Goal: Task Accomplishment & Management: Manage account settings

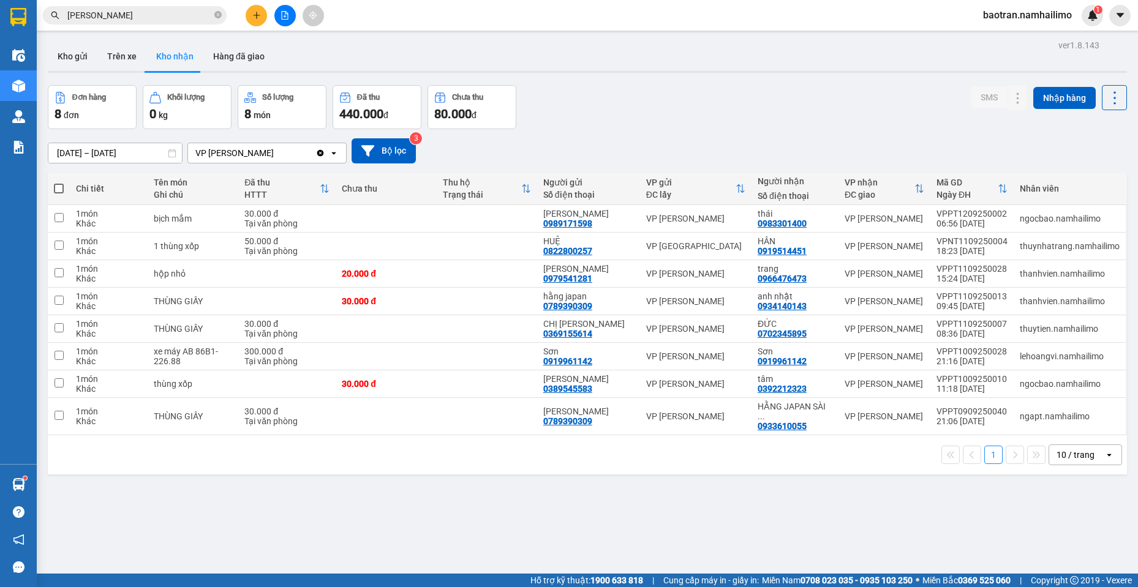
click at [258, 14] on icon "plus" at bounding box center [256, 15] width 9 height 9
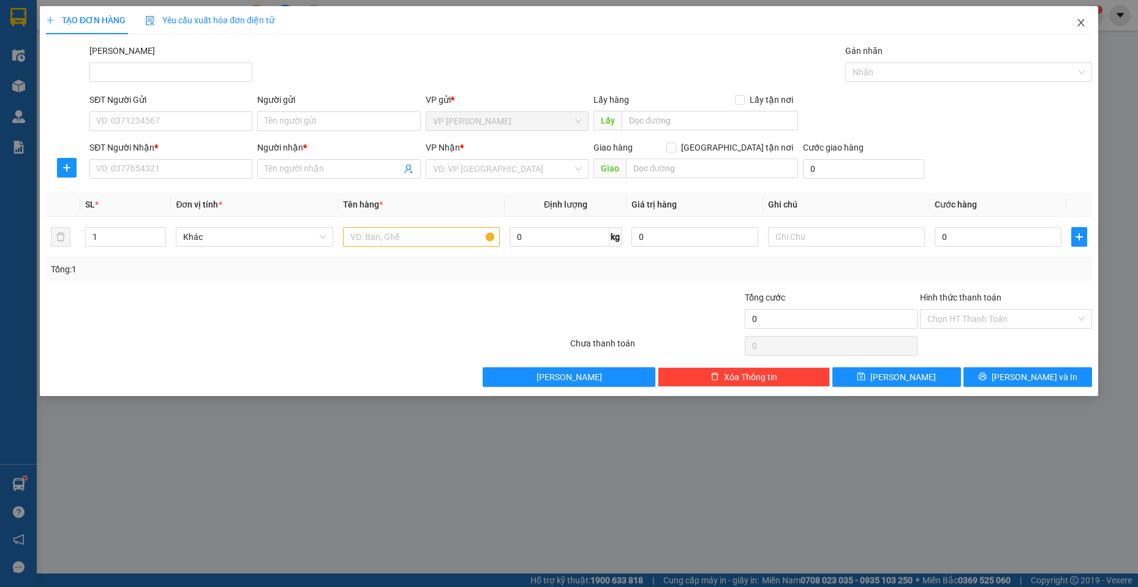
click at [1082, 17] on span "Close" at bounding box center [1081, 23] width 34 height 34
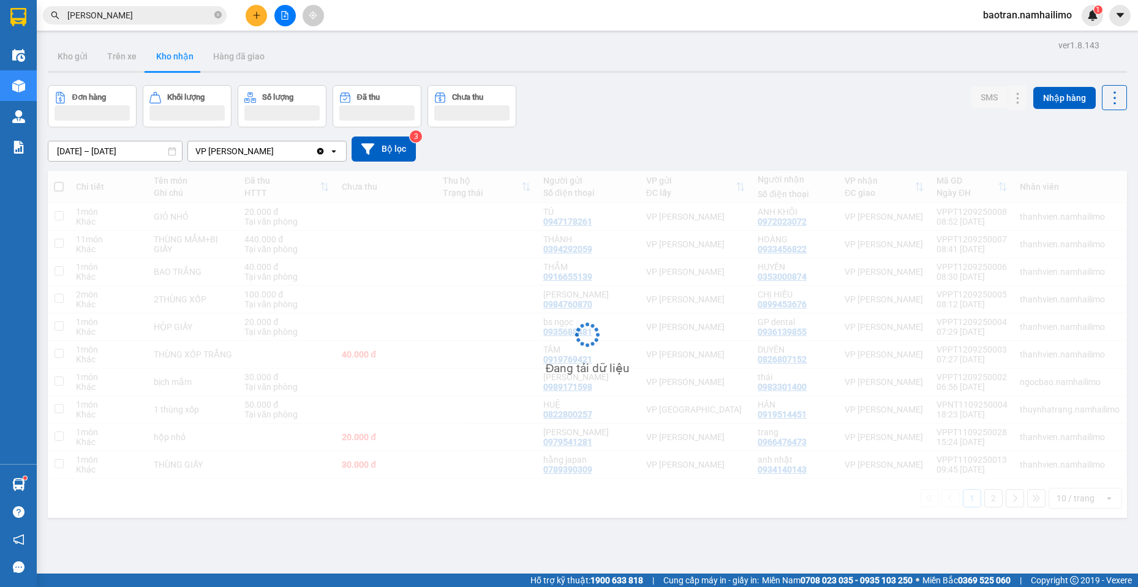
click at [146, 17] on input "[PERSON_NAME]" at bounding box center [139, 15] width 145 height 13
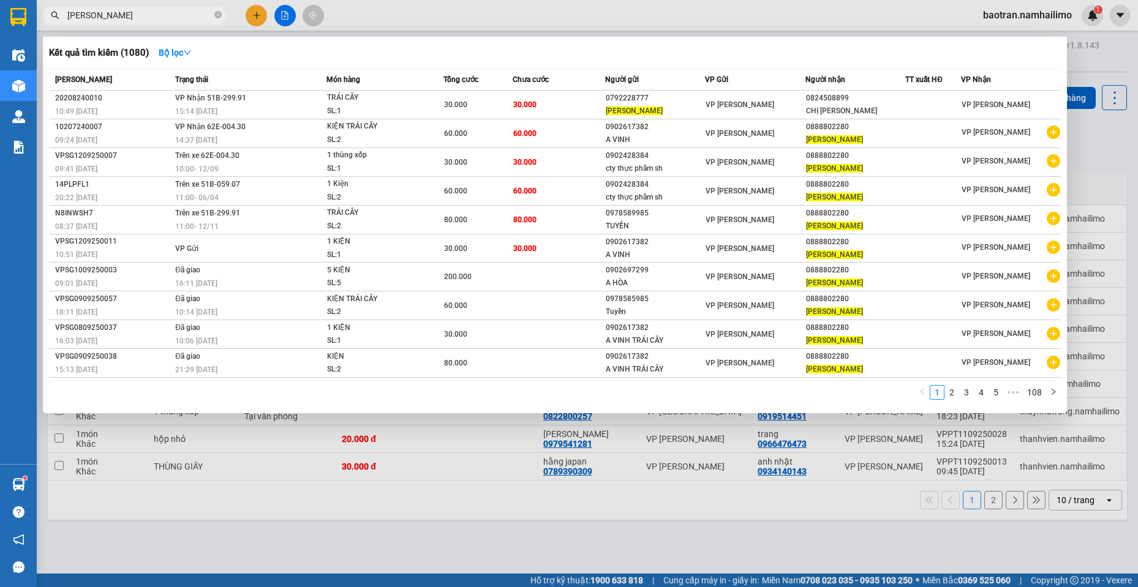
click at [146, 17] on input "[PERSON_NAME]" at bounding box center [139, 15] width 145 height 13
click at [1054, 220] on icon "plus-circle" at bounding box center [1053, 218] width 13 height 13
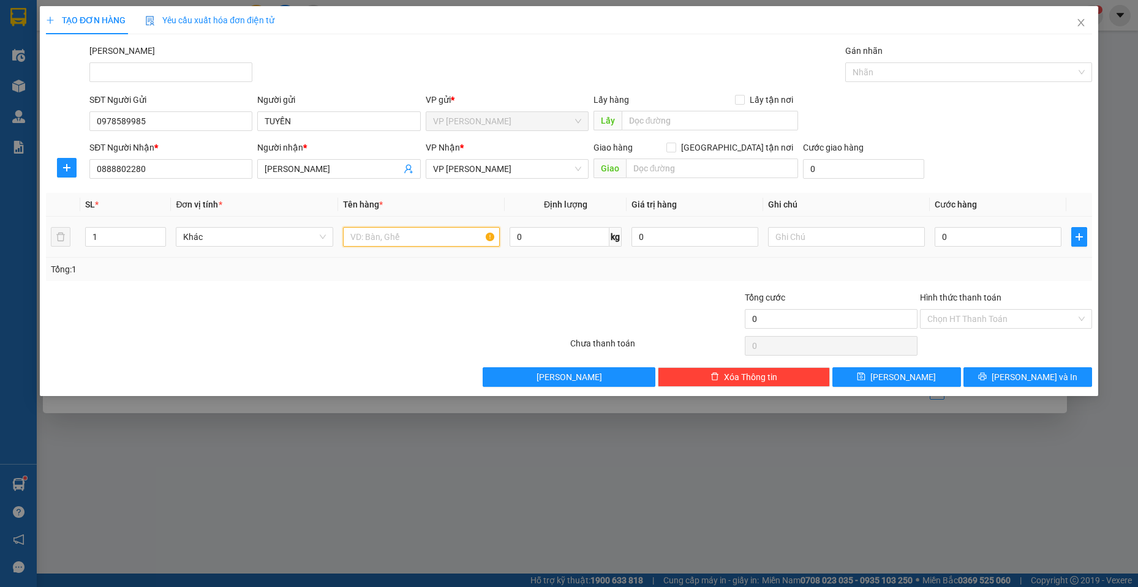
click at [376, 243] on input "text" at bounding box center [421, 237] width 157 height 20
type input "1"
type input "2 KIỆN"
type input "2"
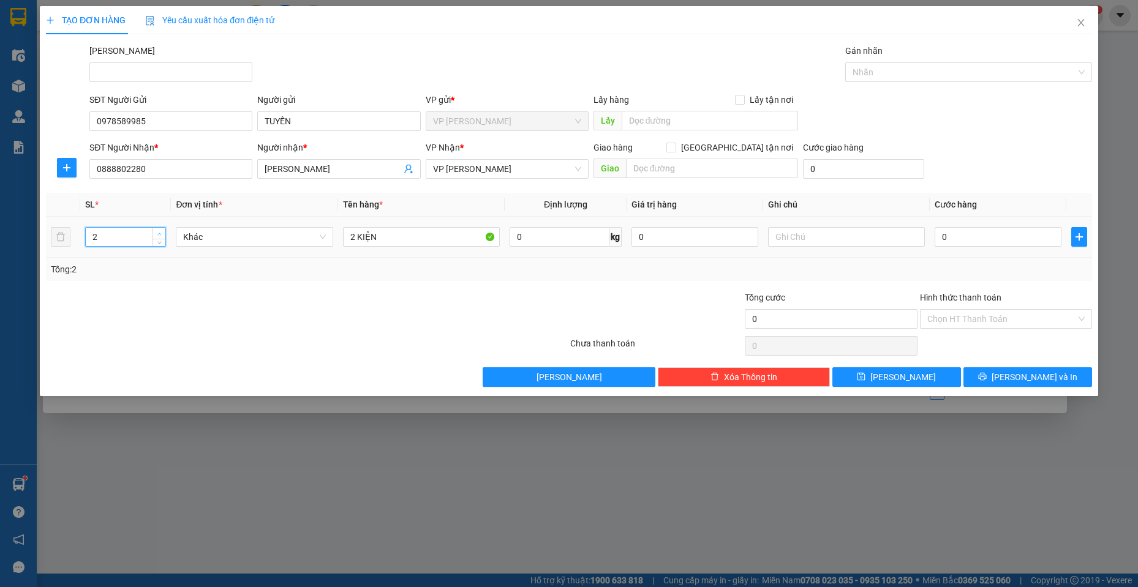
click at [154, 238] on span "Increase Value" at bounding box center [158, 233] width 13 height 11
click at [1025, 238] on input "0" at bounding box center [998, 237] width 127 height 20
type input "6"
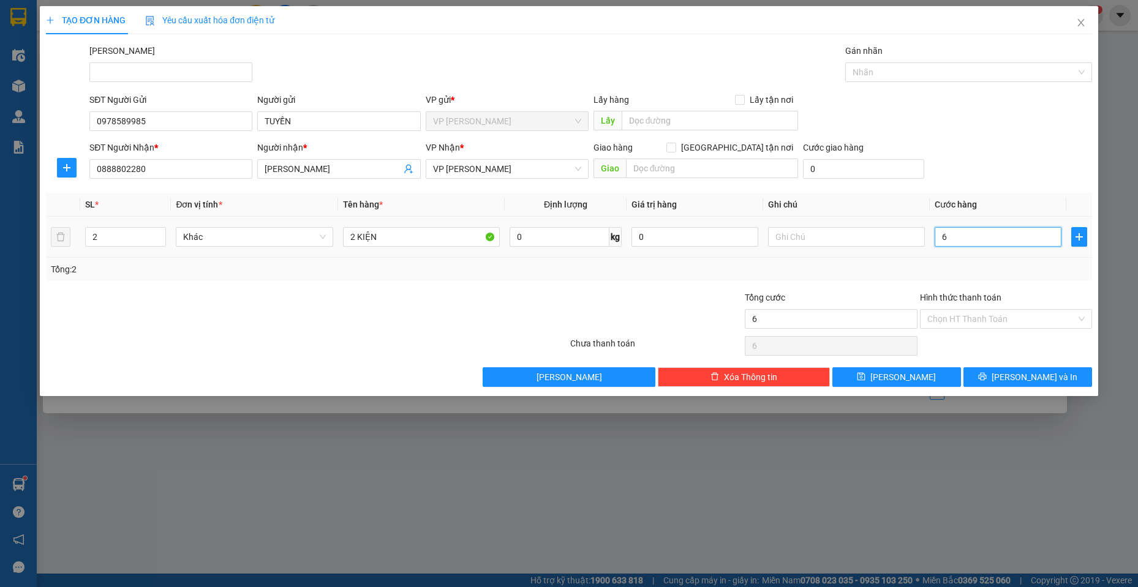
type input "60"
type input "600"
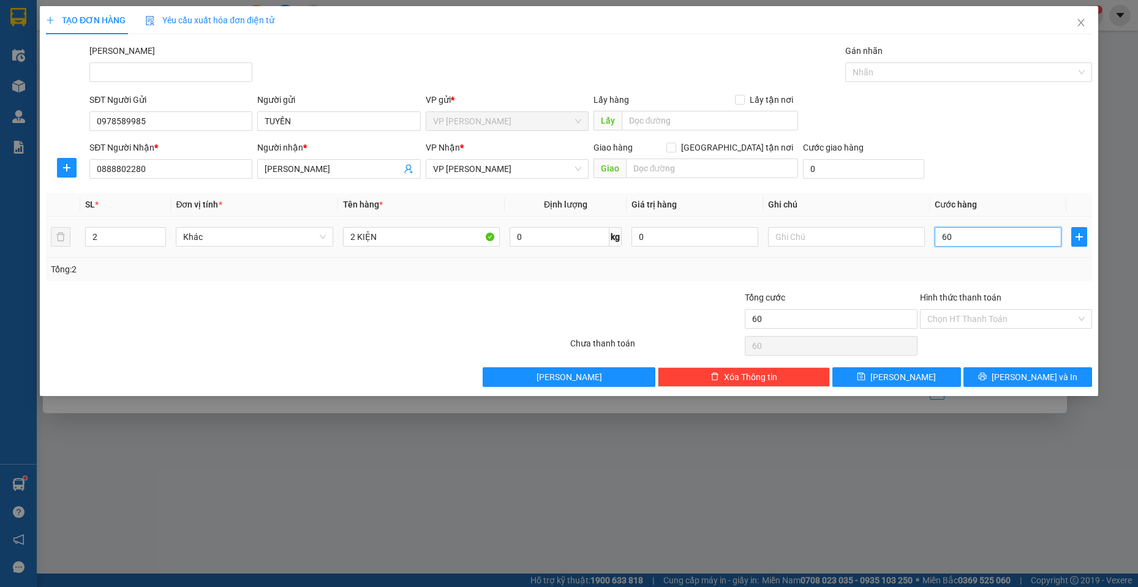
type input "600"
type input "6.000"
type input "60.000"
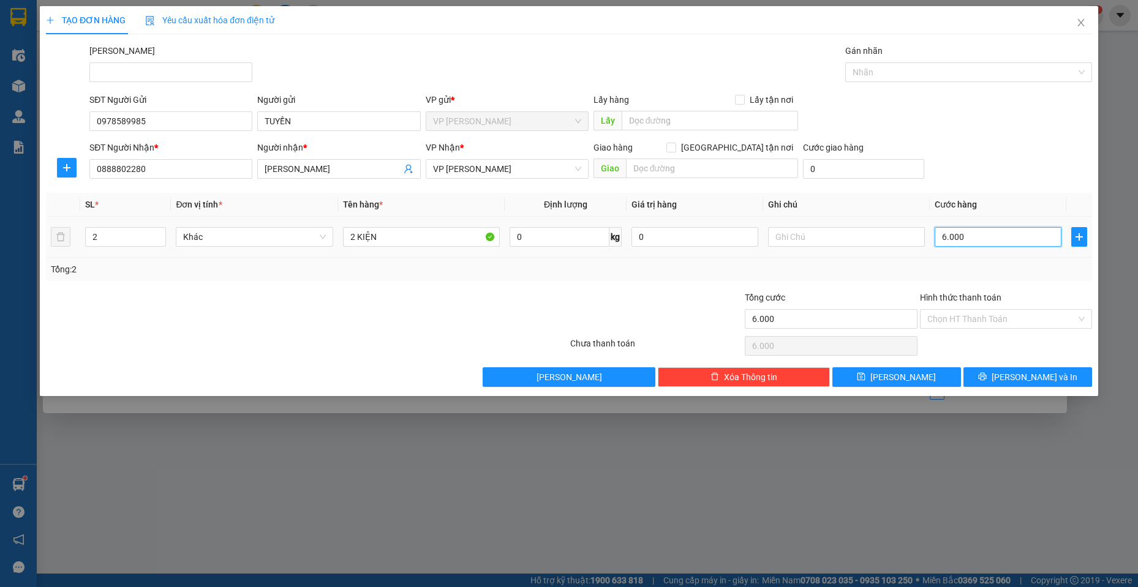
type input "60.000"
click at [989, 377] on button "[PERSON_NAME] và In" at bounding box center [1027, 377] width 129 height 20
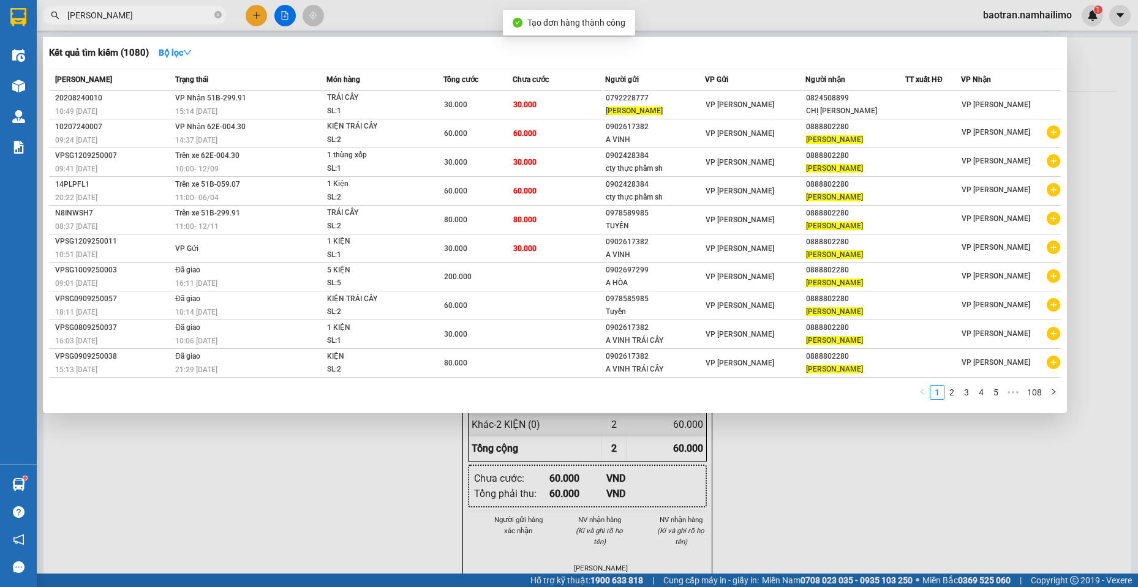
drag, startPoint x: 615, startPoint y: 498, endPoint x: 615, endPoint y: 491, distance: 7.4
click at [615, 492] on div at bounding box center [569, 293] width 1138 height 587
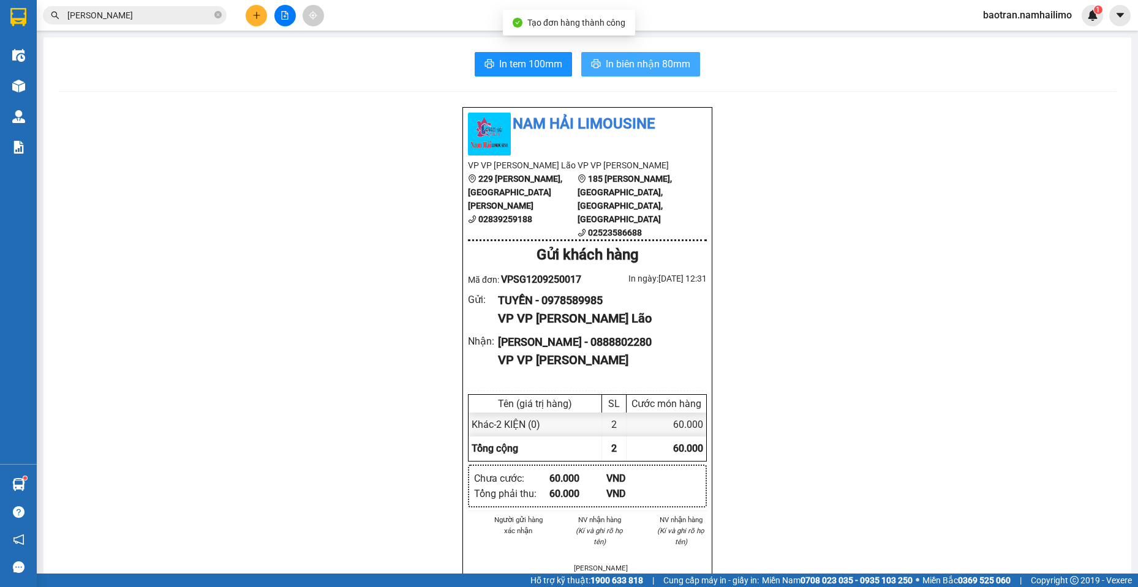
click at [685, 66] on span "In biên nhận 80mm" at bounding box center [648, 63] width 85 height 15
click at [35, 81] on section "Kết quả tìm kiếm ( 1080 ) Bộ lọc Mã ĐH Trạng thái Món hàng Tổng cước Chưa cước …" at bounding box center [569, 293] width 1138 height 587
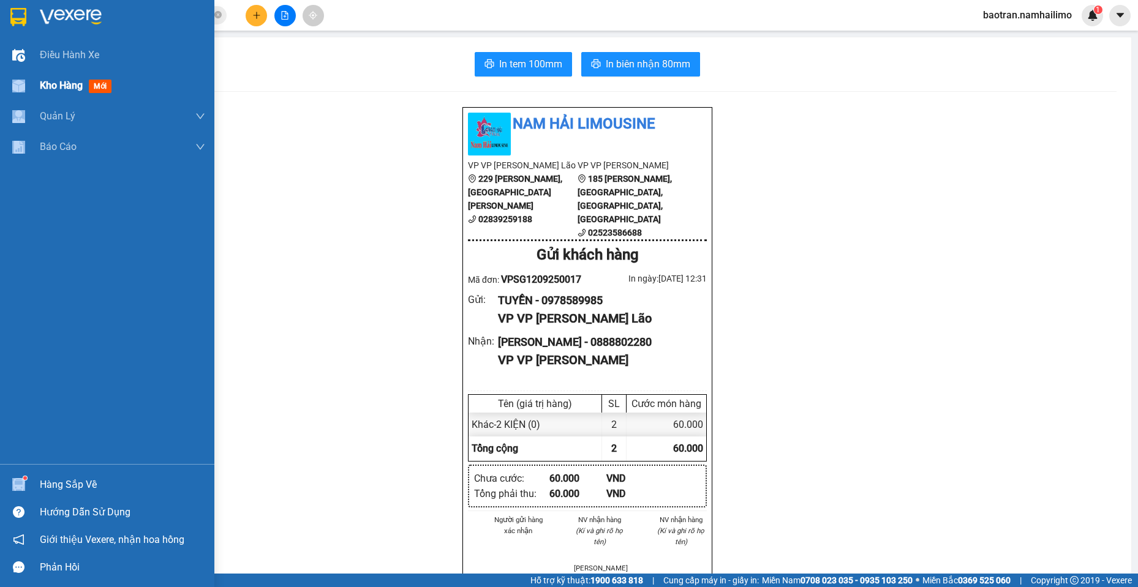
click at [33, 80] on div "Kho hàng mới" at bounding box center [107, 85] width 214 height 31
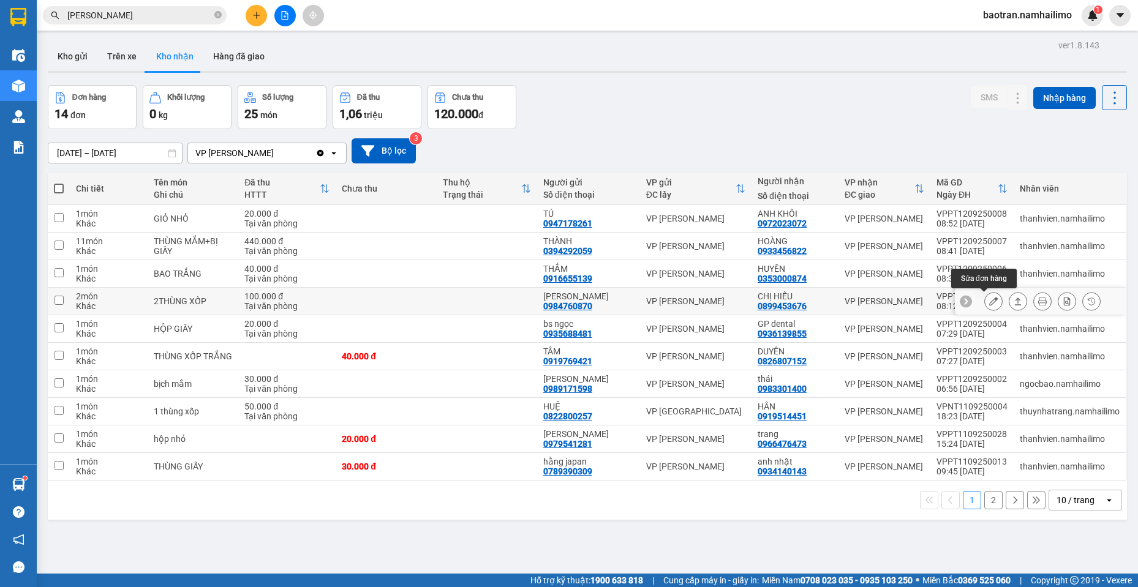
click at [988, 298] on button at bounding box center [993, 301] width 17 height 21
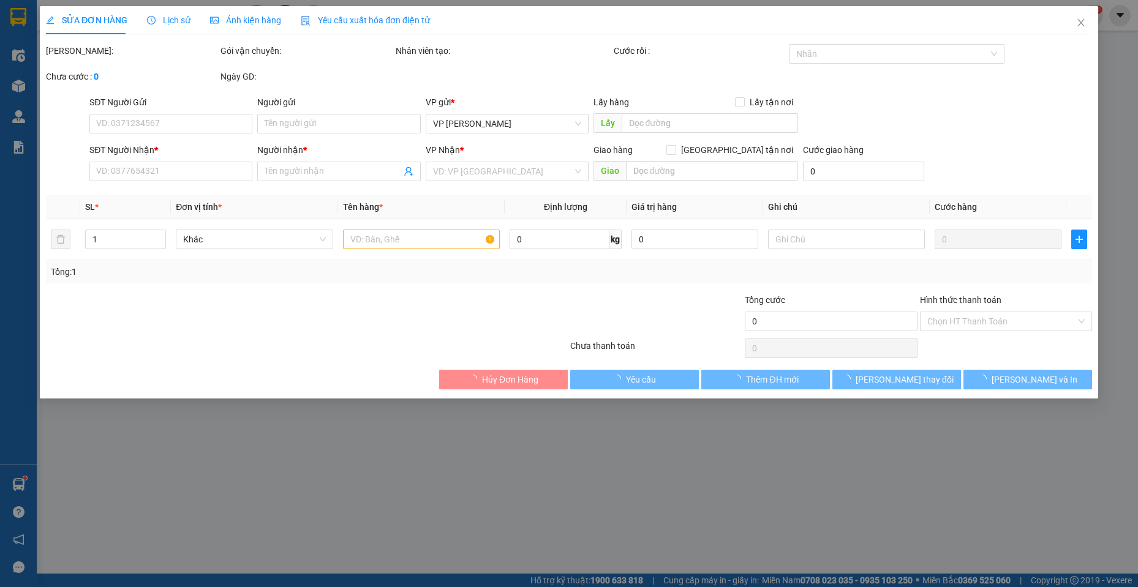
type input "0984760870"
type input "[PERSON_NAME]"
type input "0899453676"
type input "CHỊ HIẾU"
type input "100.000"
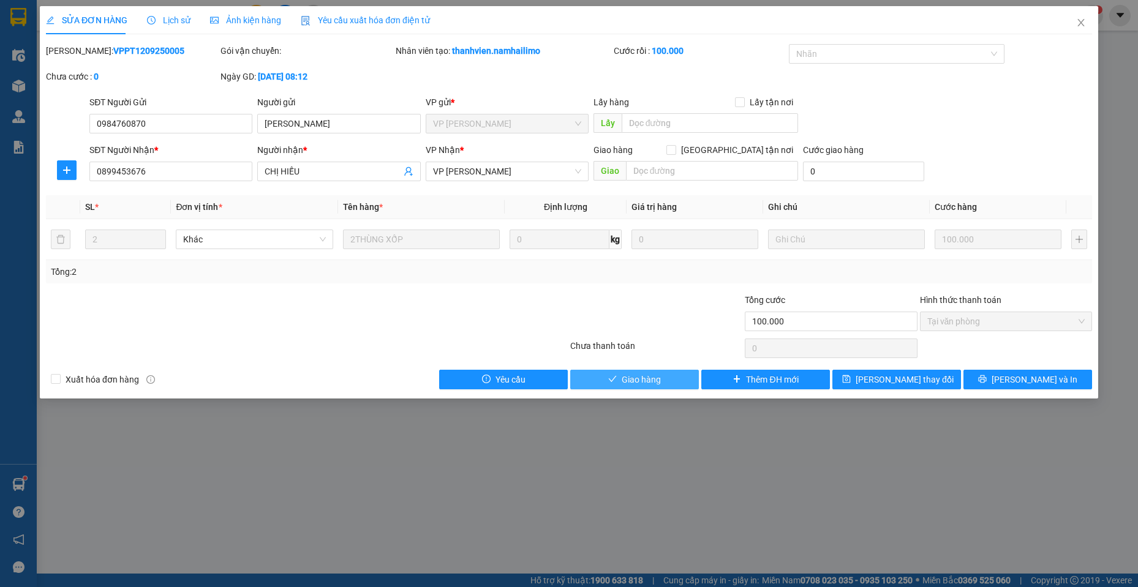
click at [662, 380] on button "Giao hàng" at bounding box center [634, 380] width 129 height 20
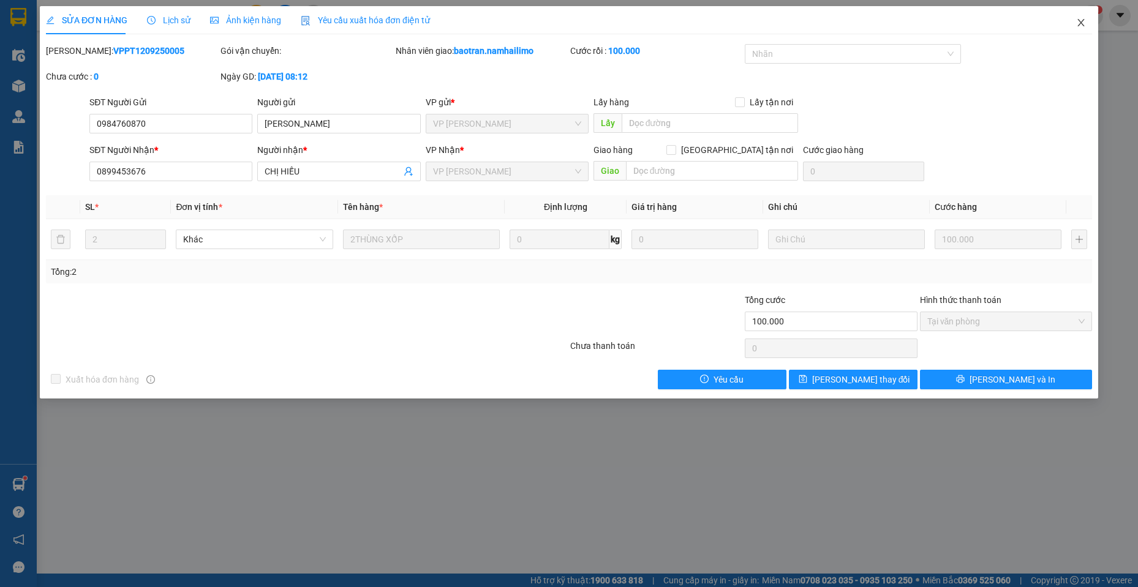
click at [1089, 21] on span "Close" at bounding box center [1081, 23] width 34 height 34
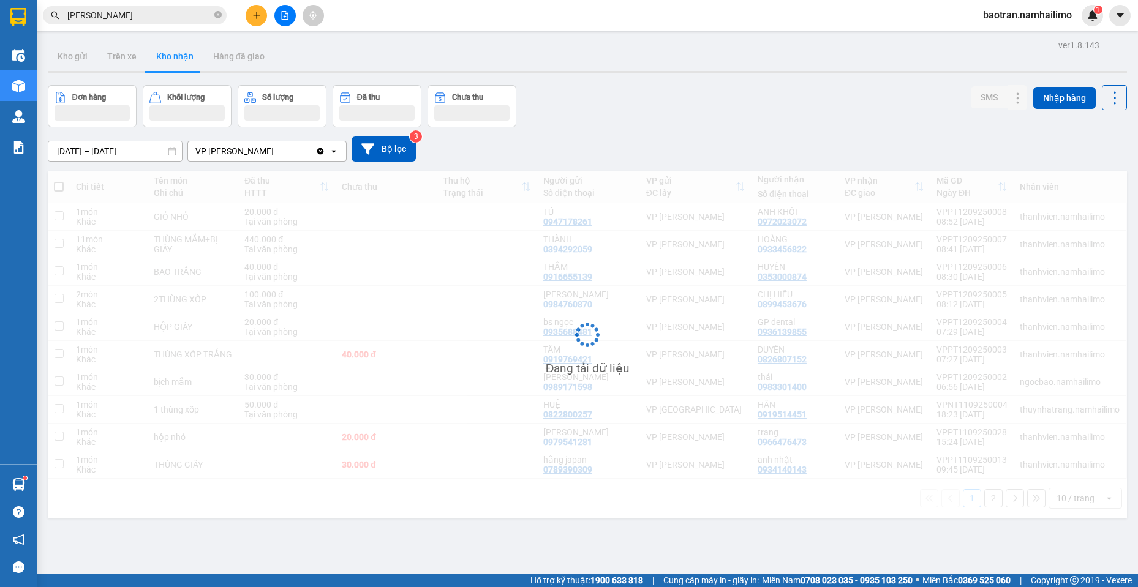
click at [155, 21] on input "[PERSON_NAME]" at bounding box center [139, 15] width 145 height 13
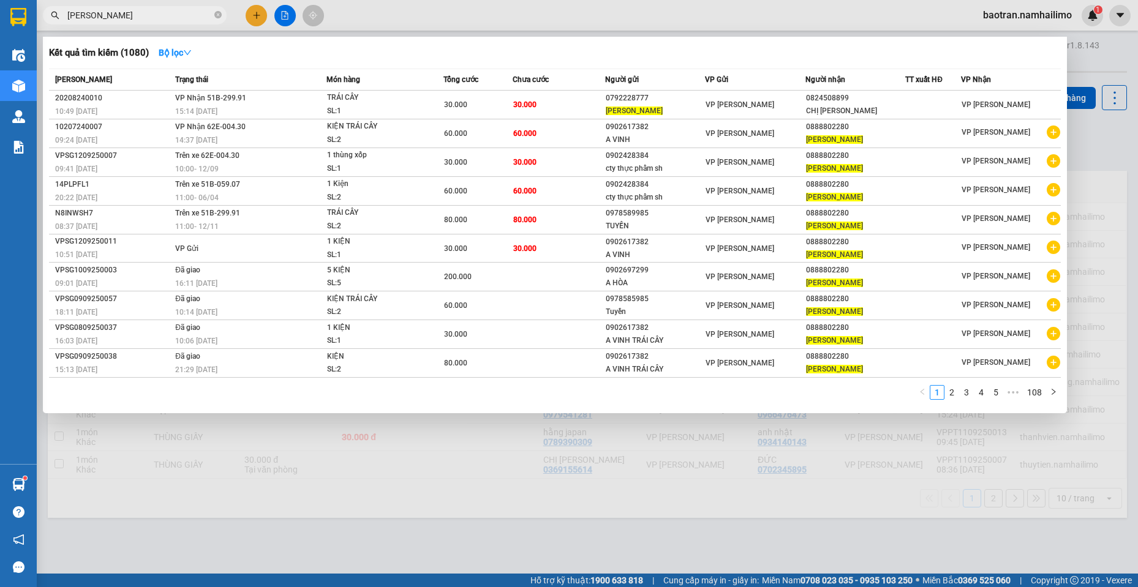
click at [155, 21] on input "[PERSON_NAME]" at bounding box center [139, 15] width 145 height 13
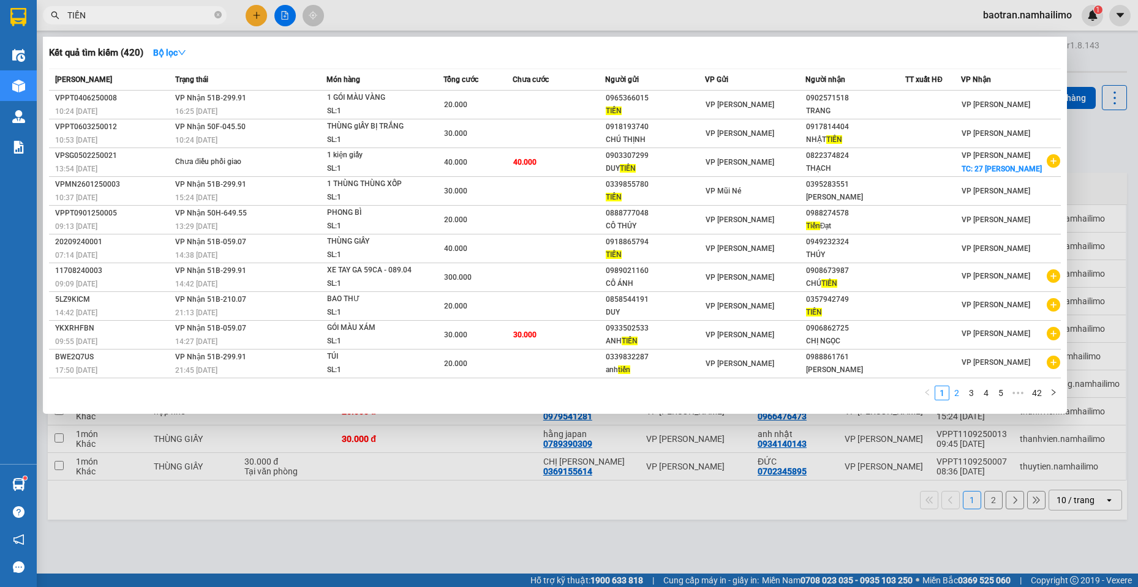
type input "TIẾN"
click at [957, 396] on link "2" at bounding box center [956, 392] width 13 height 13
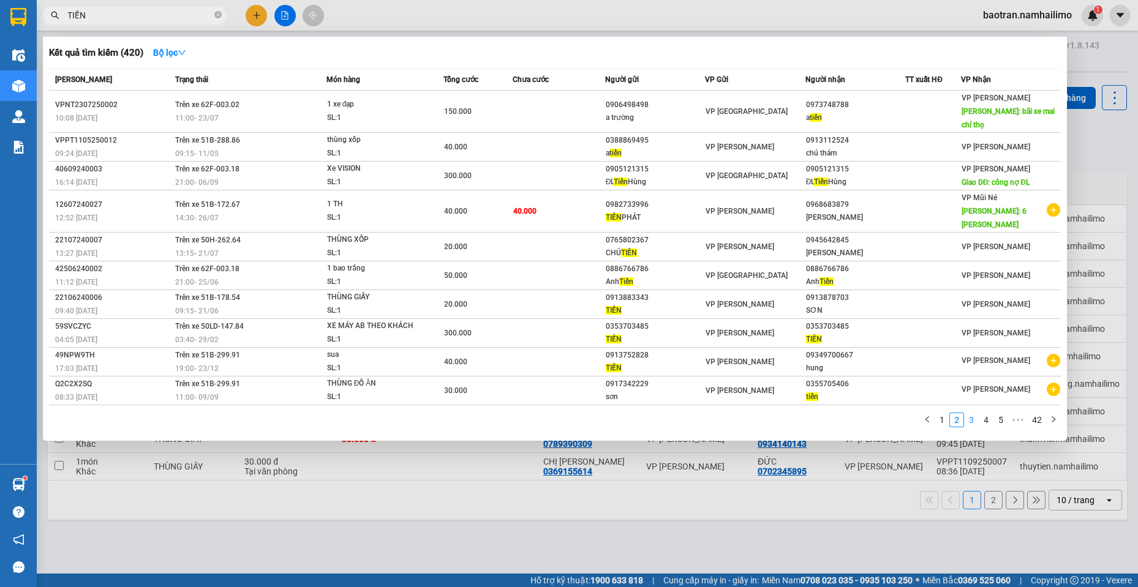
click at [976, 413] on link "3" at bounding box center [971, 419] width 13 height 13
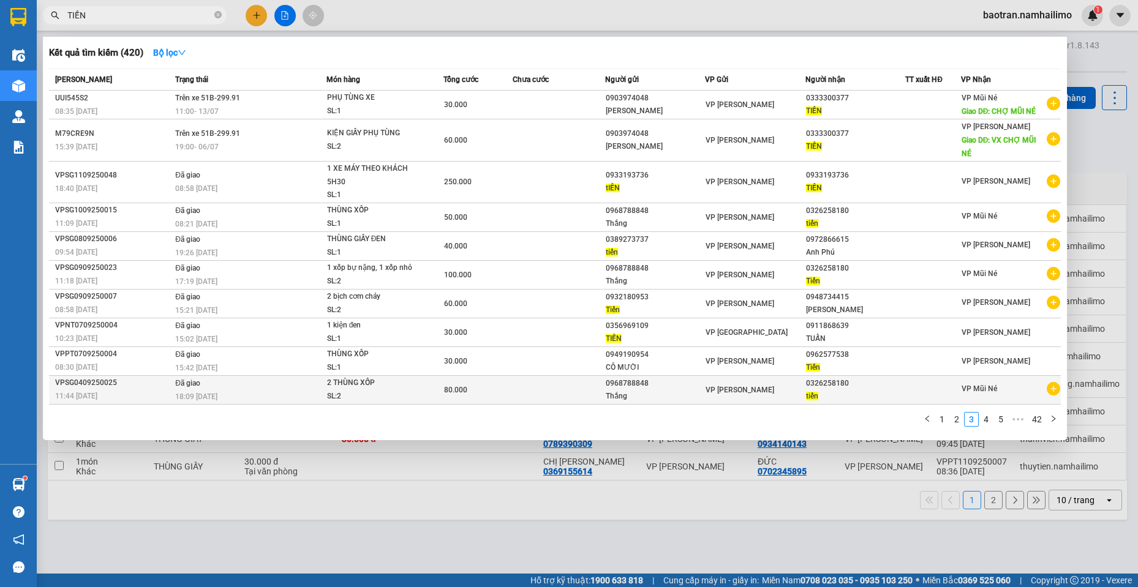
click at [1055, 389] on icon "plus-circle" at bounding box center [1053, 388] width 13 height 13
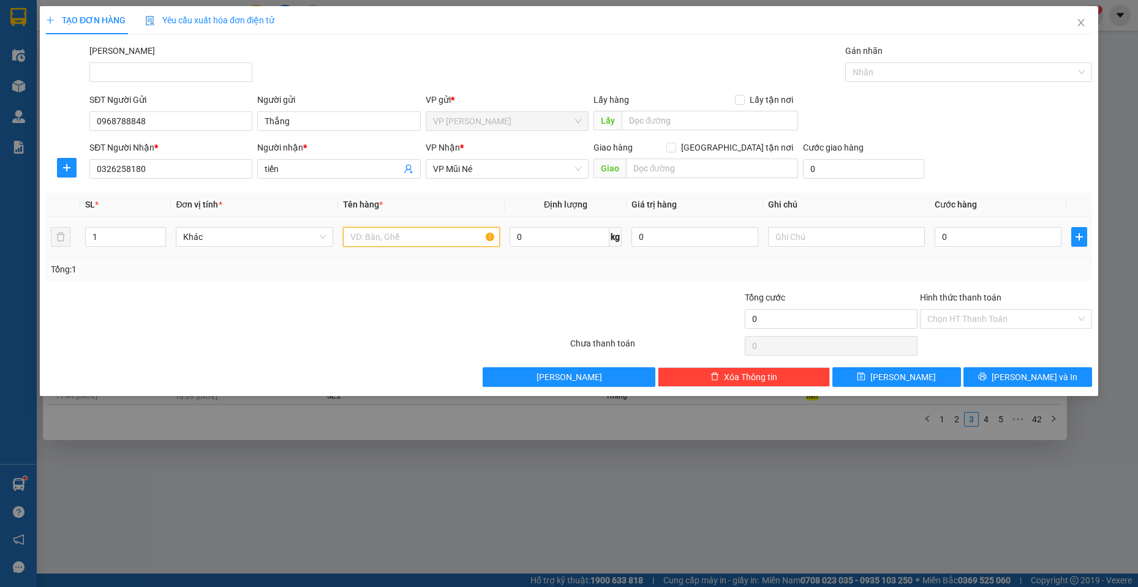
click at [428, 233] on input "text" at bounding box center [421, 237] width 157 height 20
type input "THÙNG XỐP"
drag, startPoint x: 114, startPoint y: 241, endPoint x: 0, endPoint y: 230, distance: 114.4
click at [0, 230] on div "TẠO ĐƠN HÀNG Yêu cầu xuất hóa đơn điện tử Transit Pickup Surcharge Ids Transit …" at bounding box center [569, 293] width 1138 height 587
type input "2"
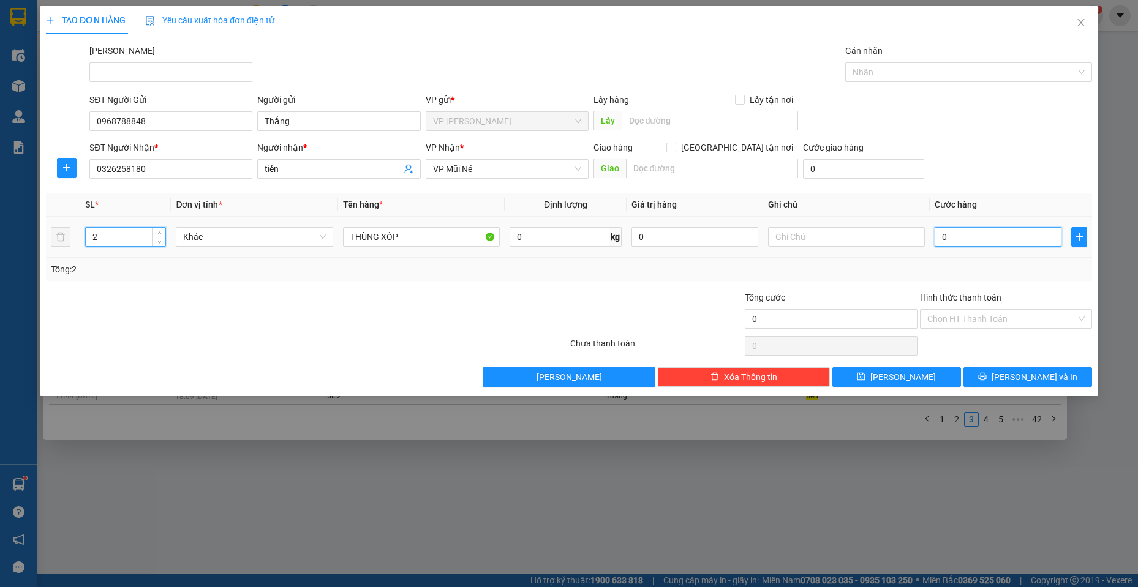
drag, startPoint x: 985, startPoint y: 237, endPoint x: 1029, endPoint y: 220, distance: 46.7
click at [985, 238] on input "0" at bounding box center [998, 237] width 127 height 20
type input "8"
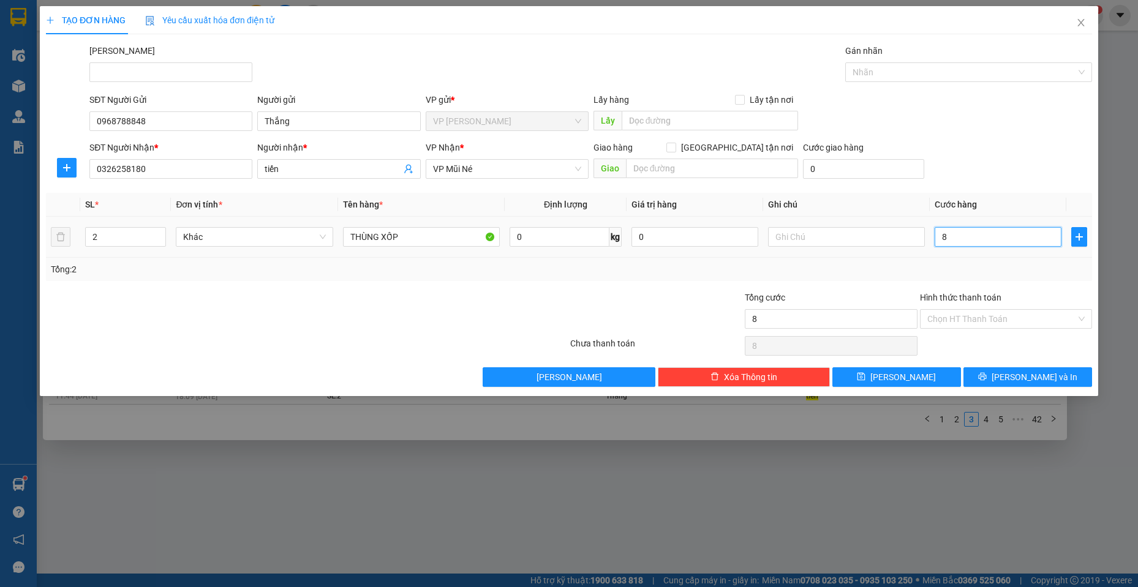
type input "80"
type input "800"
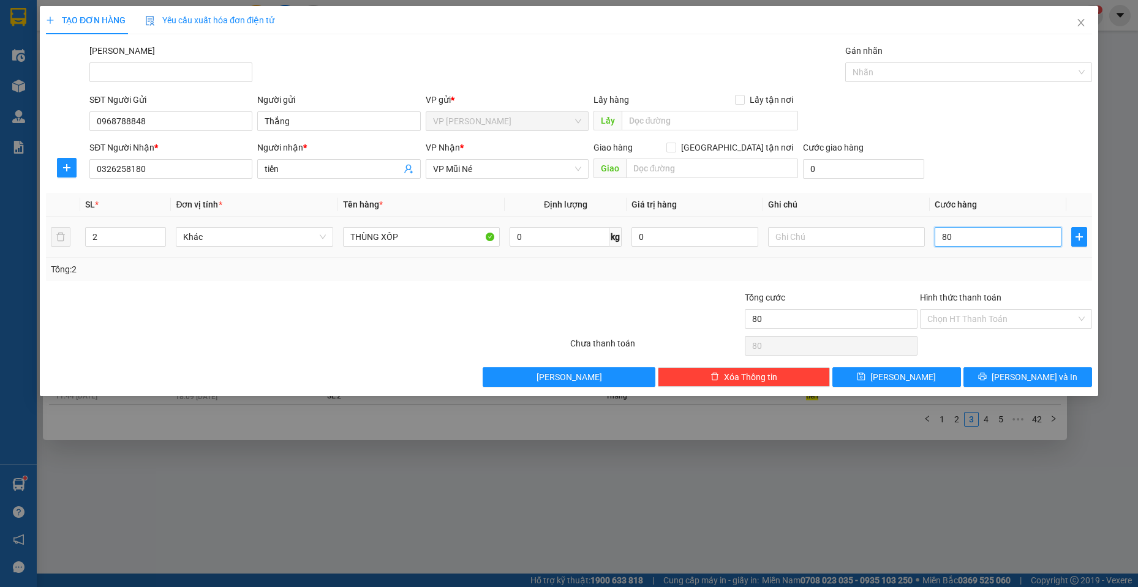
type input "800"
type input "8.000"
type input "80.000"
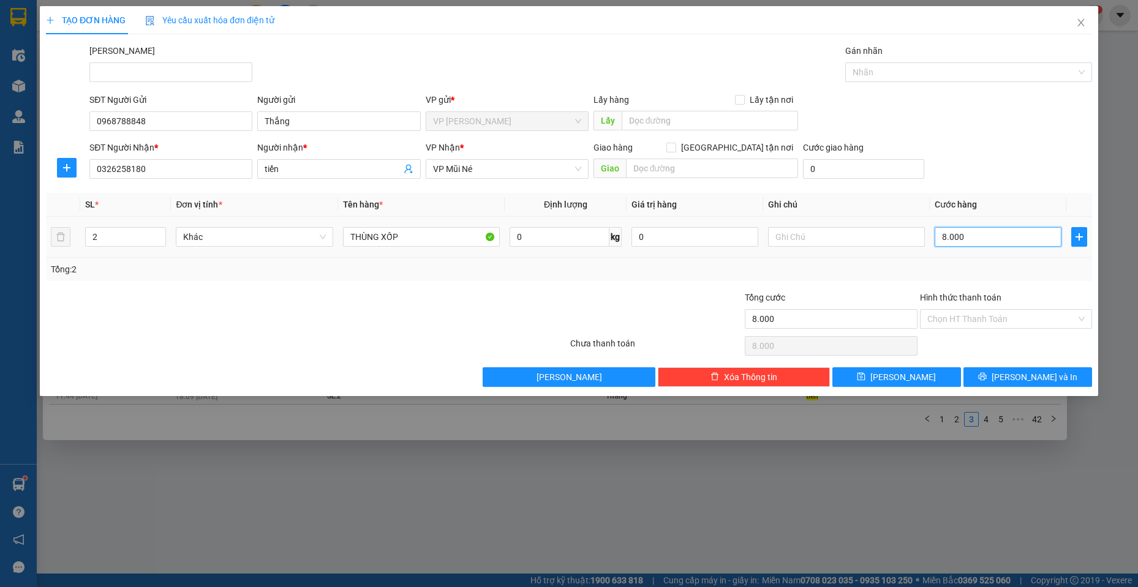
type input "80.000"
click at [1005, 314] on input "Hình thức thanh toán" at bounding box center [1001, 319] width 149 height 18
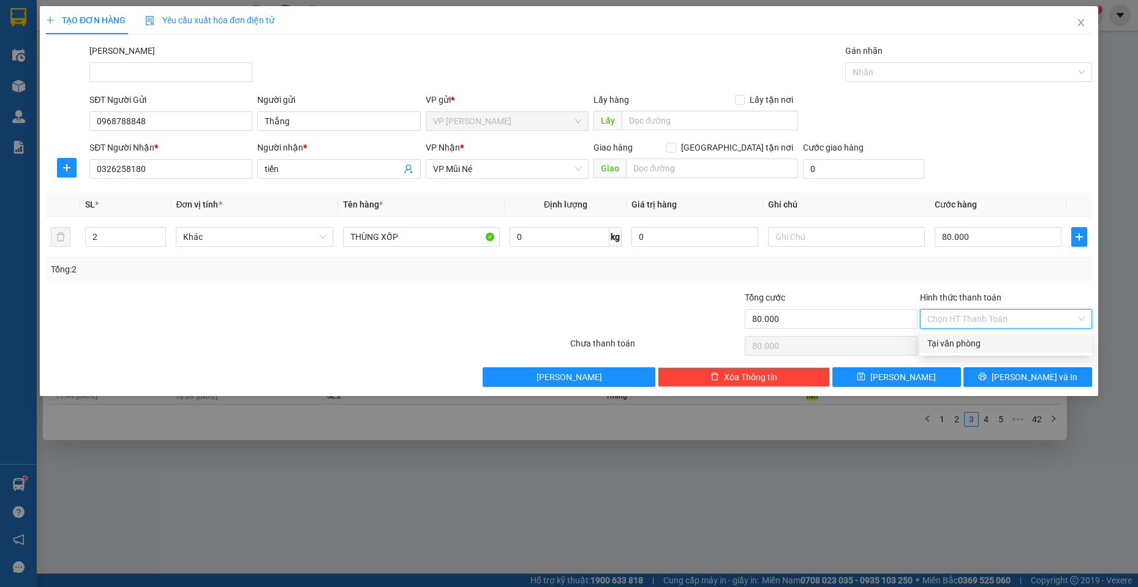
click at [980, 350] on div "Tại văn phòng" at bounding box center [1005, 343] width 157 height 13
type input "0"
click at [1022, 375] on span "[PERSON_NAME] và In" at bounding box center [1034, 376] width 86 height 13
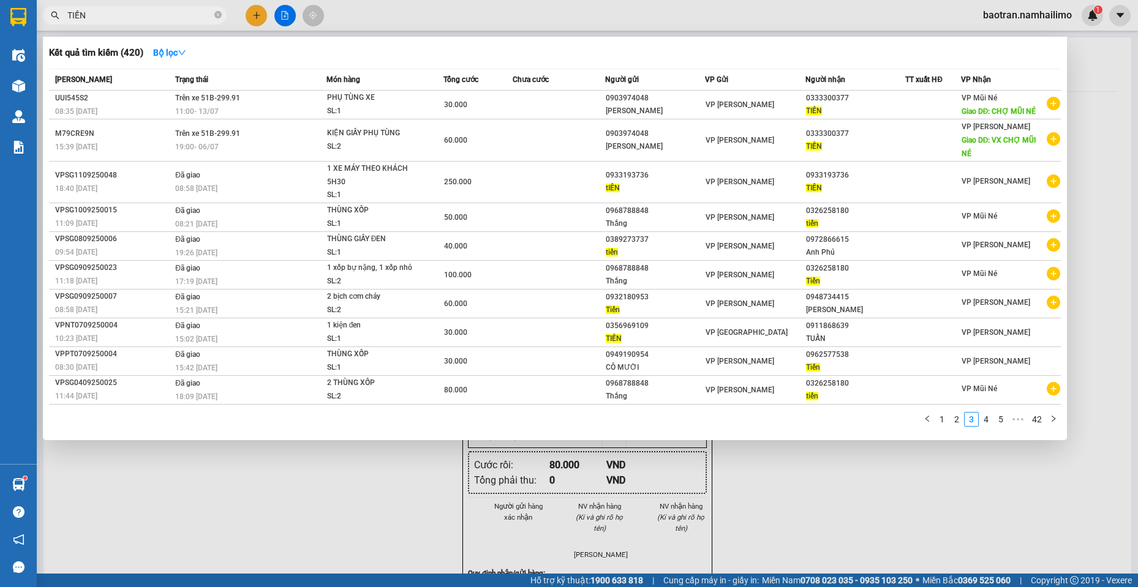
drag, startPoint x: 561, startPoint y: 492, endPoint x: 600, endPoint y: 364, distance: 133.7
click at [551, 482] on div at bounding box center [569, 293] width 1138 height 587
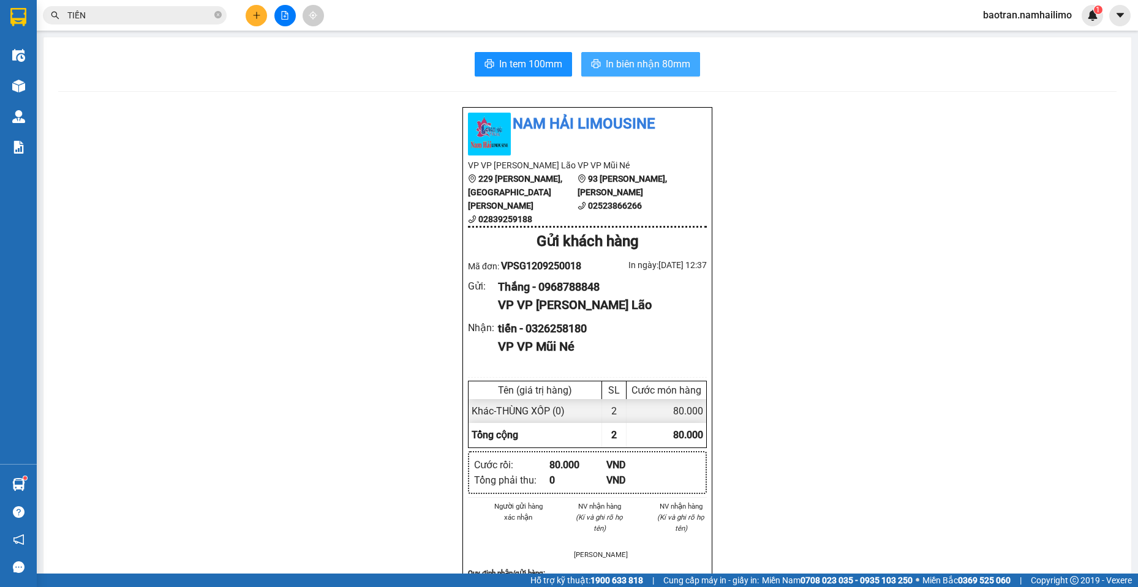
drag, startPoint x: 672, startPoint y: 75, endPoint x: 480, endPoint y: 418, distance: 393.7
click at [671, 75] on button "In biên nhận 80mm" at bounding box center [640, 64] width 119 height 24
click at [669, 66] on span "In biên nhận 80mm" at bounding box center [648, 63] width 85 height 15
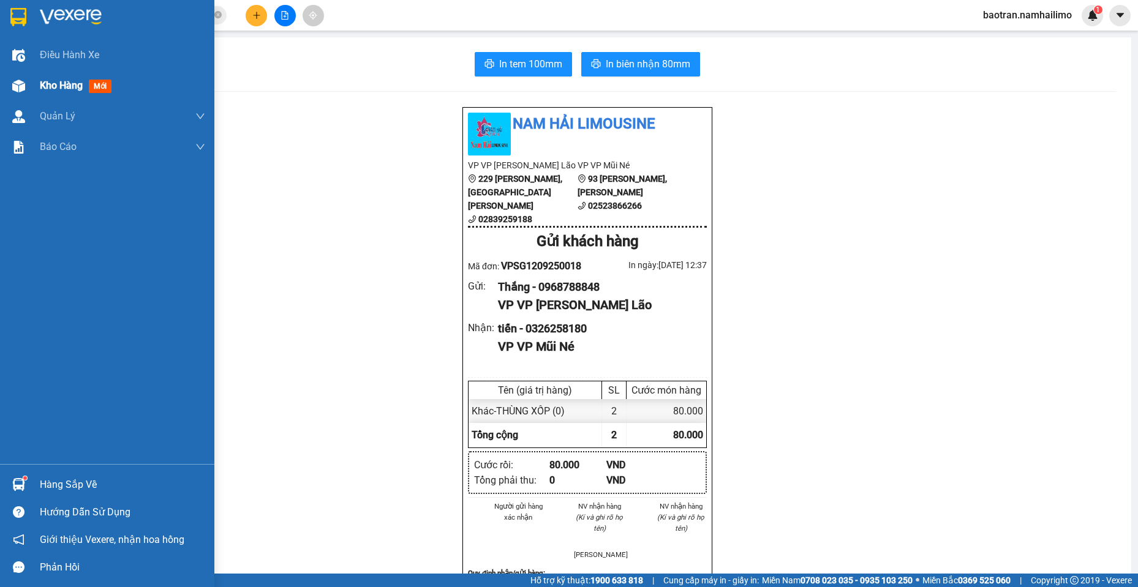
click at [29, 91] on div "Kho hàng mới" at bounding box center [107, 85] width 214 height 31
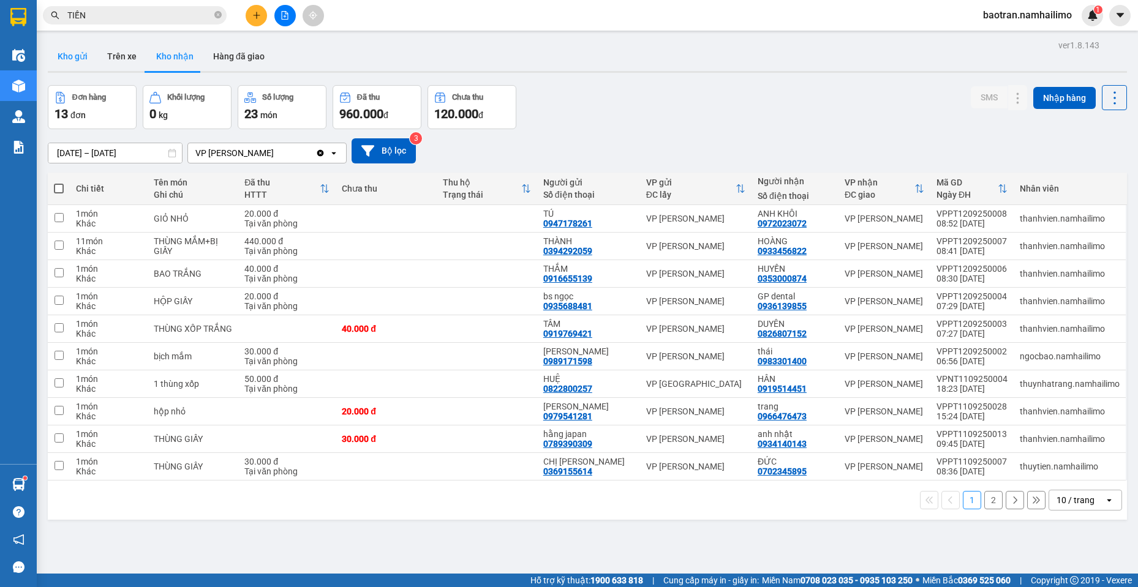
click at [85, 49] on button "Kho gửi" at bounding box center [73, 56] width 50 height 29
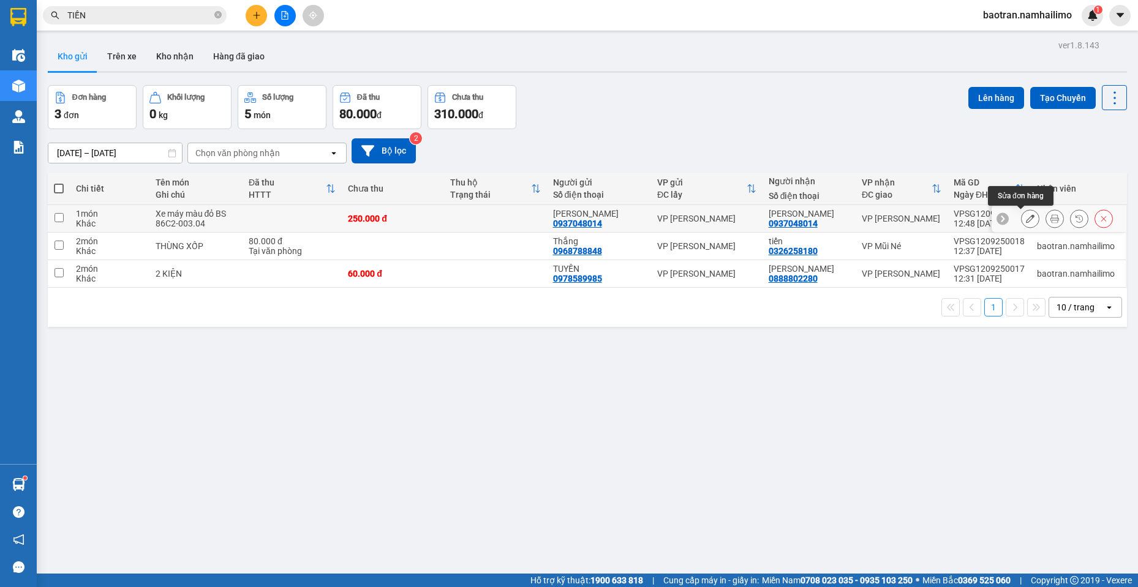
click at [1026, 222] on icon at bounding box center [1030, 218] width 9 height 9
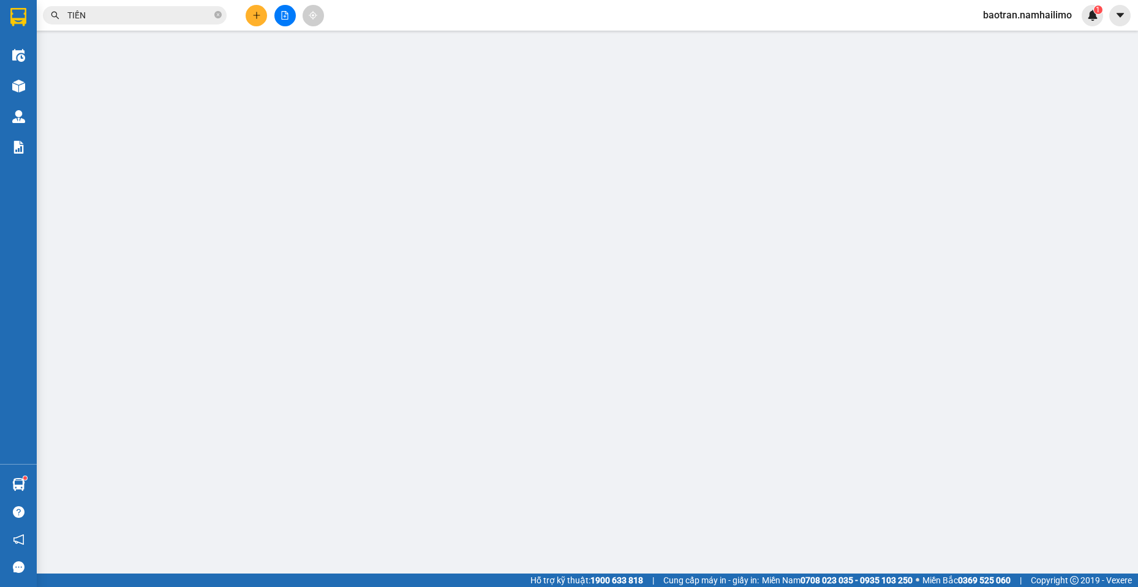
type input "0937048014"
type input "[PERSON_NAME]"
type input "0937048014"
type input "[PERSON_NAME]"
type input "250.000"
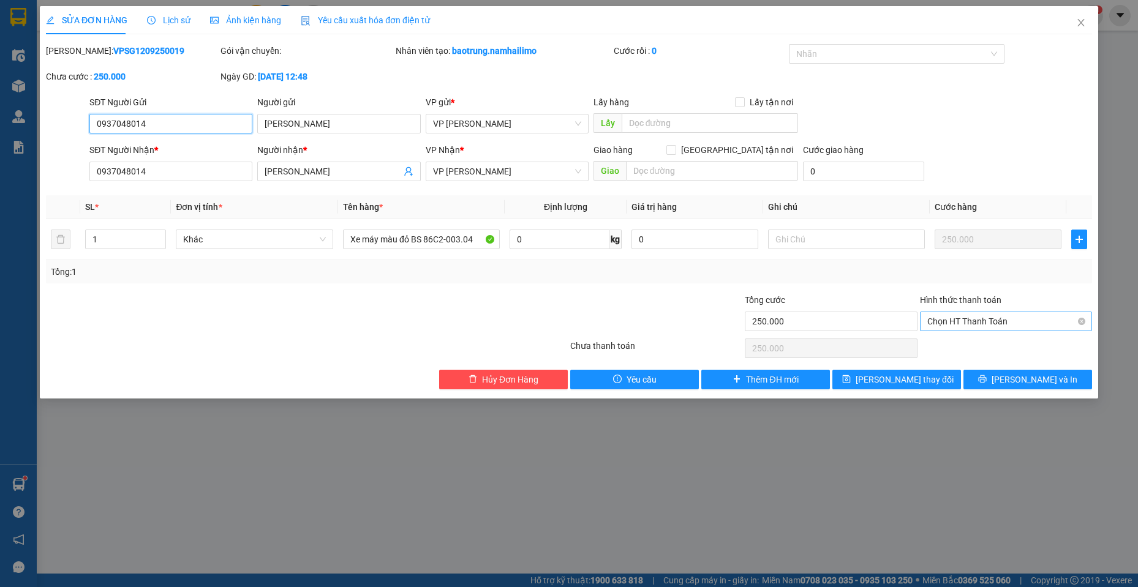
click at [1028, 323] on span "Chọn HT Thanh Toán" at bounding box center [1005, 321] width 157 height 18
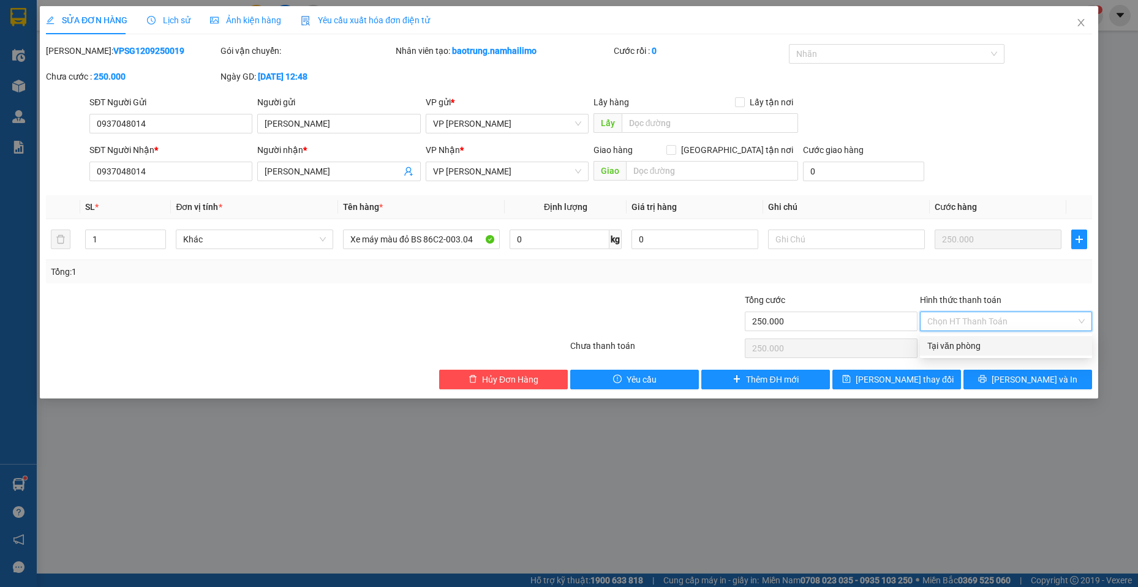
click at [990, 339] on div "Tại văn phòng" at bounding box center [1005, 345] width 157 height 13
type input "0"
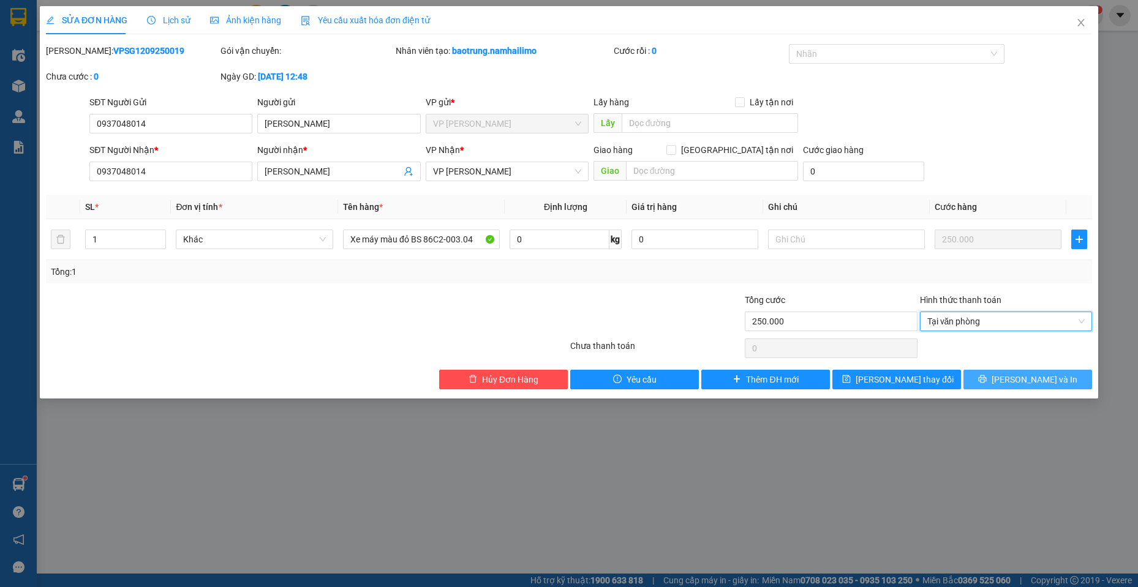
click at [999, 373] on button "[PERSON_NAME] và In" at bounding box center [1027, 380] width 129 height 20
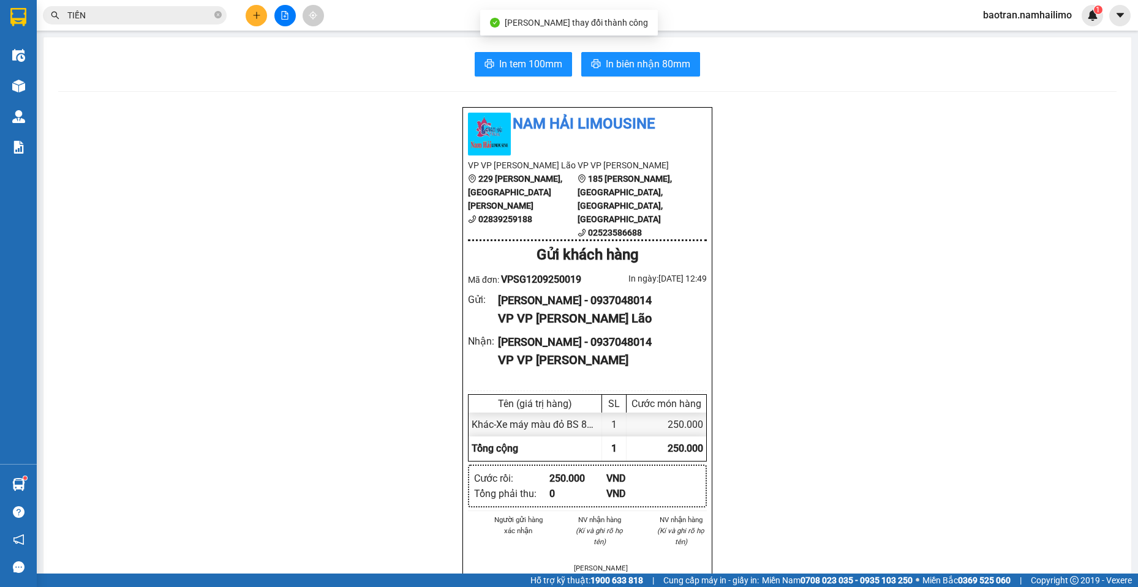
click at [626, 51] on div "In tem 100mm In biên nhận 80mm Nam Hải Limousine VP VP [PERSON_NAME] Lão 229 [P…" at bounding box center [587, 575] width 1088 height 1077
click at [634, 63] on span "In biên nhận 80mm" at bounding box center [648, 63] width 85 height 15
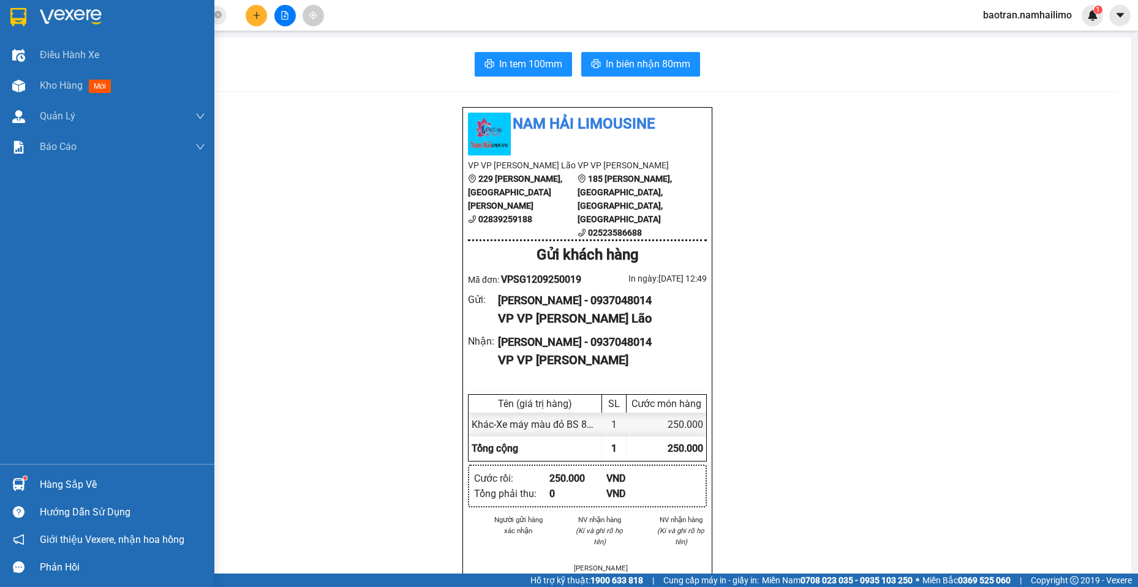
click at [2, 478] on div "Hàng sắp về" at bounding box center [107, 485] width 214 height 28
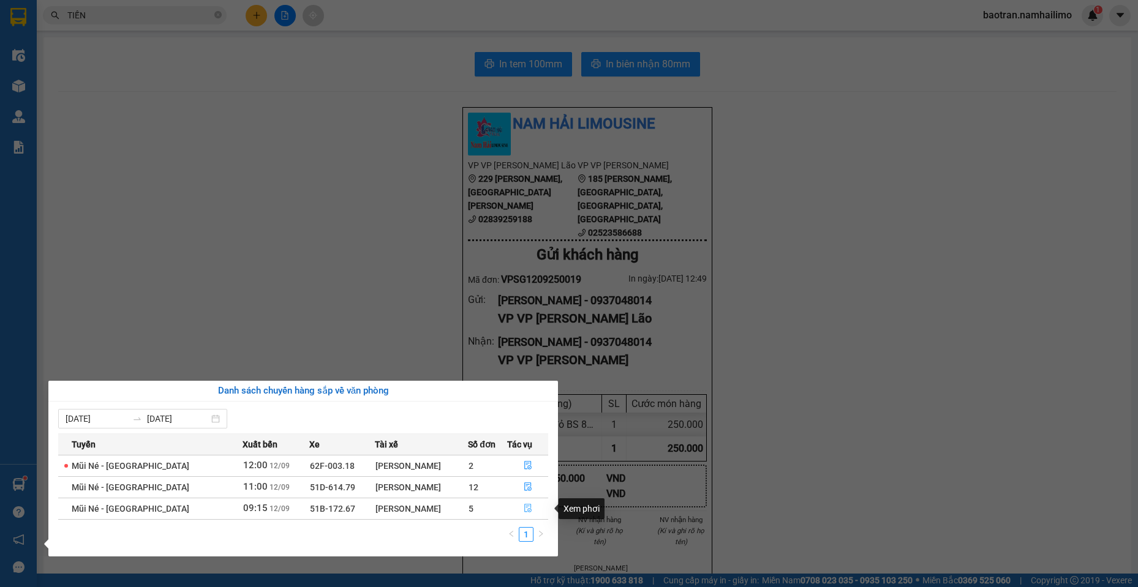
click at [526, 506] on icon "file-done" at bounding box center [527, 509] width 7 height 9
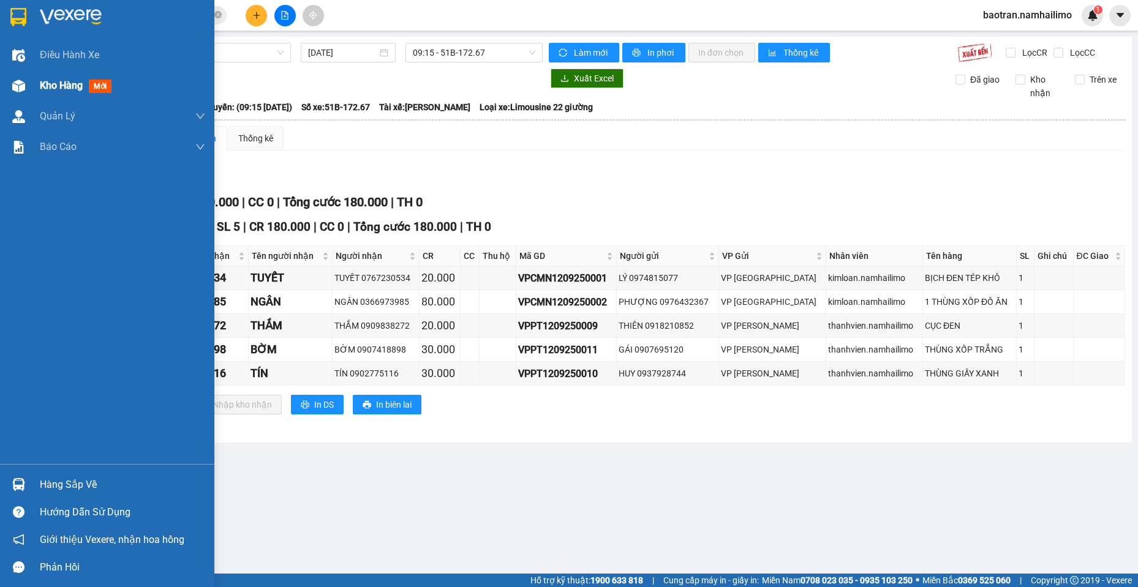
click at [9, 89] on div at bounding box center [18, 85] width 21 height 21
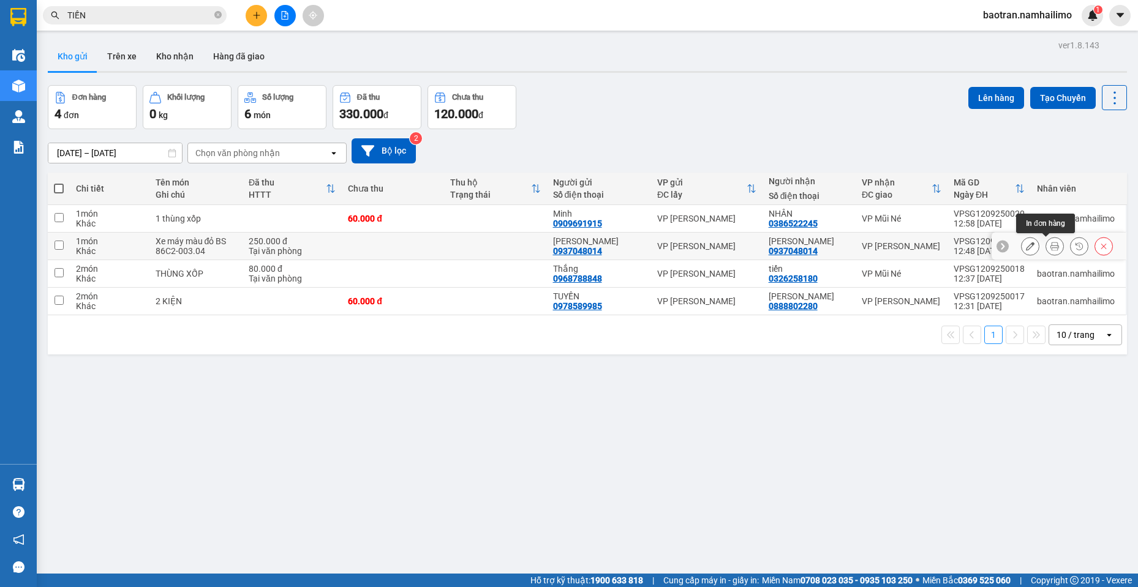
click at [1046, 248] on button at bounding box center [1054, 246] width 17 height 21
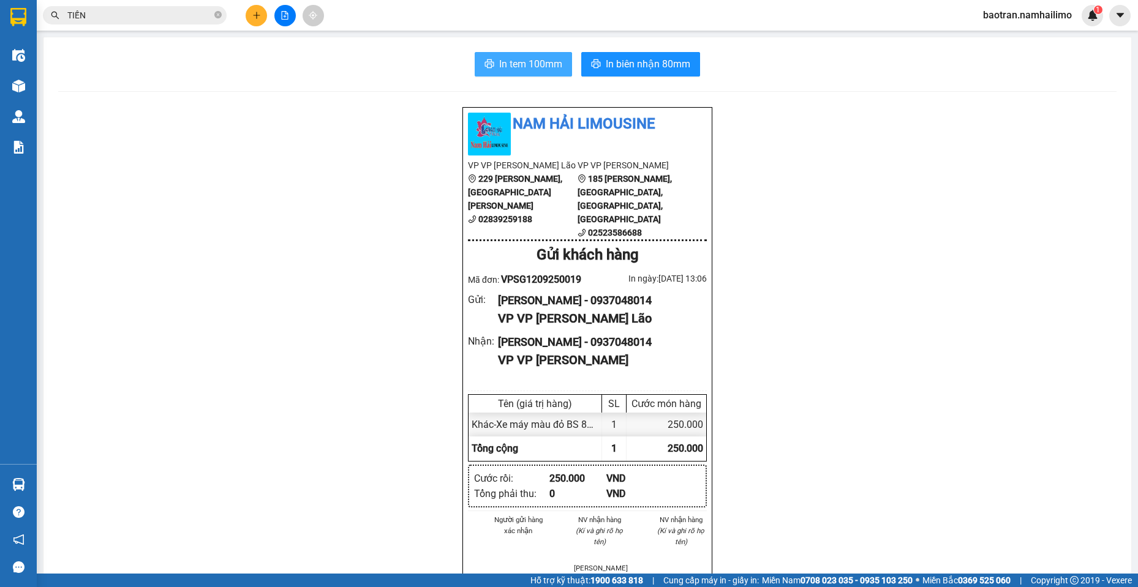
click at [531, 72] on button "In tem 100mm" at bounding box center [523, 64] width 97 height 24
drag, startPoint x: 266, startPoint y: 21, endPoint x: 254, endPoint y: 20, distance: 12.9
click at [257, 21] on div at bounding box center [285, 15] width 92 height 21
click at [254, 20] on button at bounding box center [256, 15] width 21 height 21
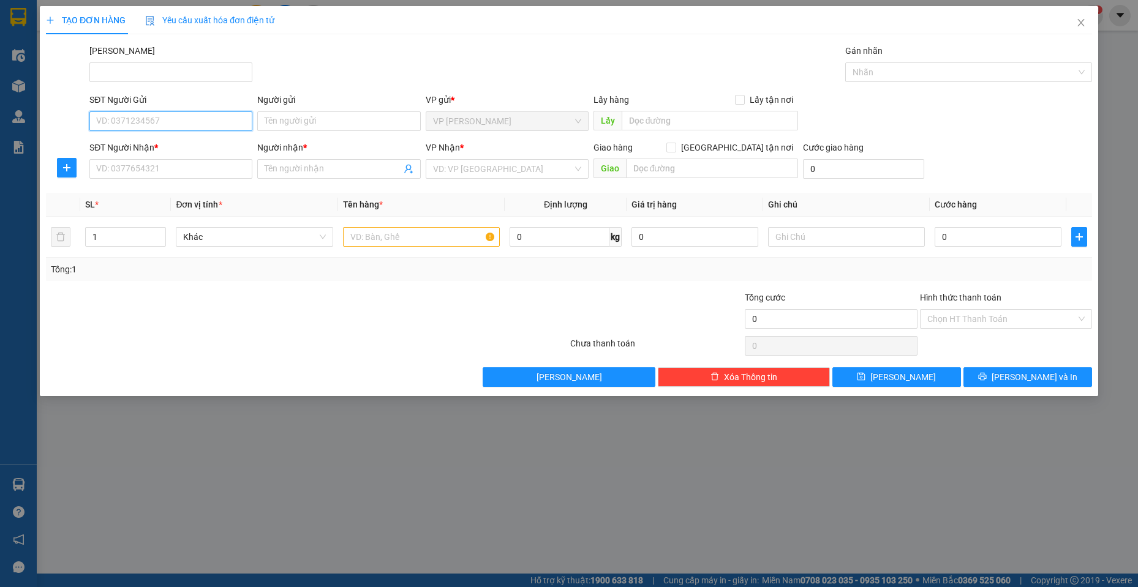
click at [193, 119] on input "SĐT Người Gửi" at bounding box center [170, 121] width 163 height 20
click at [194, 146] on div "0376963083 - ANH PHONG" at bounding box center [171, 145] width 148 height 13
type input "0376963083"
type input "ANH PHONG"
type input "0949944753"
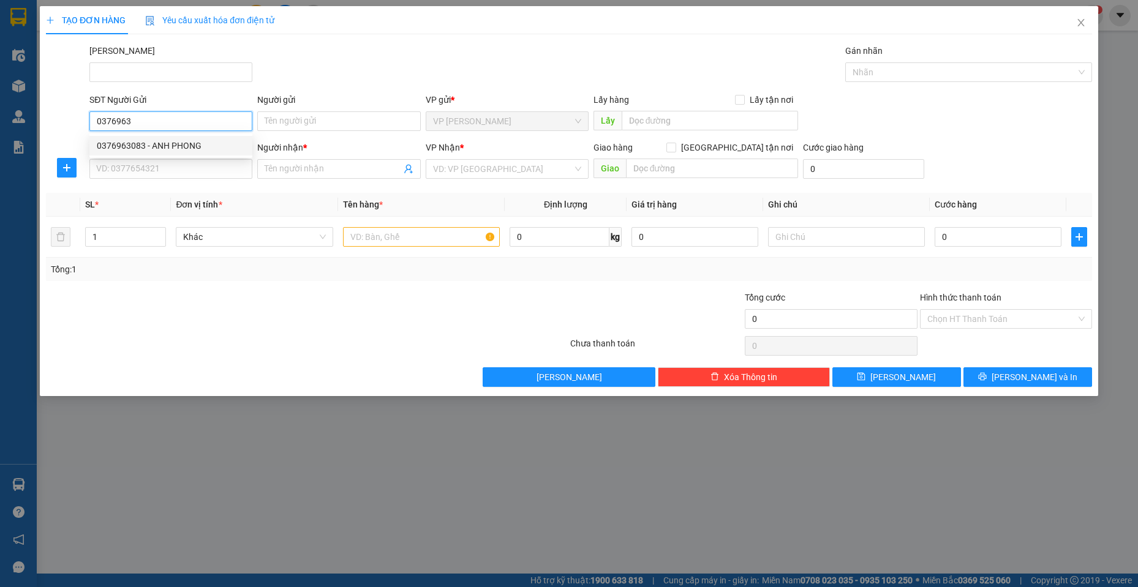
type input "CHỊ [PERSON_NAME]"
type input "20.000"
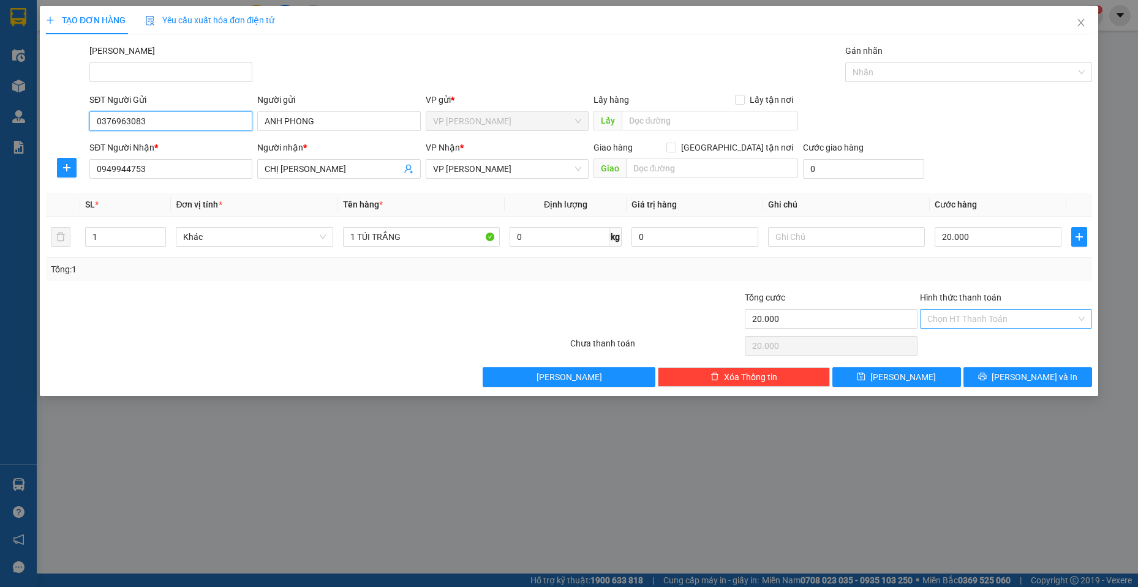
type input "0376963083"
click at [1034, 310] on input "Hình thức thanh toán" at bounding box center [1001, 319] width 149 height 18
click at [977, 348] on div "Tại văn phòng" at bounding box center [1005, 343] width 157 height 13
type input "0"
click at [1005, 368] on button "[PERSON_NAME] và In" at bounding box center [1027, 377] width 129 height 20
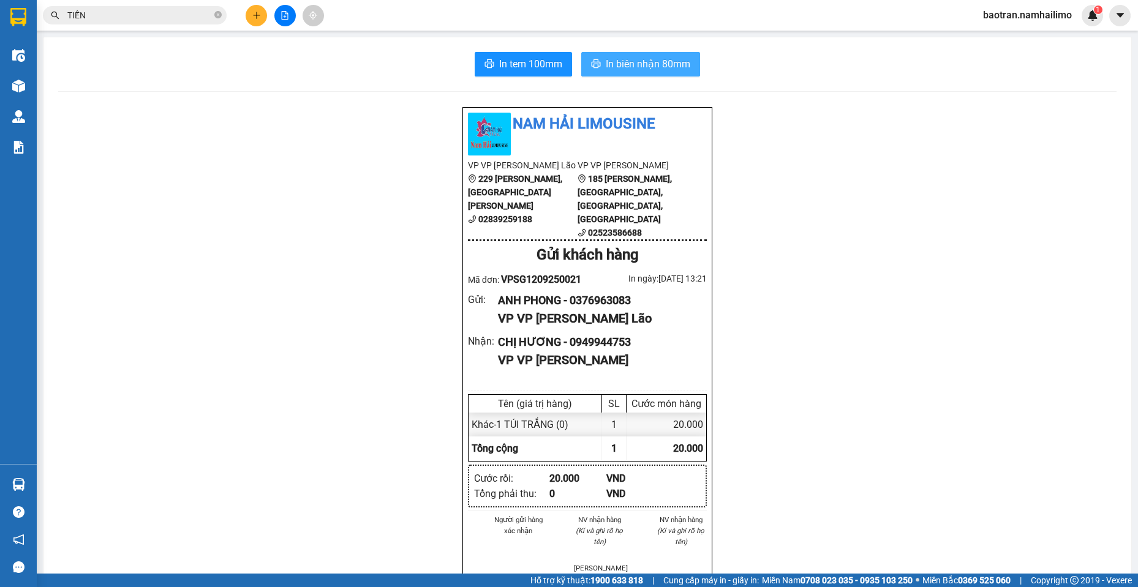
click at [630, 55] on button "In biên nhận 80mm" at bounding box center [640, 64] width 119 height 24
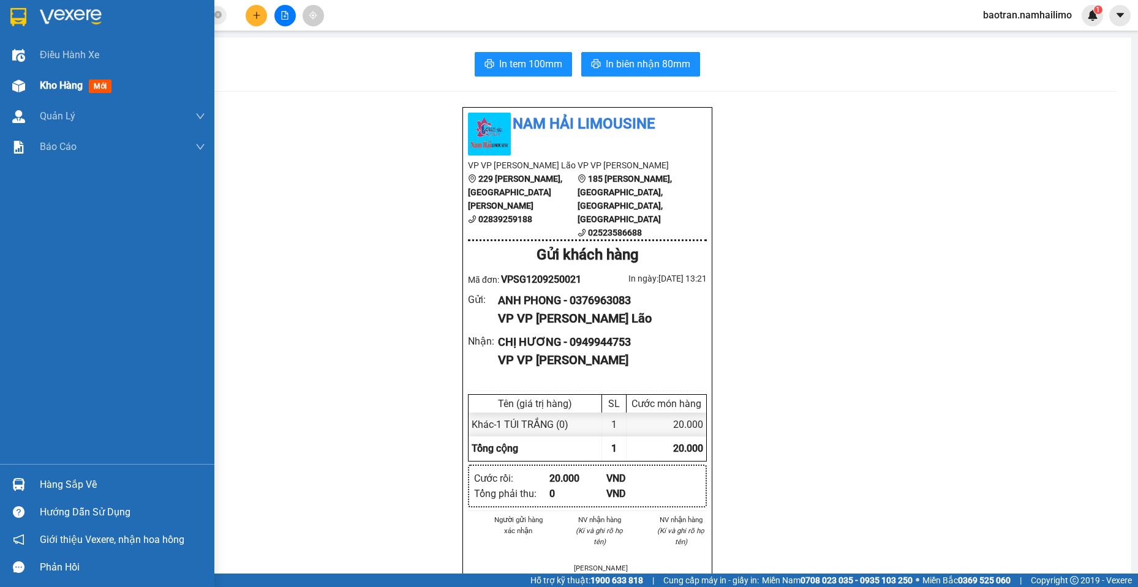
click at [24, 80] on img at bounding box center [18, 86] width 13 height 13
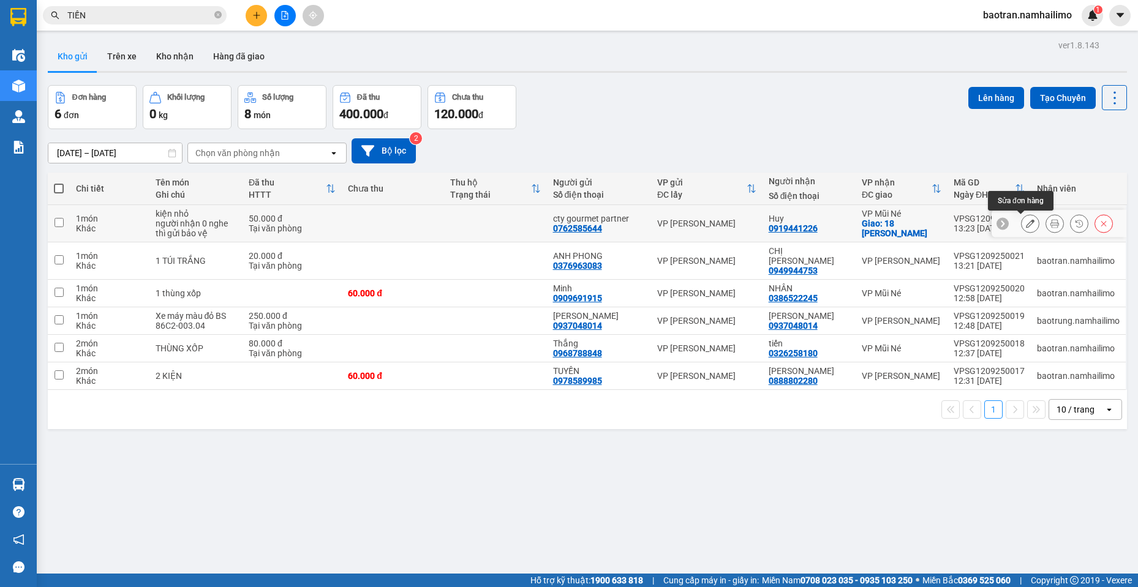
click at [1026, 227] on icon at bounding box center [1030, 223] width 9 height 9
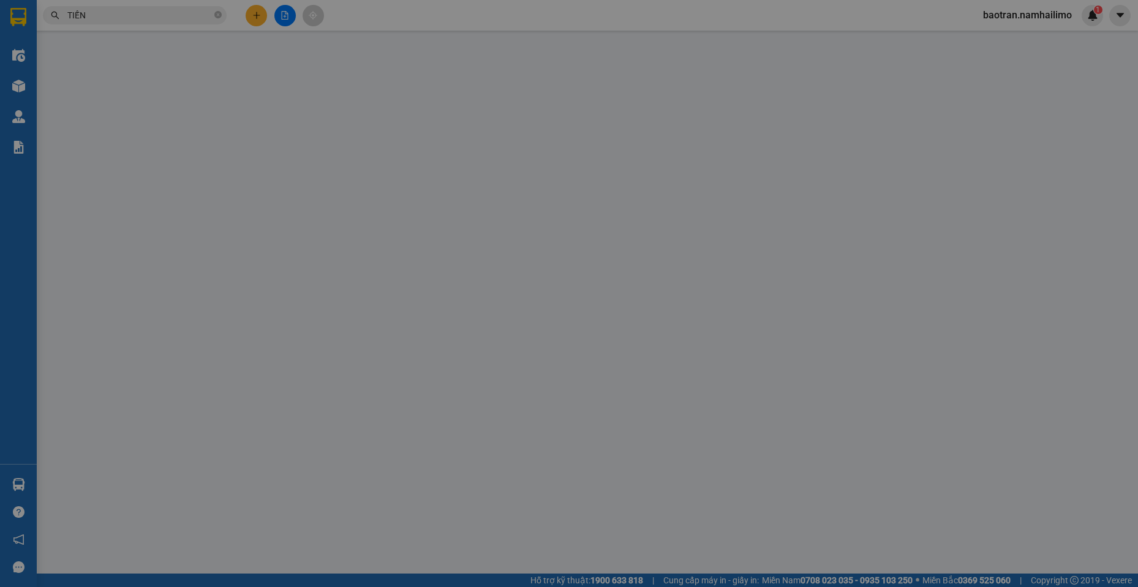
type input "0762585644"
type input "cty gourmet partner"
type input "0919441226"
type input "Huy"
checkbox input "true"
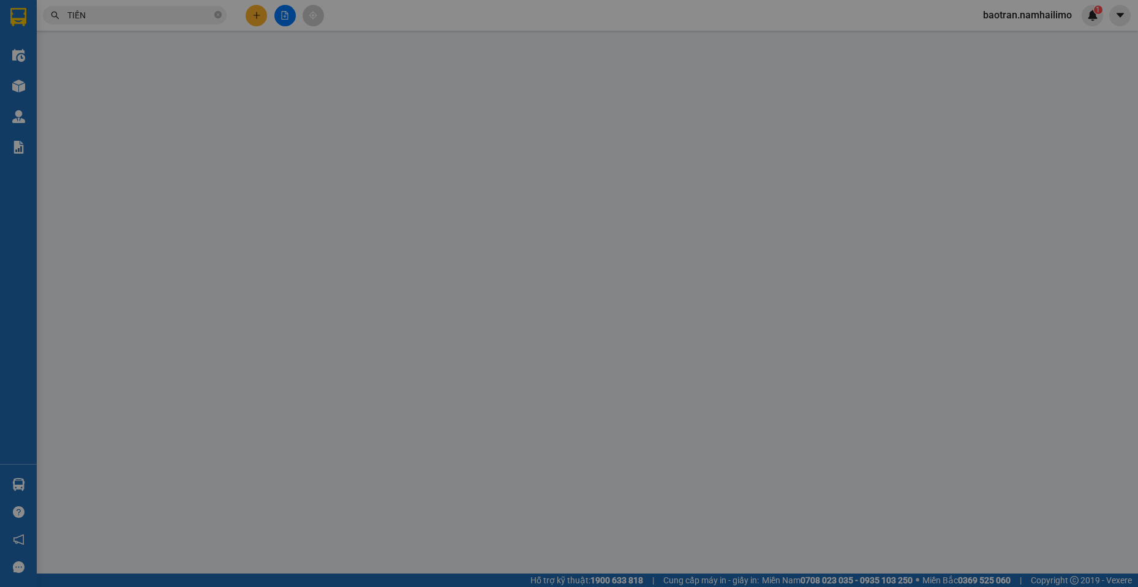
type input "18 [PERSON_NAME]"
type input "50.000"
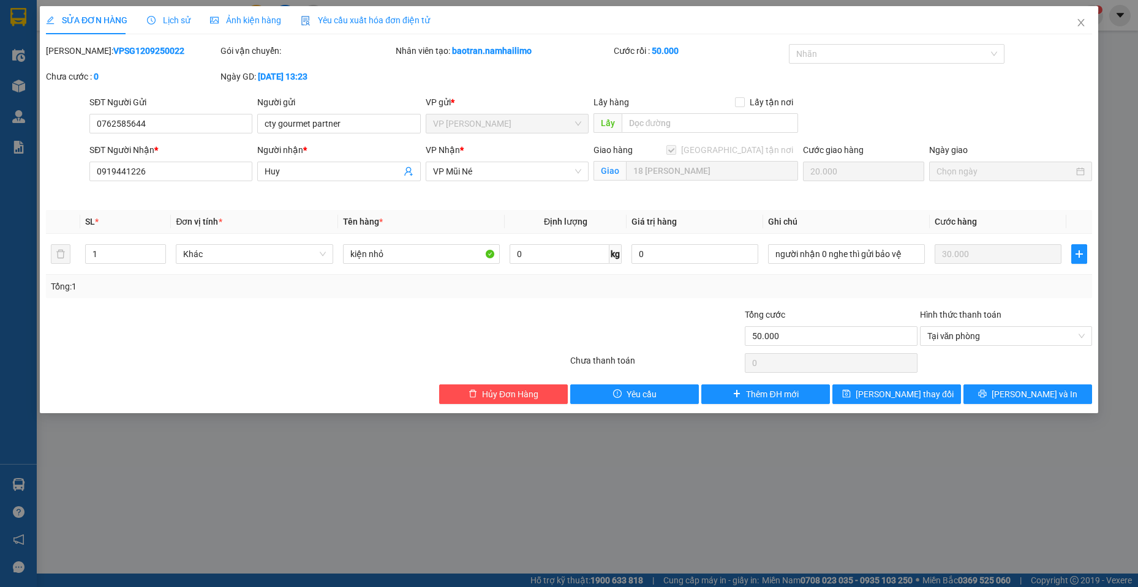
click at [130, 44] on div "[PERSON_NAME]: VPSG1209250022" at bounding box center [132, 50] width 172 height 13
click at [129, 47] on b "VPSG1209250022" at bounding box center [148, 51] width 71 height 10
copy b "VPSG1209250022"
click at [1028, 394] on span "[PERSON_NAME] và In" at bounding box center [1034, 394] width 86 height 13
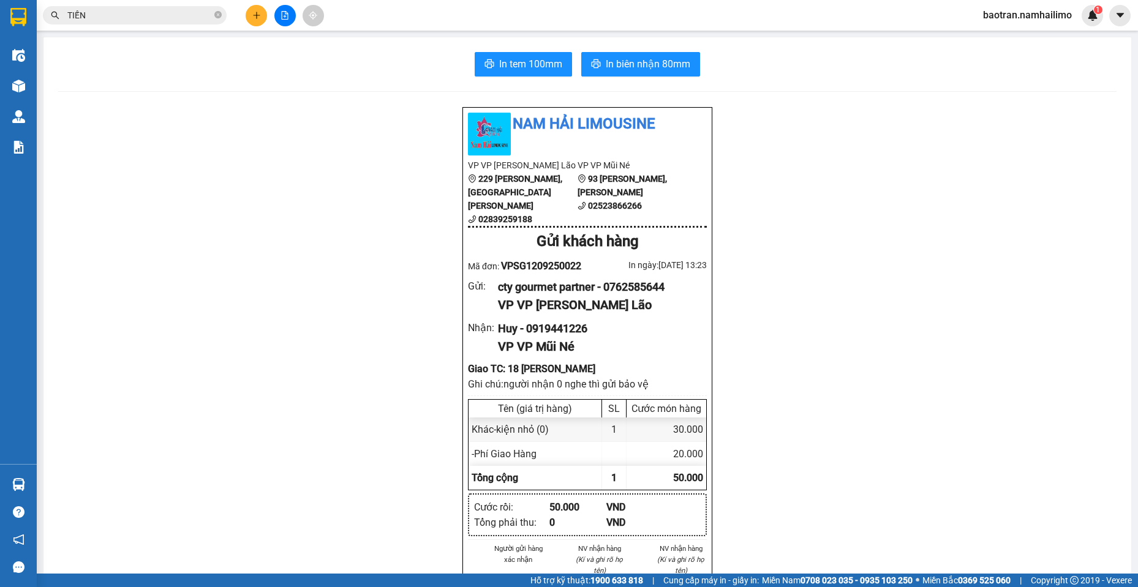
drag, startPoint x: 653, startPoint y: 81, endPoint x: 651, endPoint y: 70, distance: 11.3
click at [651, 70] on span "In biên nhận 80mm" at bounding box center [648, 63] width 85 height 15
click at [630, 296] on div "cty gourmet partner - 0762585644" at bounding box center [597, 287] width 199 height 17
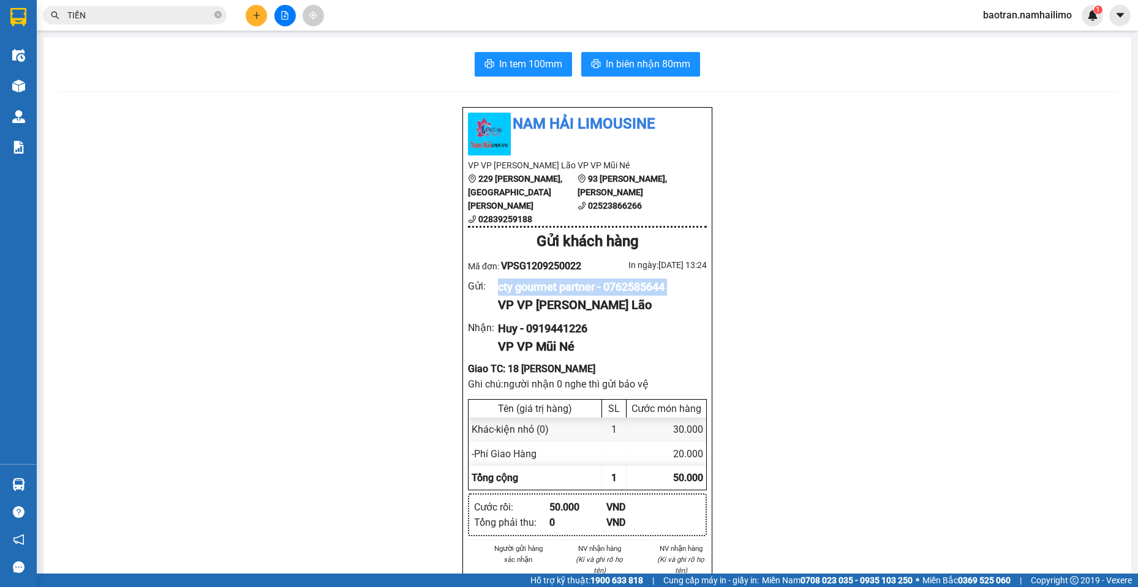
click at [630, 296] on div "cty gourmet partner - 0762585644" at bounding box center [597, 287] width 199 height 17
drag, startPoint x: 630, startPoint y: 300, endPoint x: 526, endPoint y: 369, distance: 124.7
click at [526, 356] on div "VP VP Mũi Né" at bounding box center [597, 346] width 199 height 19
click at [639, 296] on div "cty gourmet partner - 0762585644" at bounding box center [597, 287] width 199 height 17
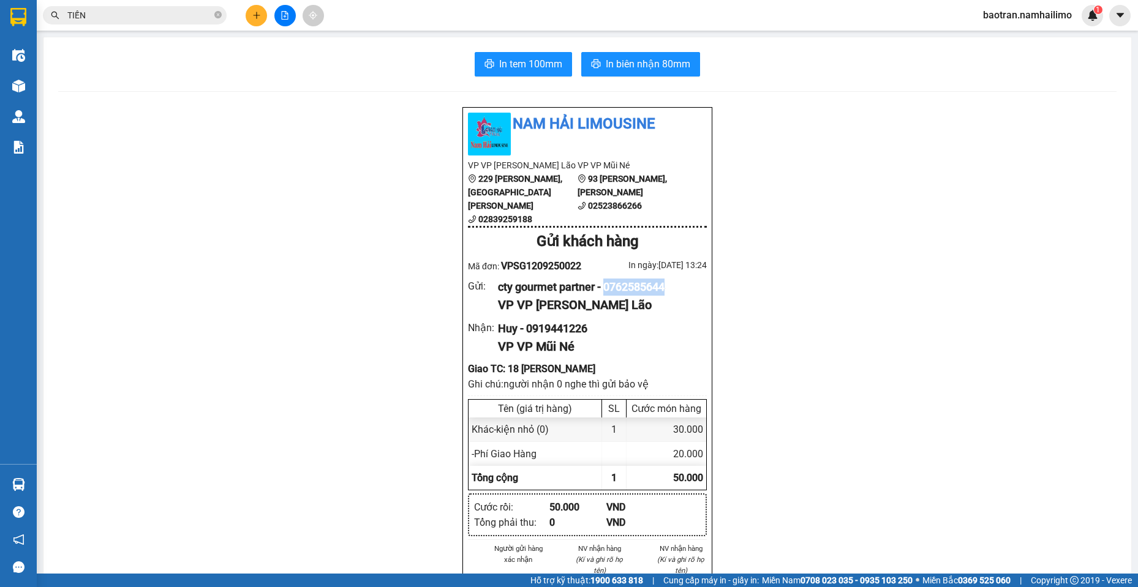
copy div "0762585644"
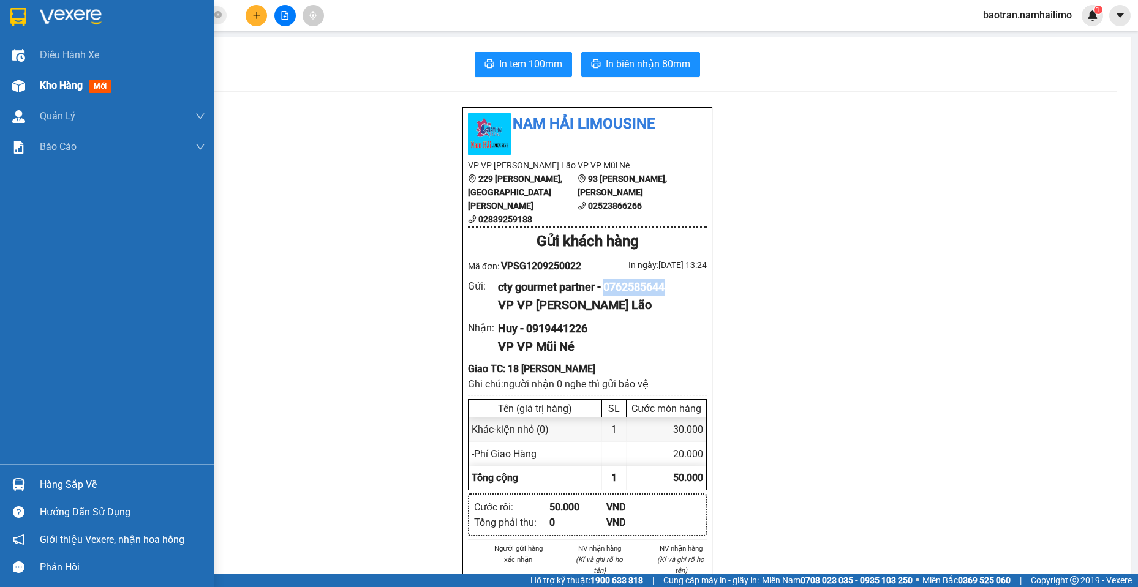
click at [89, 93] on div "Kho hàng mới" at bounding box center [122, 85] width 165 height 31
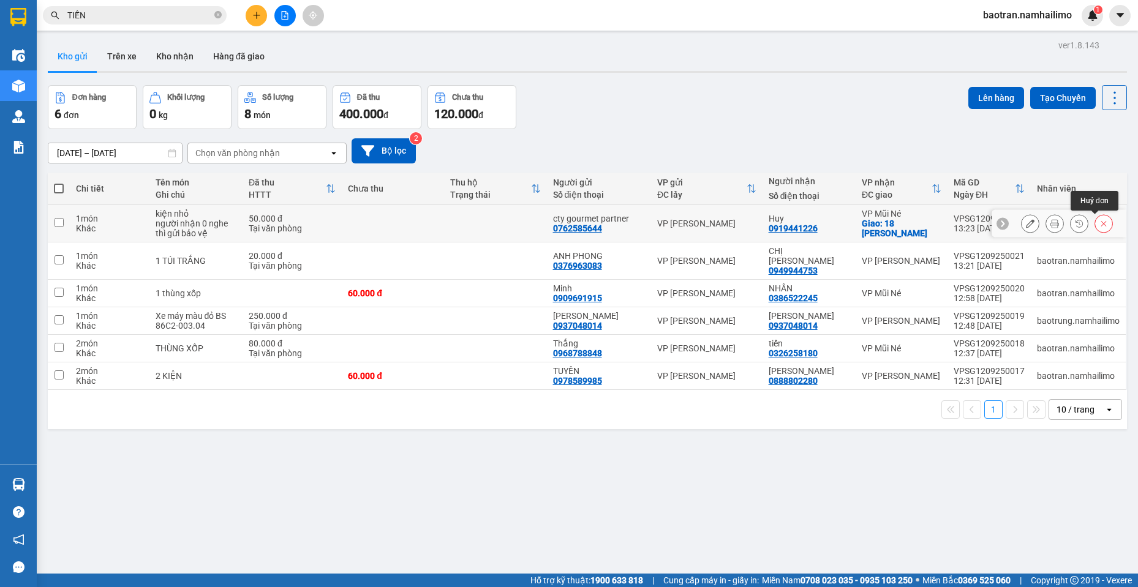
click at [1095, 226] on button at bounding box center [1103, 223] width 17 height 21
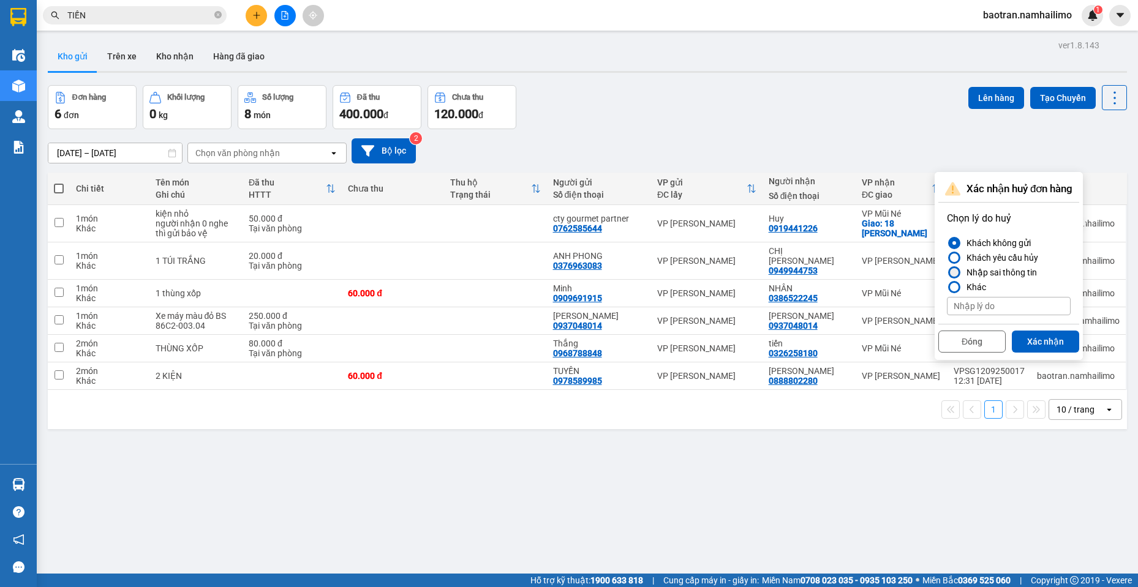
click at [995, 273] on div "Nhập sai thông tin" at bounding box center [998, 272] width 75 height 15
click at [947, 273] on input "Nhập sai thông tin" at bounding box center [947, 273] width 0 height 0
click at [972, 293] on div "Khác" at bounding box center [973, 287] width 24 height 15
click at [947, 287] on input "Khác" at bounding box center [947, 287] width 0 height 0
click at [970, 288] on div "Khác" at bounding box center [973, 287] width 24 height 15
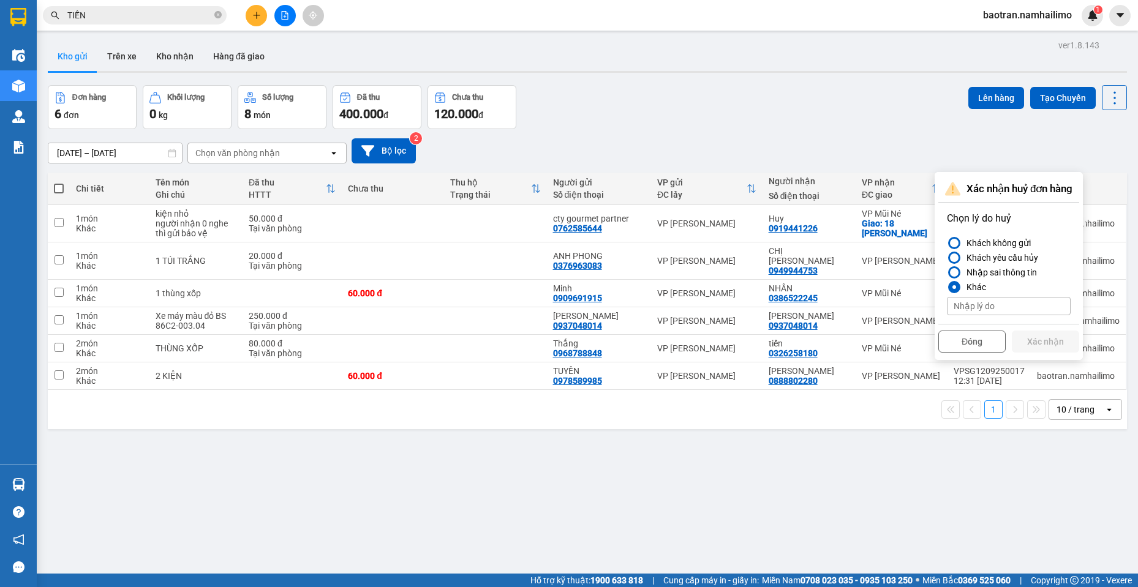
click at [947, 287] on input "Khác" at bounding box center [947, 287] width 0 height 0
click at [976, 303] on input at bounding box center [1009, 306] width 124 height 18
type input "T"
type input "C"
type input "SAI CƯỚC"
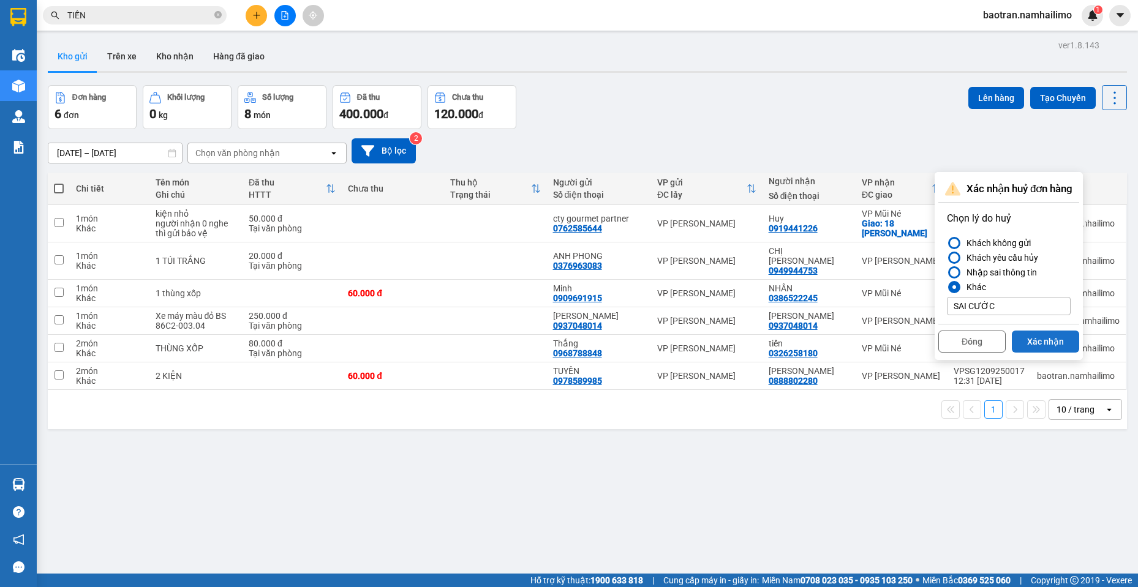
click at [1039, 339] on button "Xác nhận" at bounding box center [1045, 342] width 67 height 22
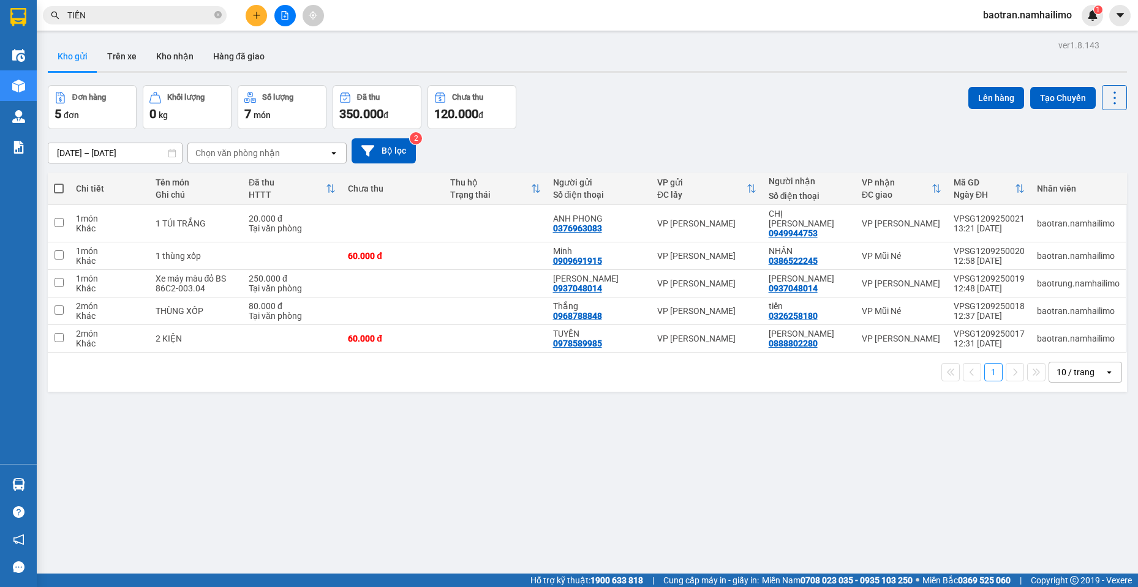
click at [268, 18] on div at bounding box center [285, 15] width 92 height 21
click at [262, 16] on button at bounding box center [256, 15] width 21 height 21
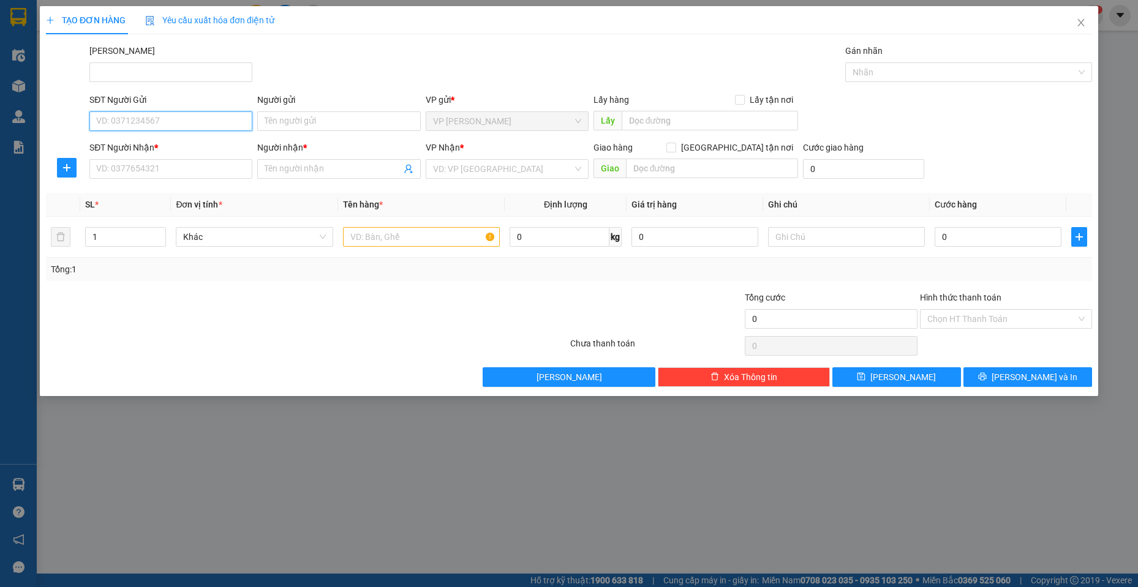
click at [218, 123] on input "SĐT Người Gửi" at bounding box center [170, 121] width 163 height 20
paste input "0762585644"
type input "0762585644"
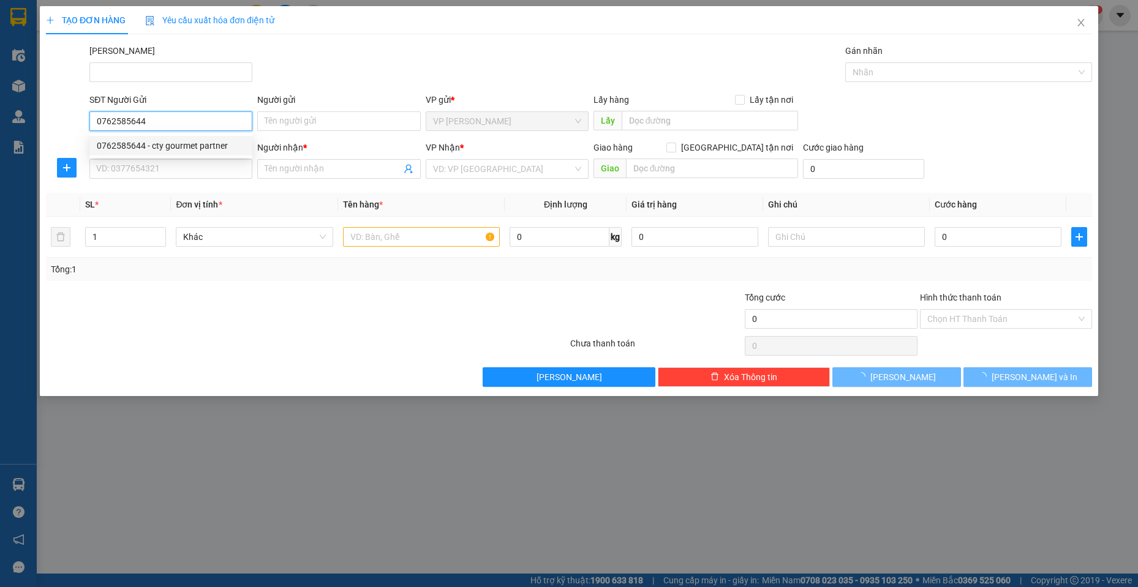
click at [186, 146] on div "0762585644 - cty gourmet partner" at bounding box center [171, 145] width 148 height 13
type input "cty gourmet partner"
type input "0919441226"
type input "Huy"
checkbox input "true"
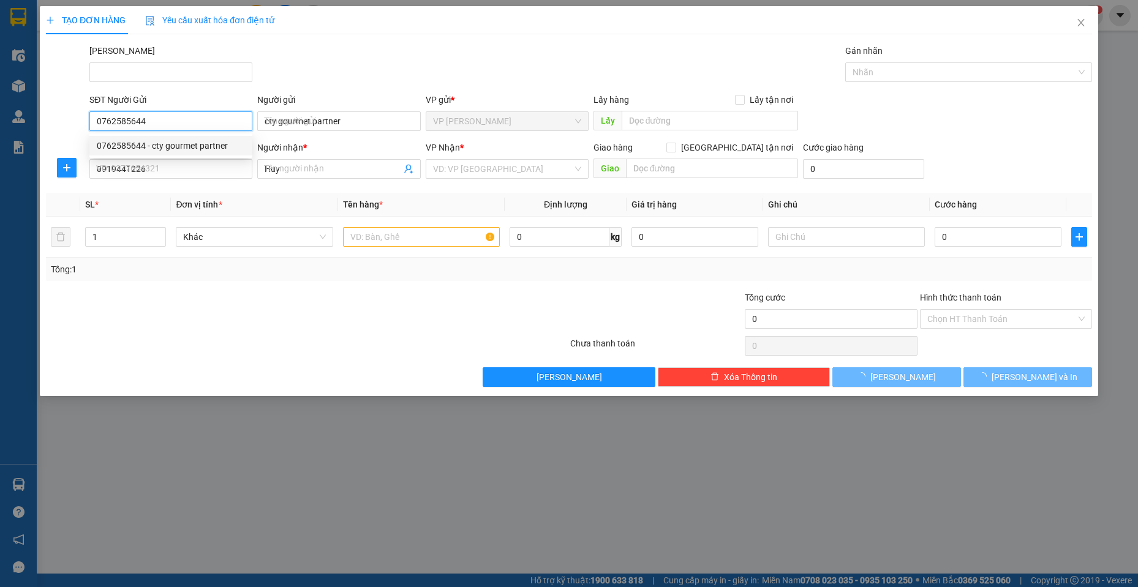
type input "18 [PERSON_NAME]"
type input "20.000"
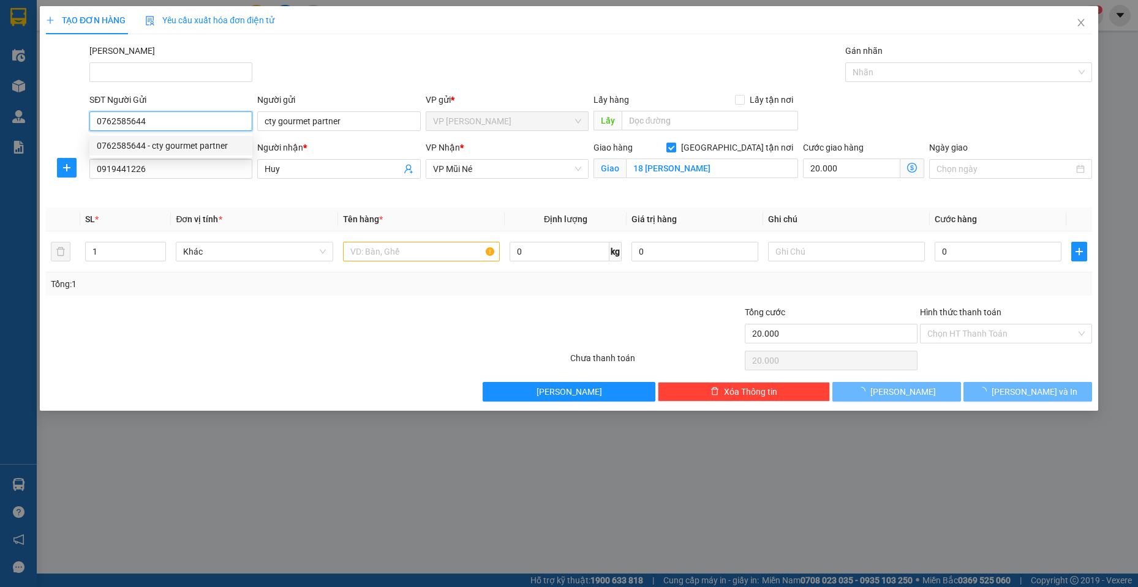
type input "70.000"
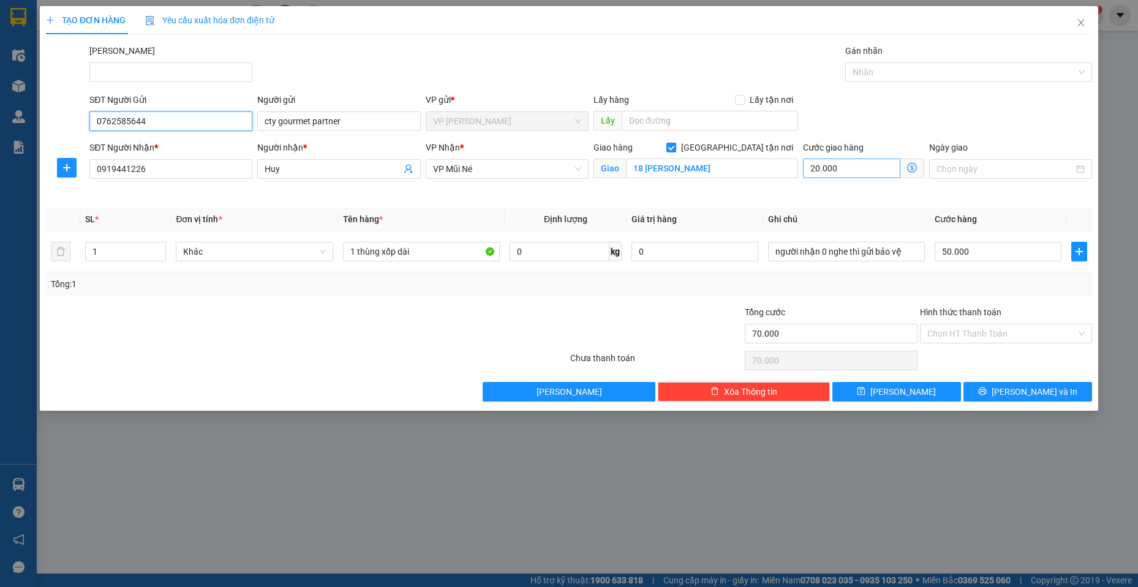
type input "0762585644"
click at [868, 176] on input "20.000" at bounding box center [851, 169] width 97 height 20
type input "50.000"
type input "0"
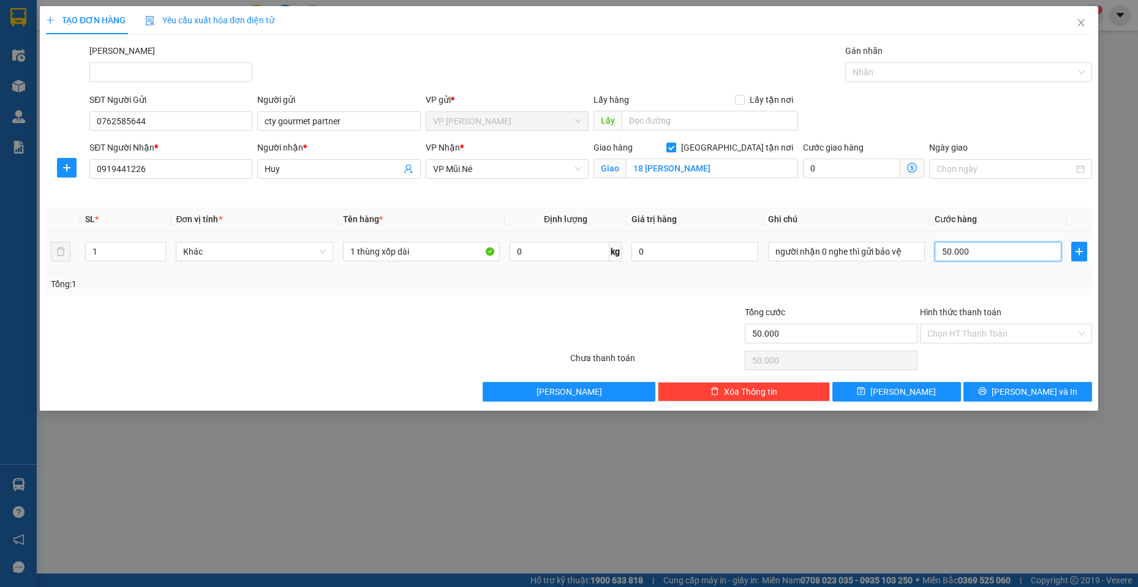
click at [1001, 254] on input "50.000" at bounding box center [998, 252] width 127 height 20
type input "2"
type input "0"
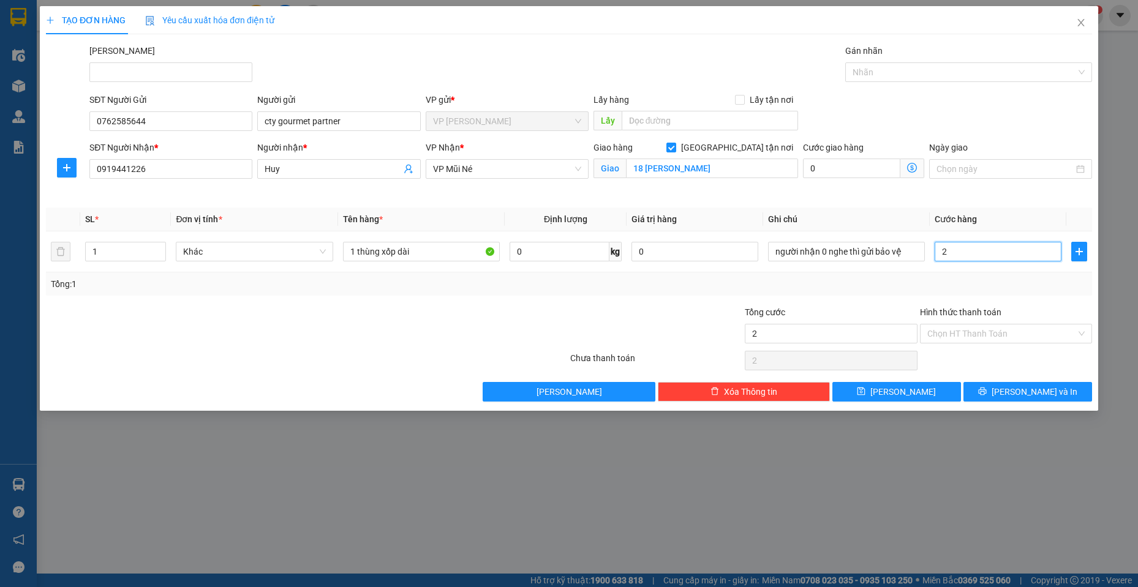
type input "0"
type input "3"
type input "03"
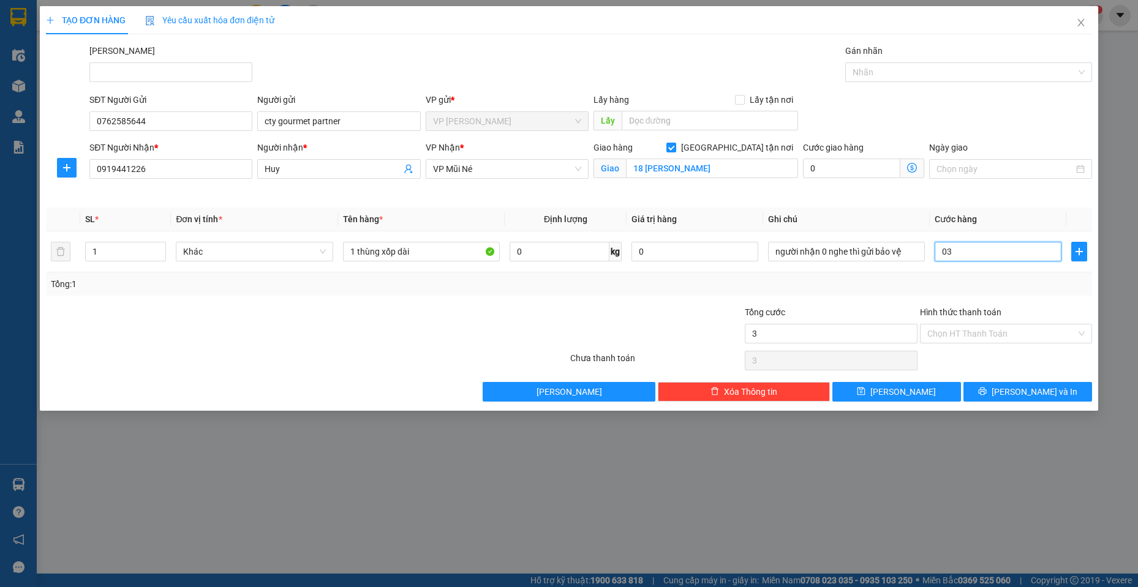
type input "30"
type input "030"
type input "300"
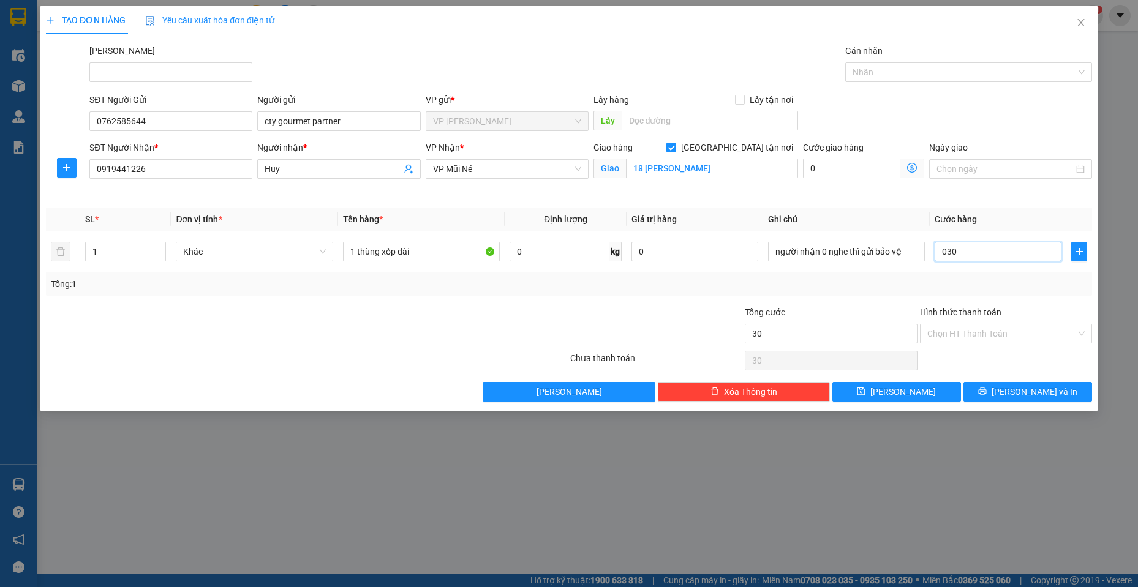
type input "0.300"
type input "3.000"
type input "03.000"
type input "30.000"
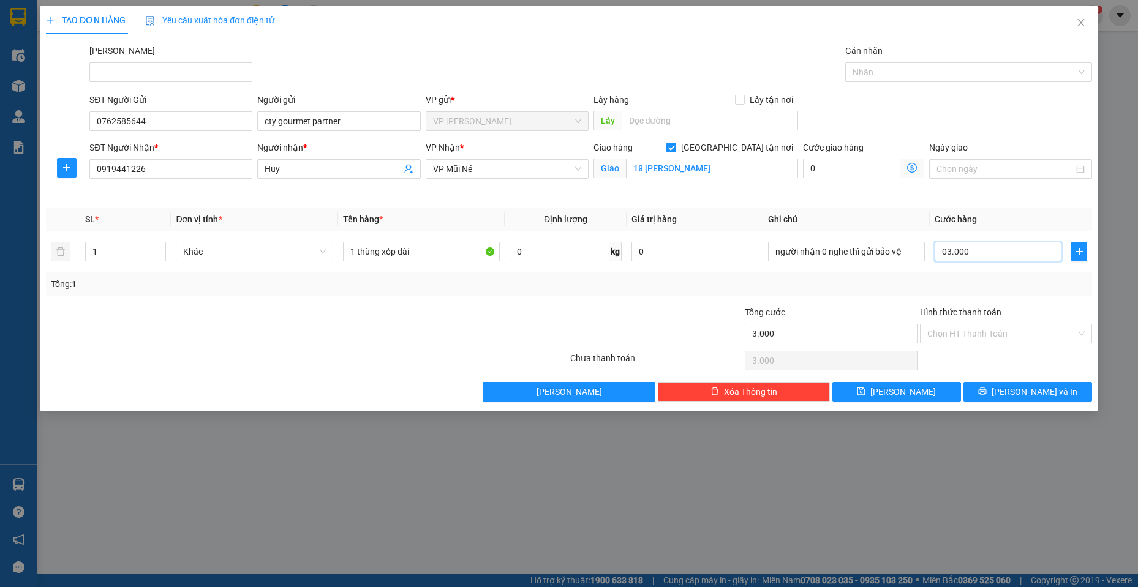
type input "30.000"
click at [1034, 340] on input "Hình thức thanh toán" at bounding box center [1001, 334] width 149 height 18
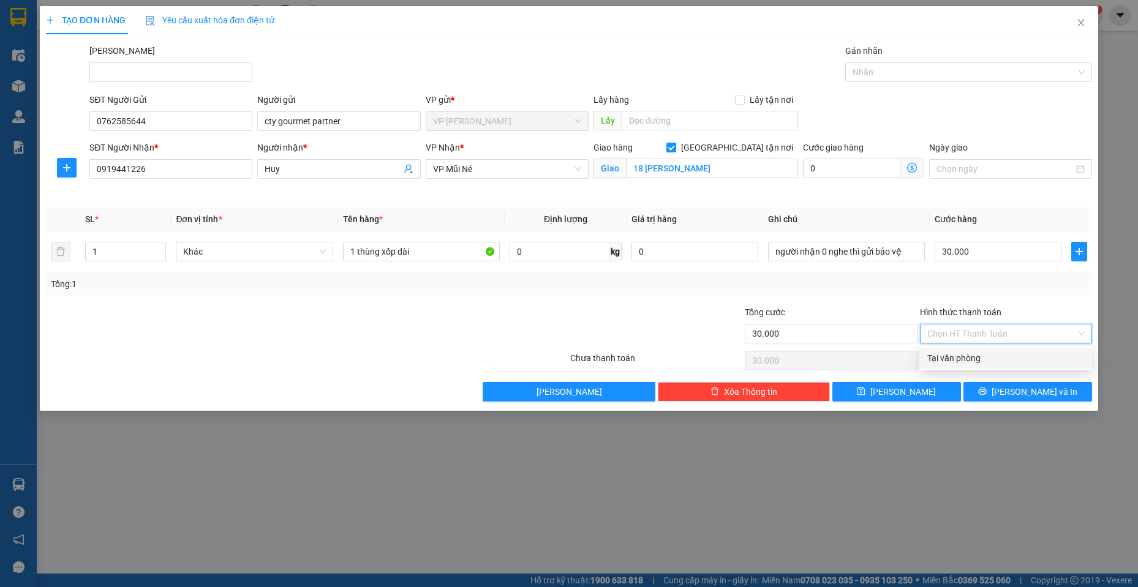
click at [991, 358] on div "Tại văn phòng" at bounding box center [1005, 358] width 157 height 13
type input "0"
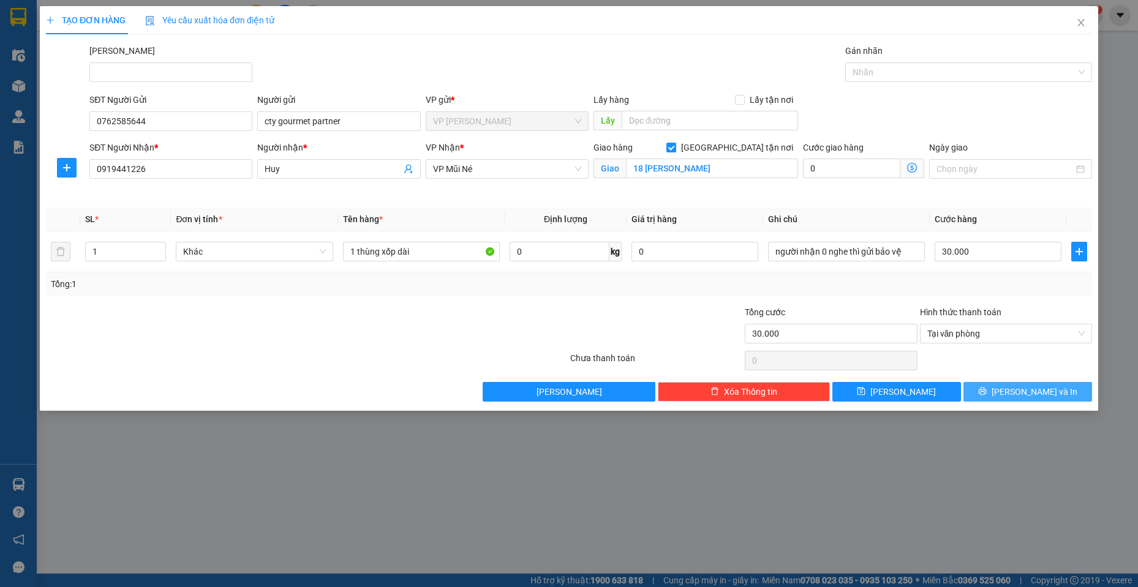
click at [1020, 395] on span "[PERSON_NAME] và In" at bounding box center [1034, 391] width 86 height 13
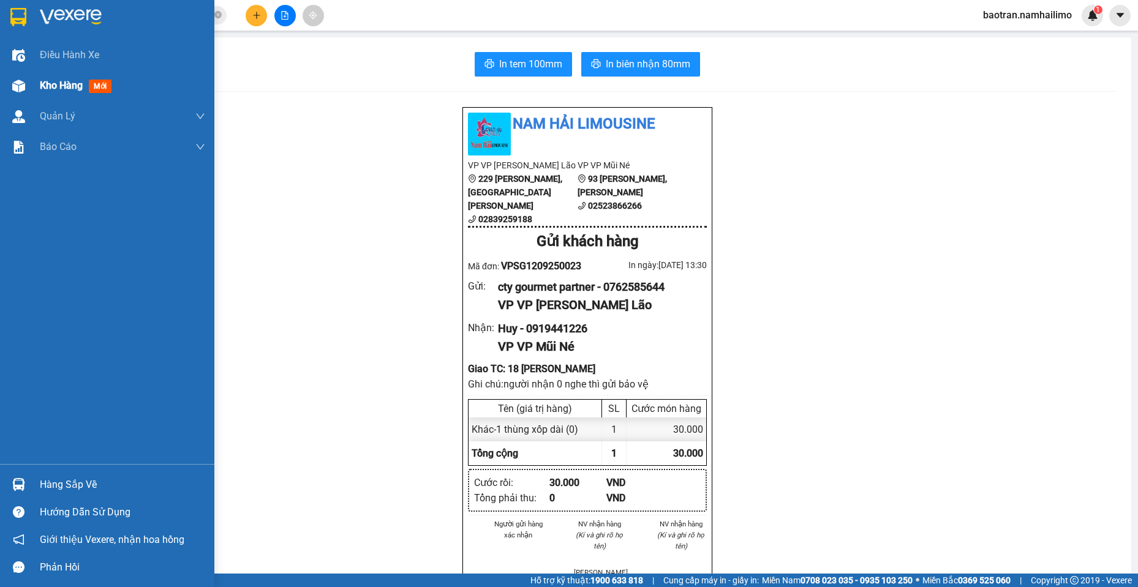
click at [12, 95] on div at bounding box center [18, 85] width 21 height 21
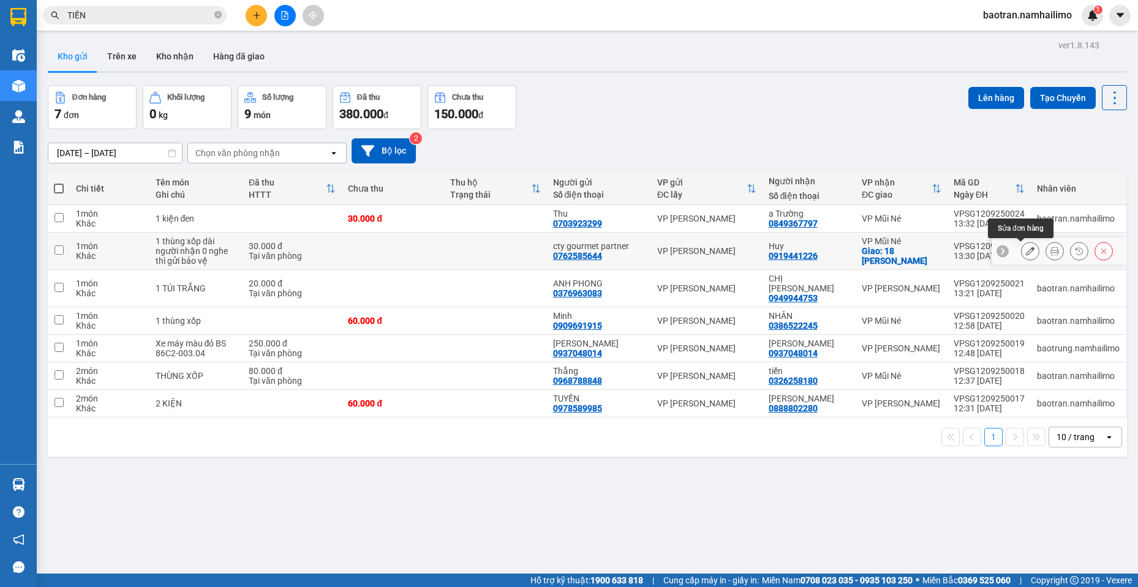
click at [1021, 253] on button at bounding box center [1029, 251] width 17 height 21
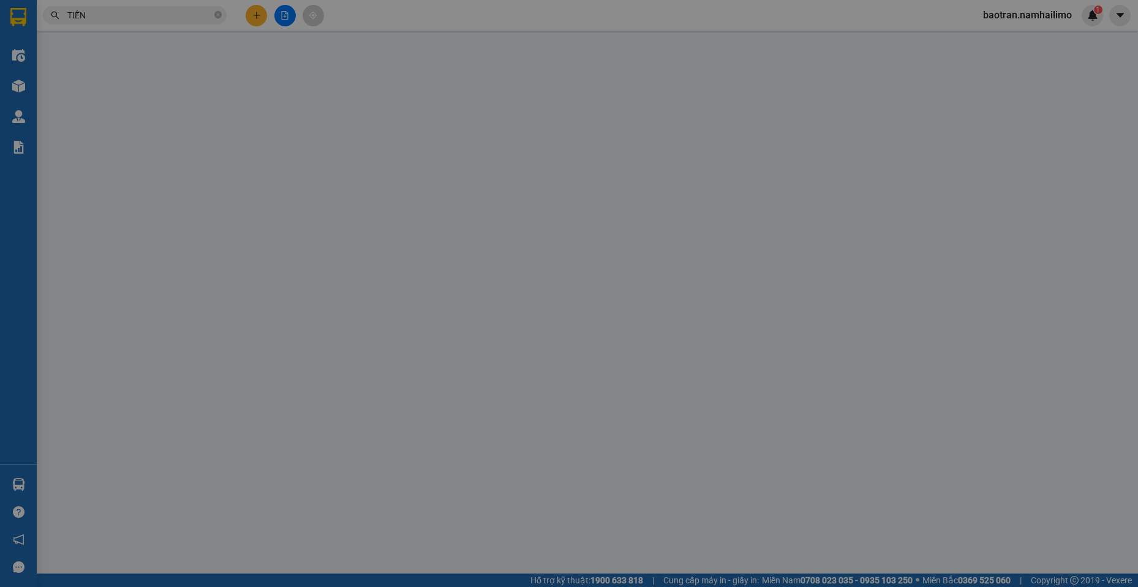
type input "0762585644"
type input "cty gourmet partner"
type input "0919441226"
type input "Huy"
checkbox input "true"
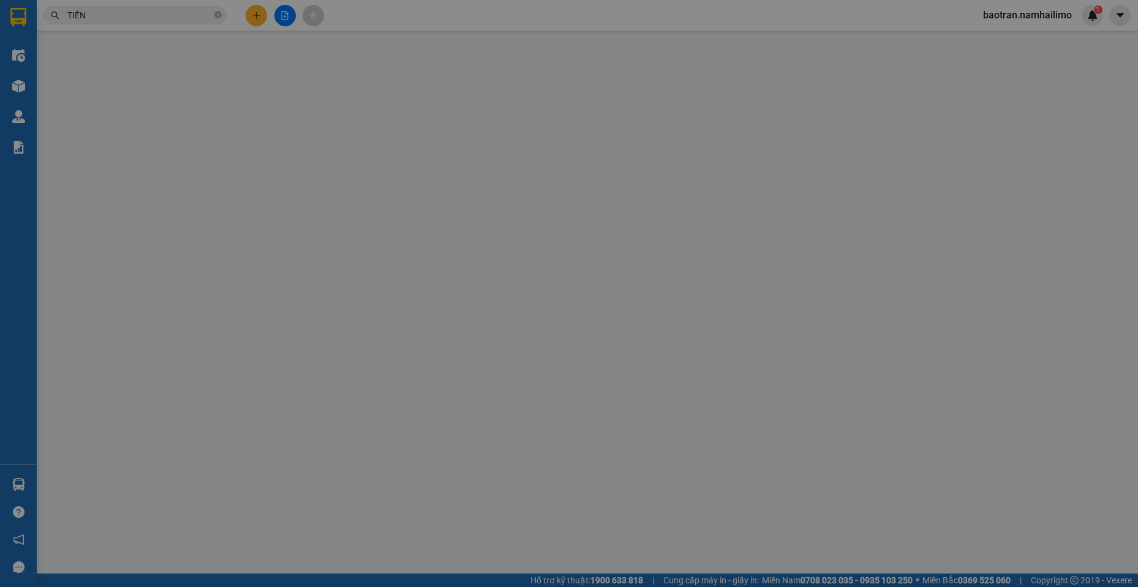
type input "18 [PERSON_NAME]"
type input "30.000"
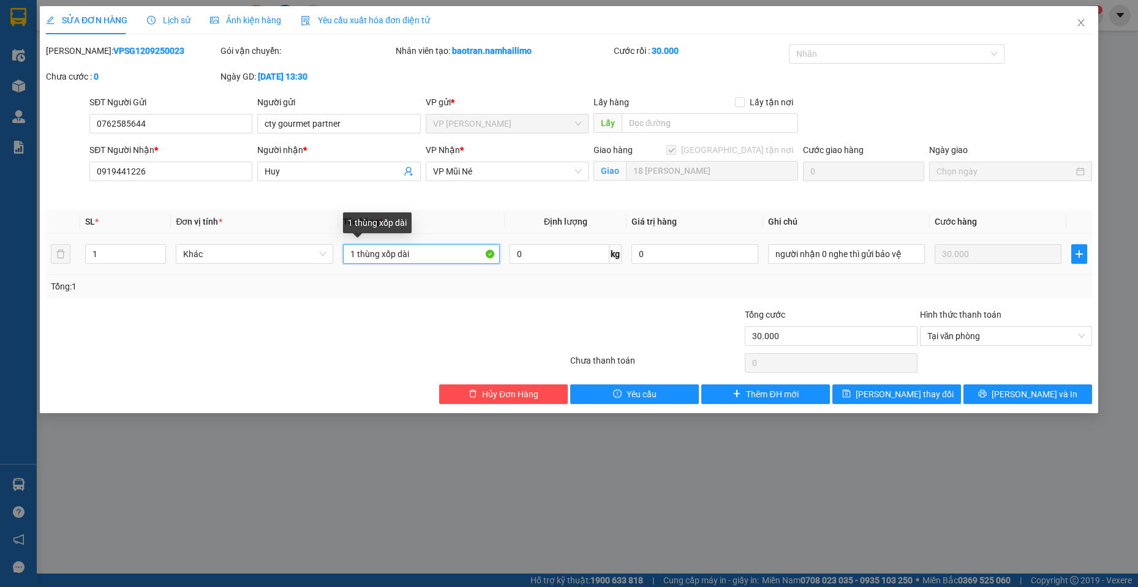
drag, startPoint x: 430, startPoint y: 259, endPoint x: 138, endPoint y: 203, distance: 296.8
click at [138, 203] on div "Total Paid Fee 30.000 Total UnPaid Fee 0 Cash Collection Total Fee Mã ĐH: VPSG1…" at bounding box center [569, 224] width 1046 height 360
type input "1 KIỆN GIẤY NHỎ"
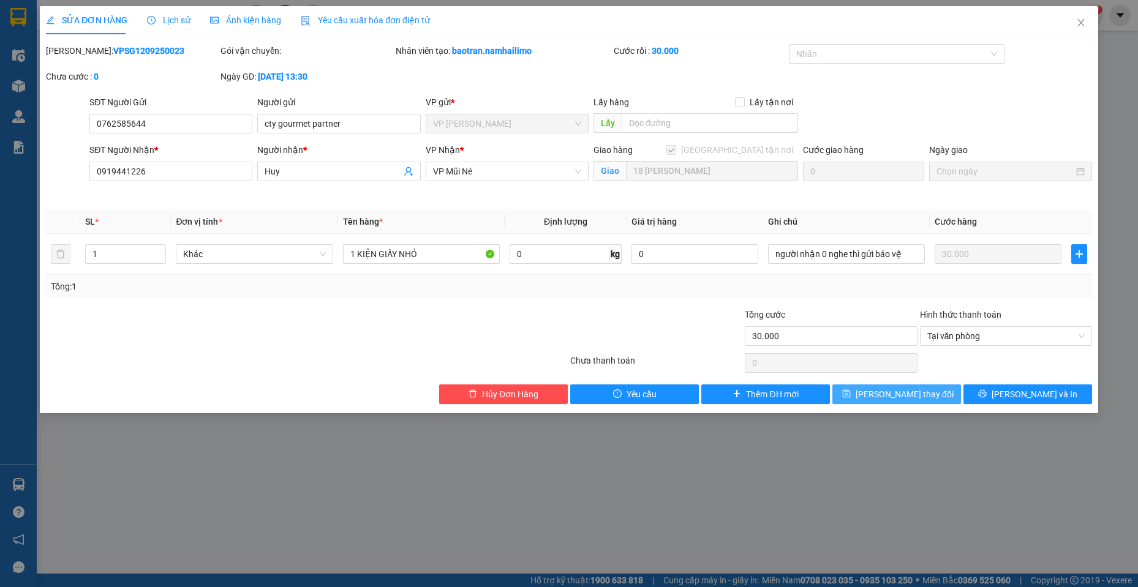
click at [939, 399] on button "[PERSON_NAME] thay đổi" at bounding box center [896, 395] width 129 height 20
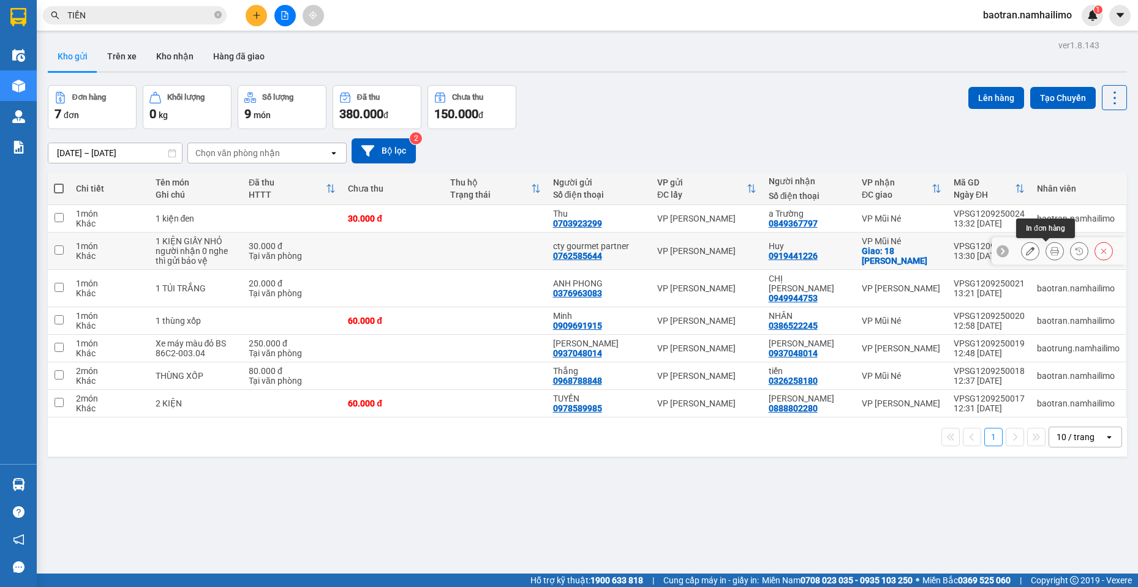
click at [1050, 250] on icon at bounding box center [1054, 251] width 9 height 9
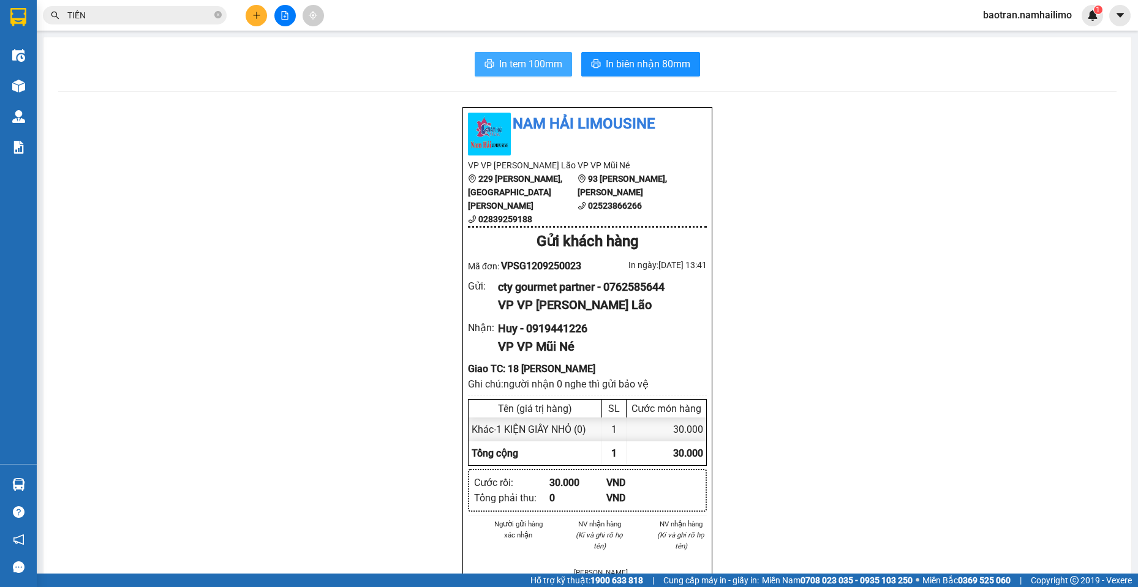
click at [510, 61] on span "In tem 100mm" at bounding box center [530, 63] width 63 height 15
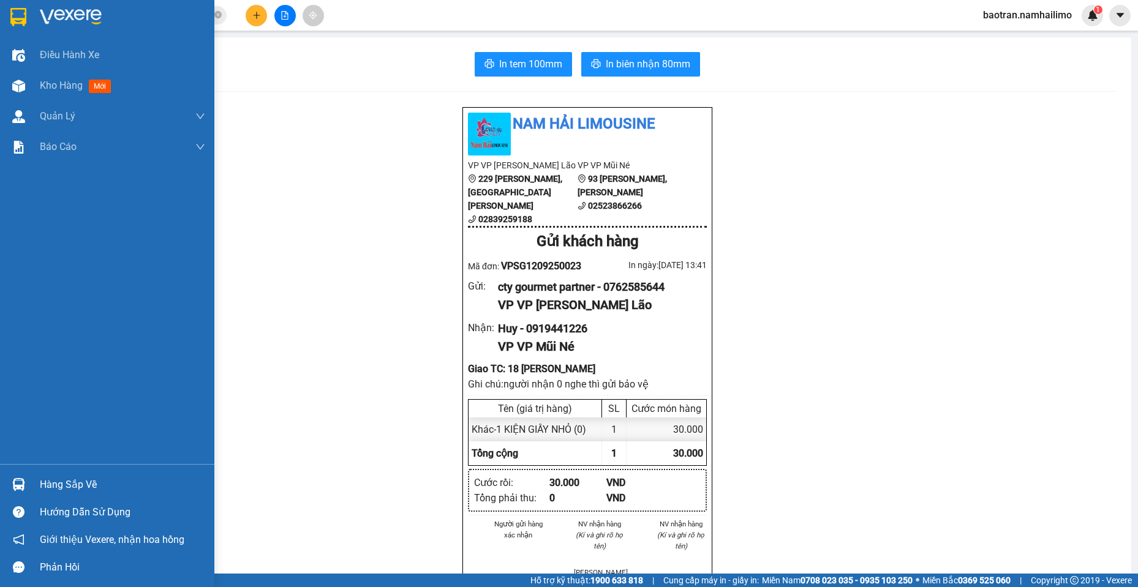
drag, startPoint x: 23, startPoint y: 80, endPoint x: 445, endPoint y: 36, distance: 424.8
click at [22, 80] on img at bounding box center [18, 86] width 13 height 13
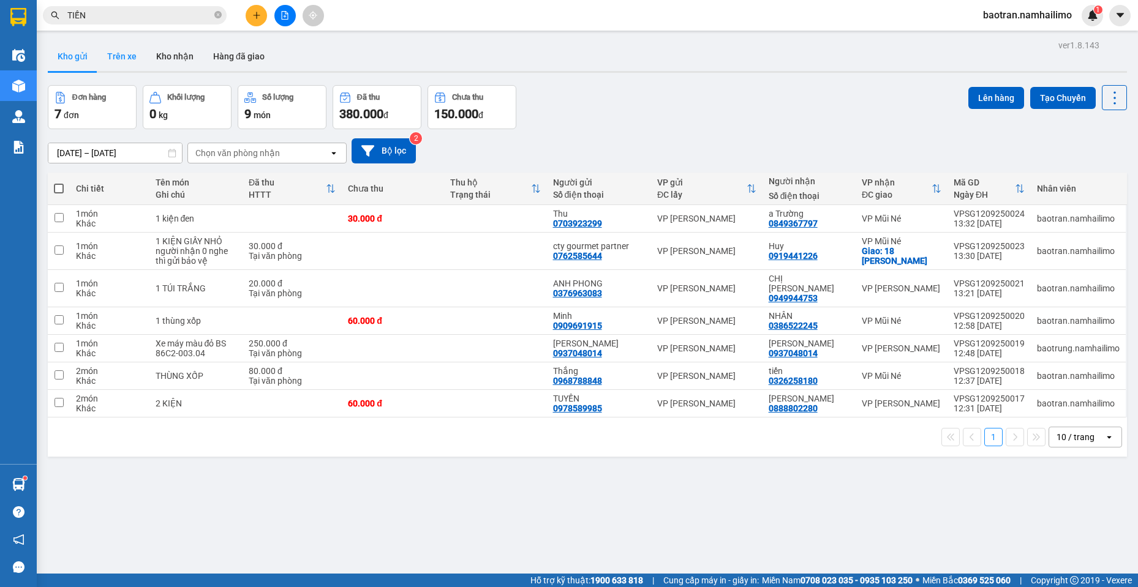
click at [122, 48] on button "Trên xe" at bounding box center [121, 56] width 49 height 29
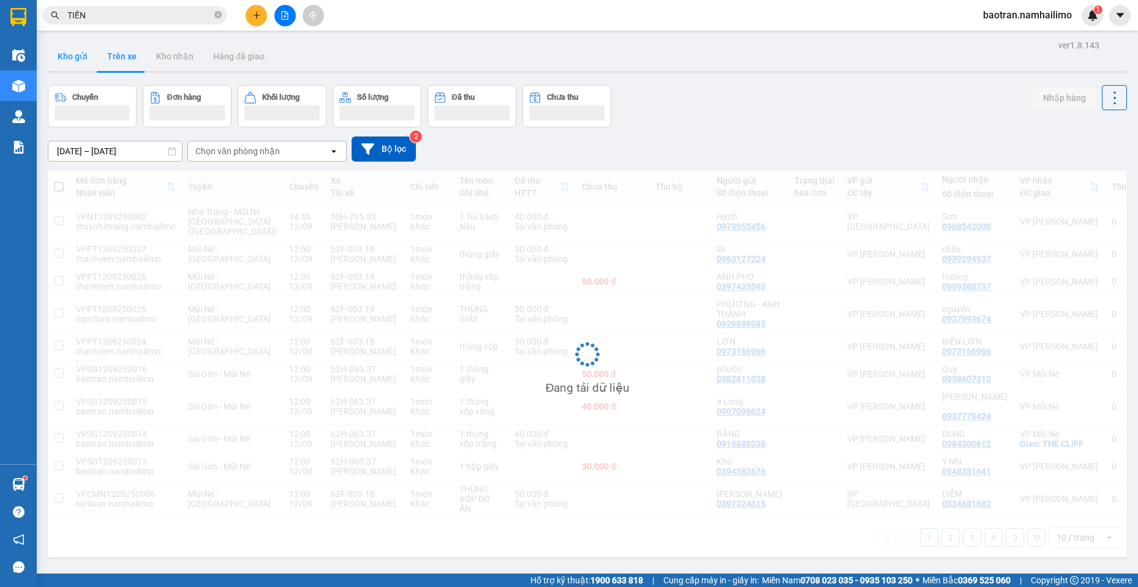
click at [80, 50] on button "Kho gửi" at bounding box center [73, 56] width 50 height 29
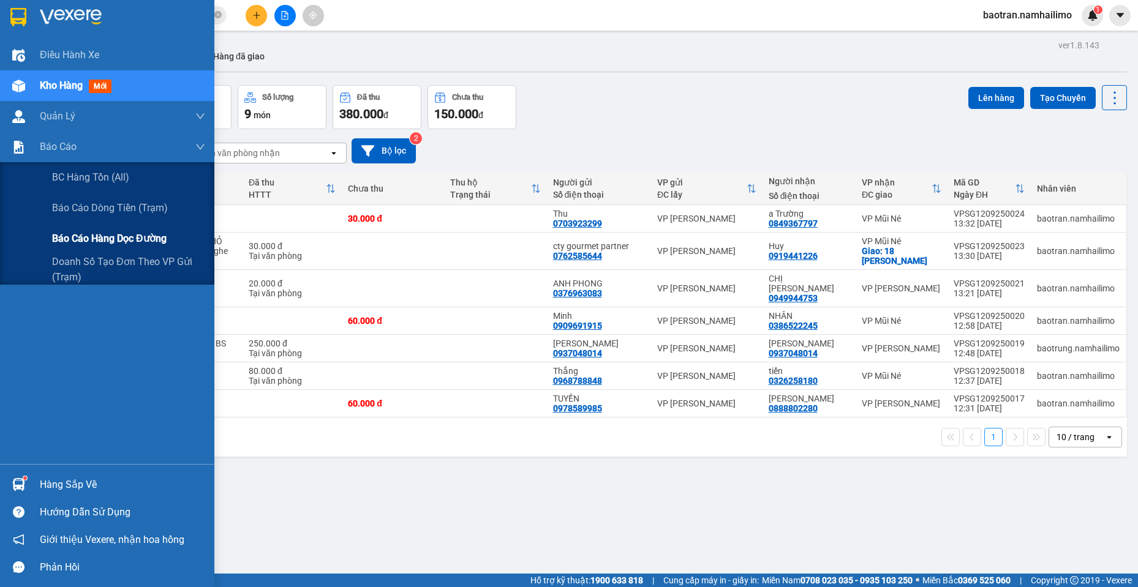
click at [123, 239] on span "Báo cáo hàng dọc đường" at bounding box center [109, 238] width 115 height 15
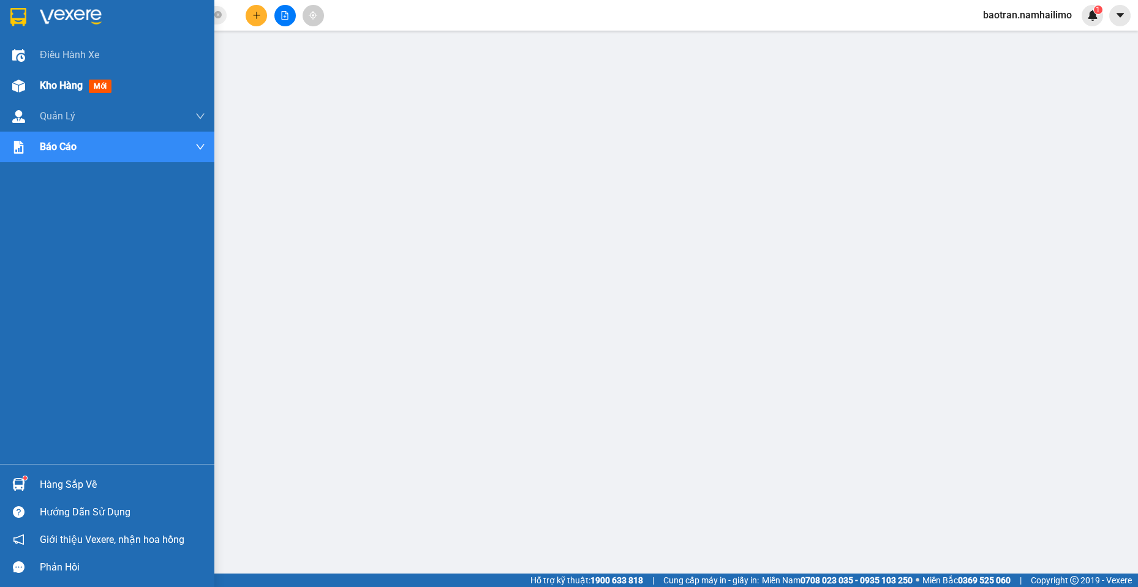
click at [31, 80] on div "Kho hàng mới" at bounding box center [107, 85] width 214 height 31
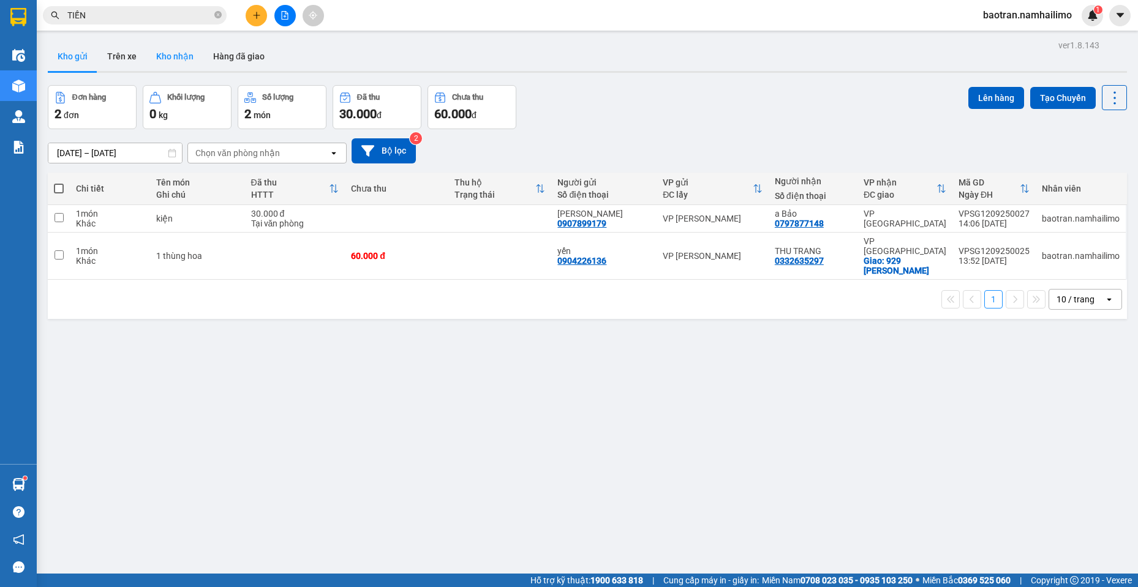
click at [186, 56] on button "Kho nhận" at bounding box center [174, 56] width 57 height 29
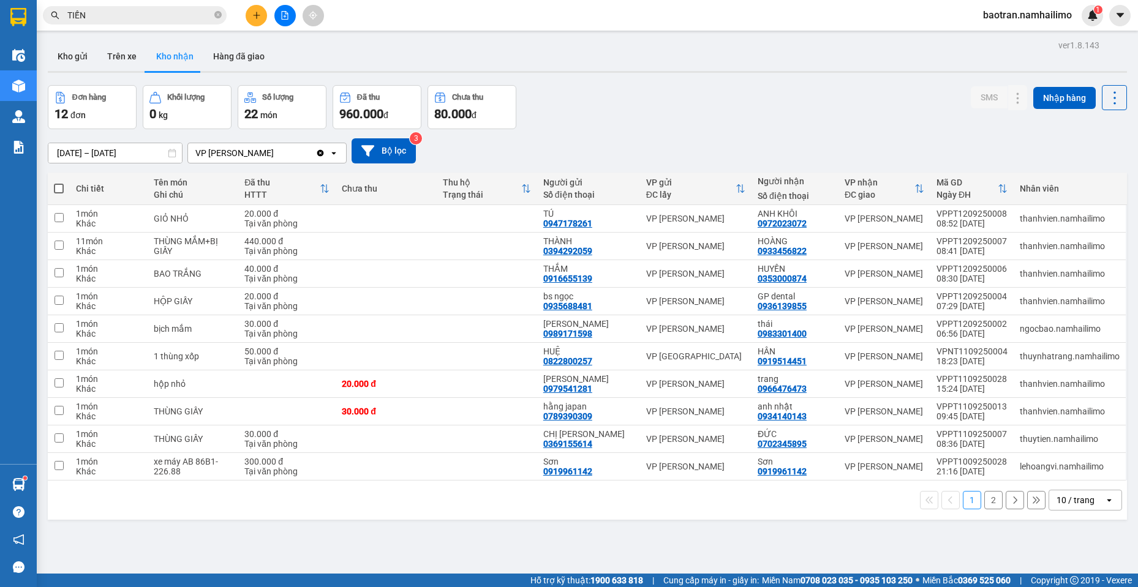
click at [988, 502] on button "2" at bounding box center [993, 500] width 18 height 18
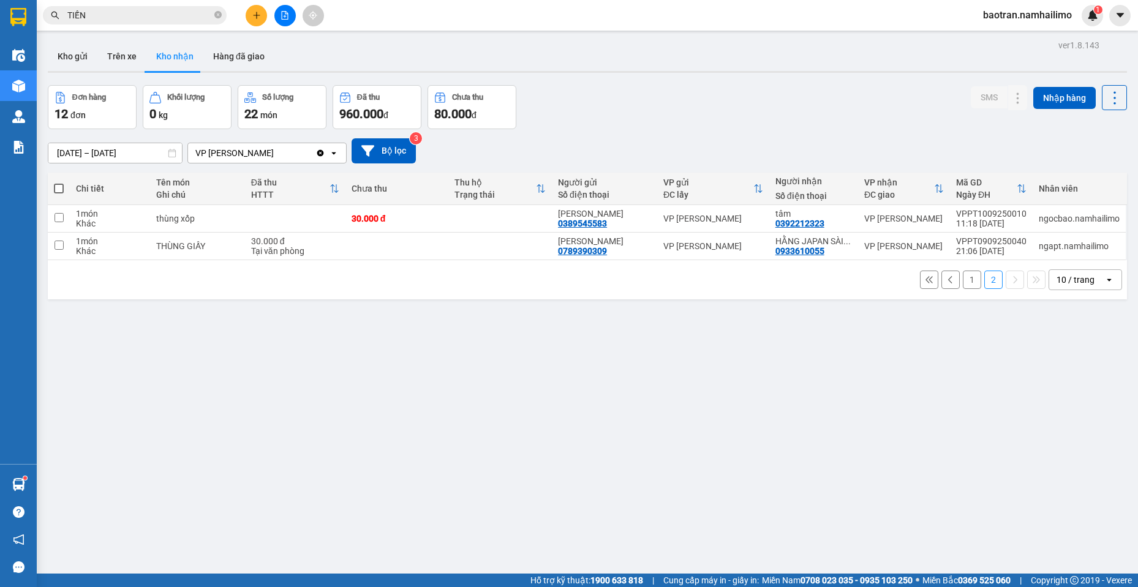
click at [970, 280] on button "1" at bounding box center [972, 280] width 18 height 18
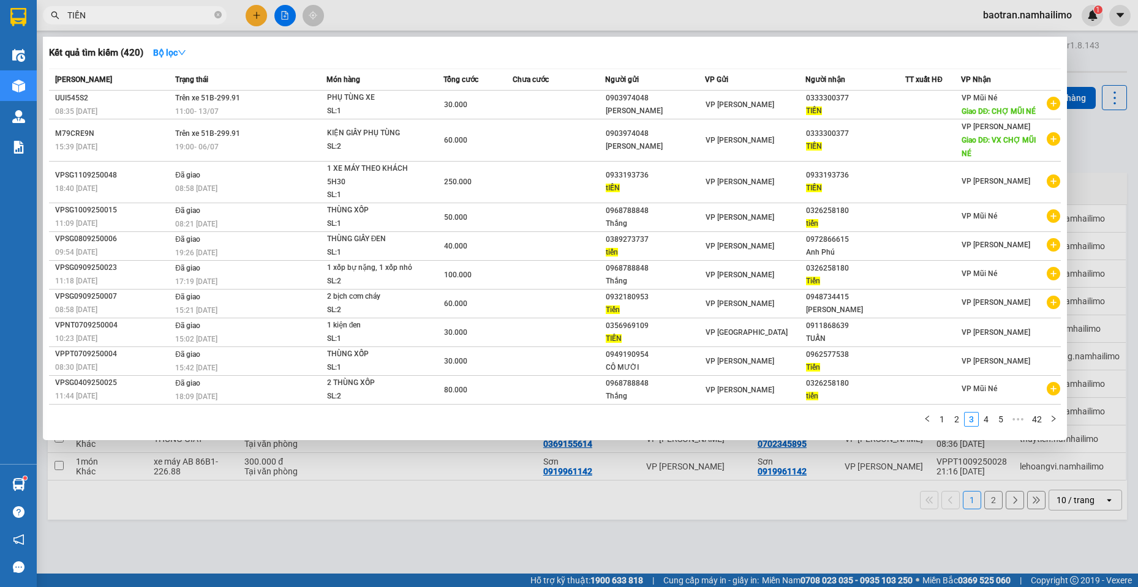
click at [108, 15] on input "TIẾN" at bounding box center [139, 15] width 145 height 13
type input "T"
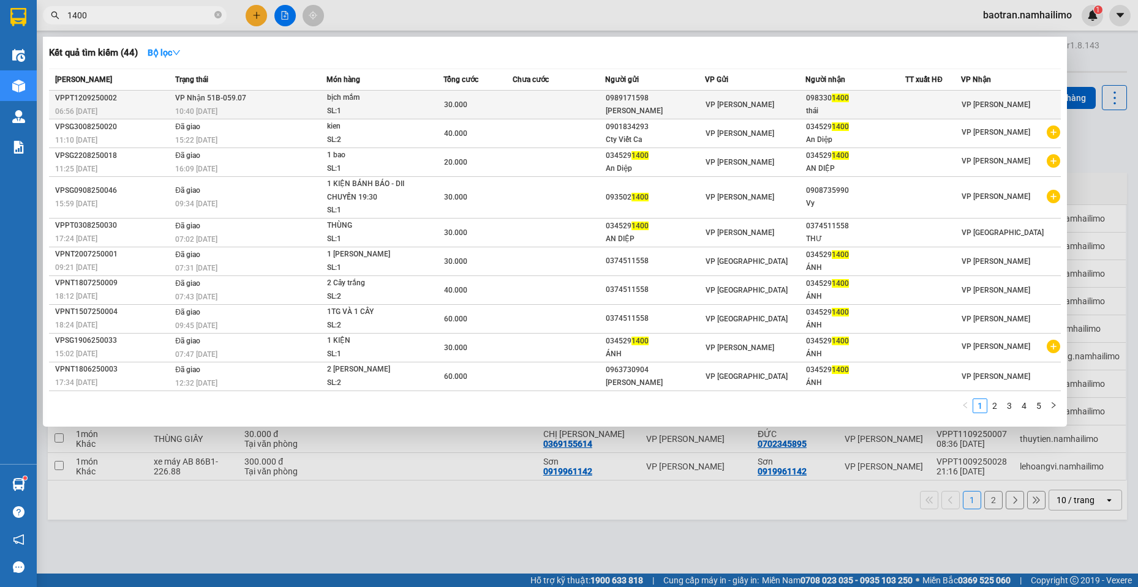
type input "1400"
click at [799, 105] on div "VP [PERSON_NAME]" at bounding box center [754, 104] width 99 height 13
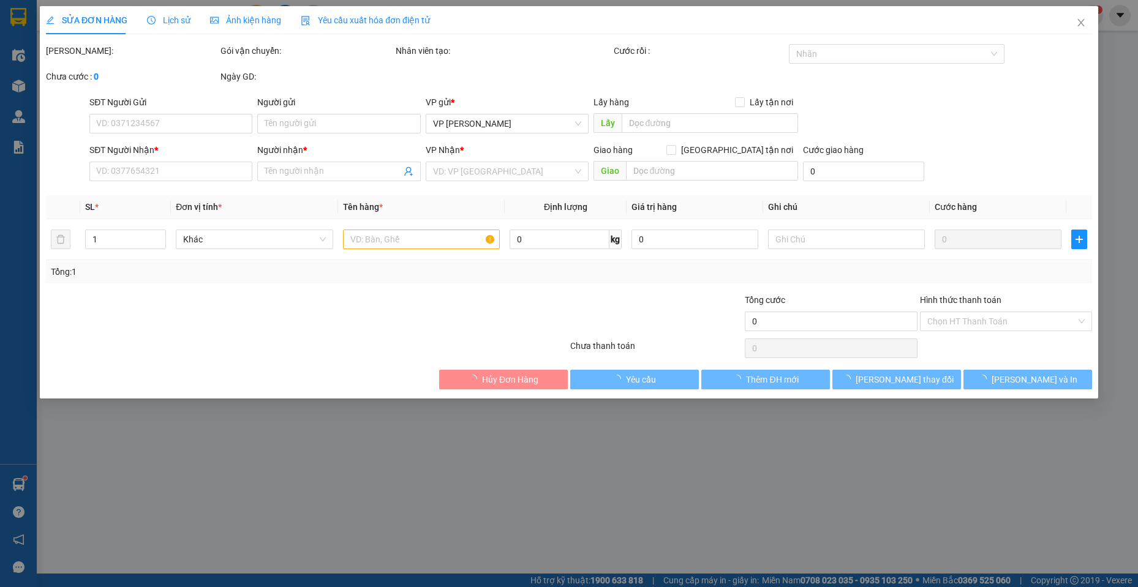
type input "0989171598"
type input "[PERSON_NAME]"
type input "0983301400"
type input "thái"
type input "30.000"
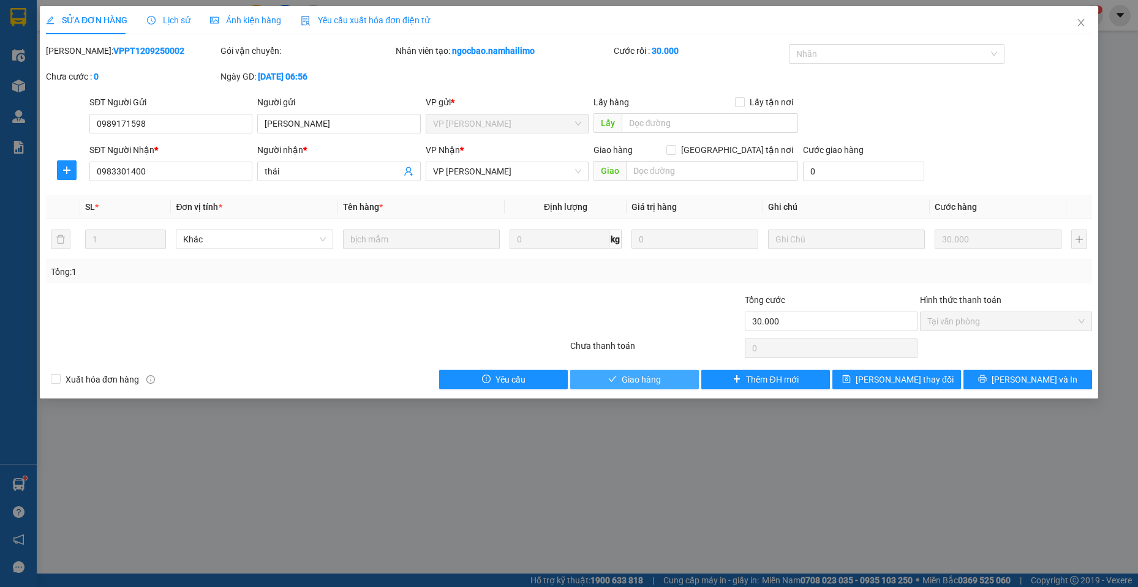
click at [669, 370] on button "Giao hàng" at bounding box center [634, 380] width 129 height 20
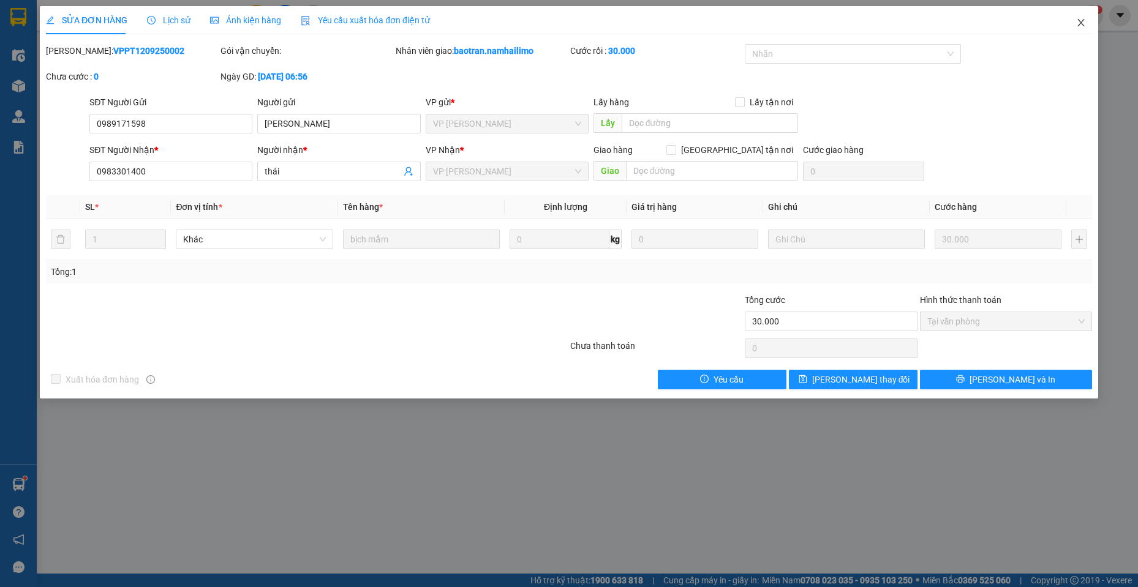
click at [1083, 31] on span "Close" at bounding box center [1081, 23] width 34 height 34
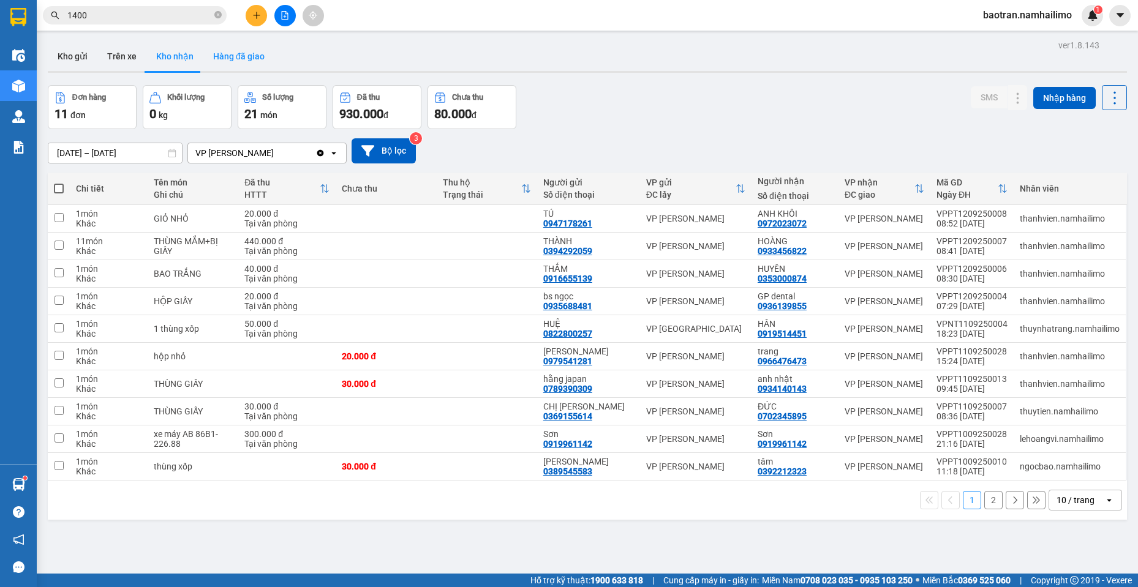
click at [246, 58] on button "Hàng đã giao" at bounding box center [238, 56] width 71 height 29
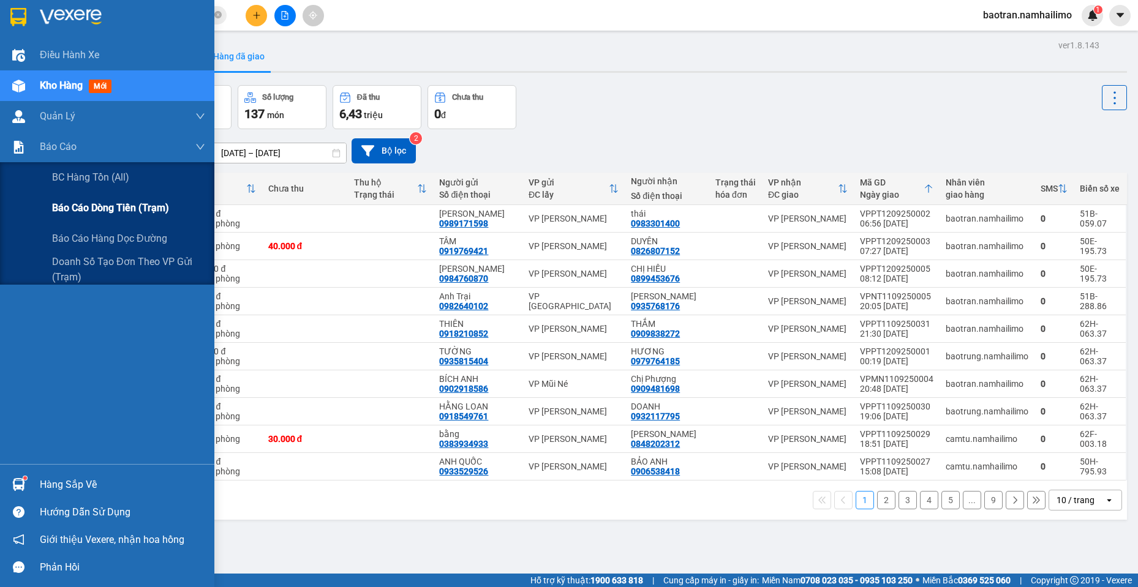
click at [98, 209] on span "Báo cáo dòng tiền (trạm)" at bounding box center [110, 207] width 117 height 15
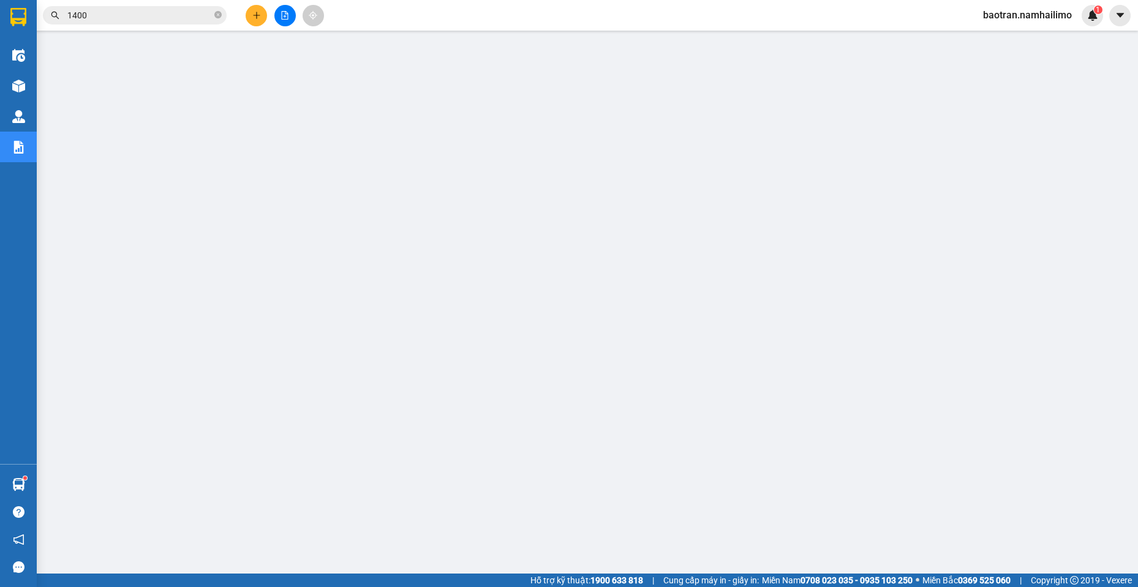
click at [110, 10] on input "1400" at bounding box center [139, 15] width 145 height 13
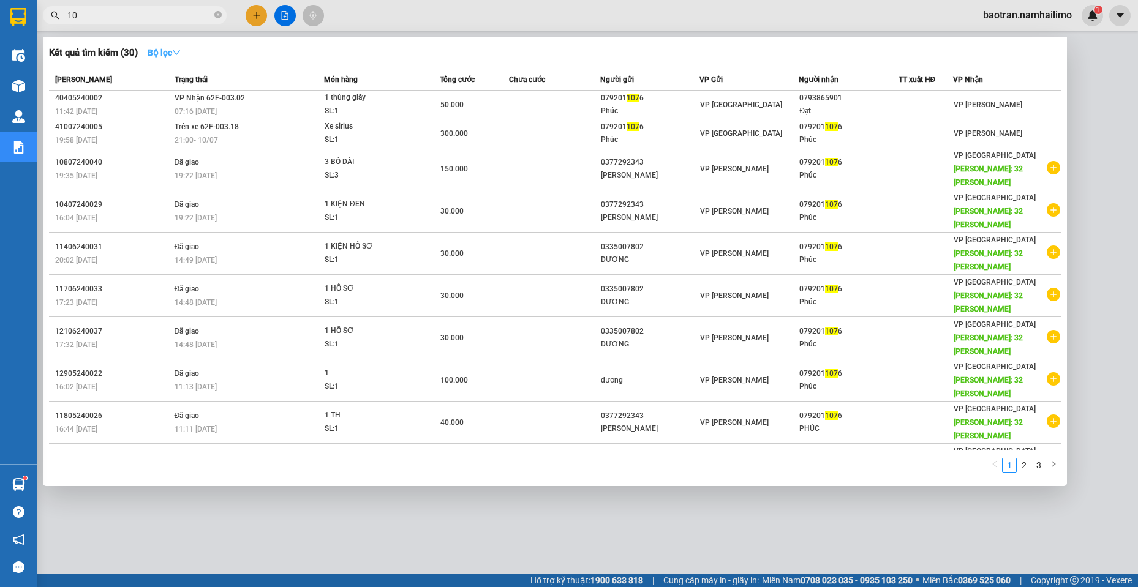
type input "1"
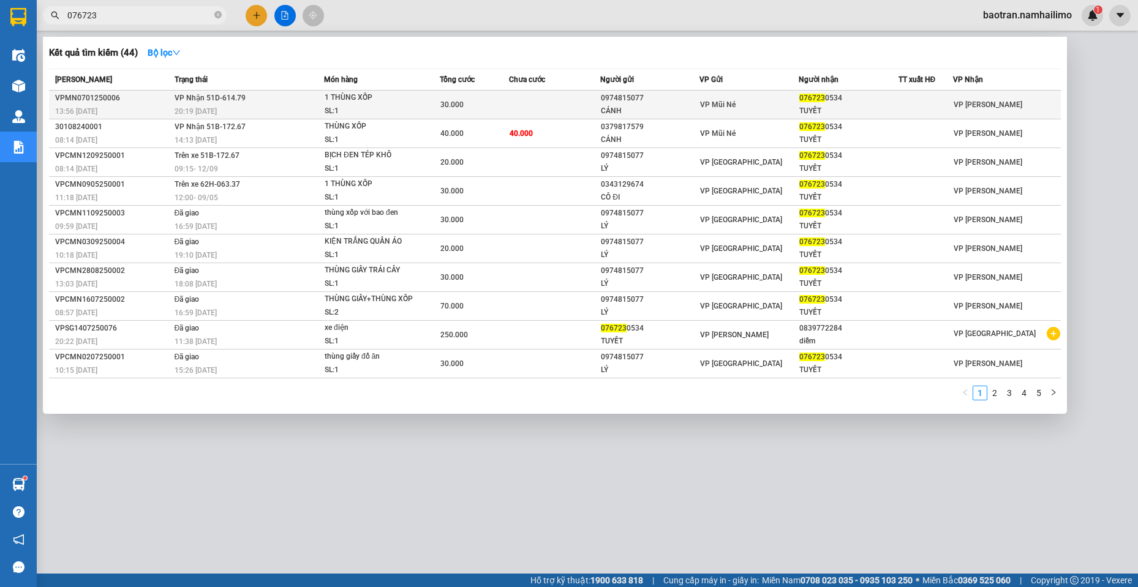
type input "076723"
click at [611, 110] on div "CẢNH" at bounding box center [650, 111] width 98 height 13
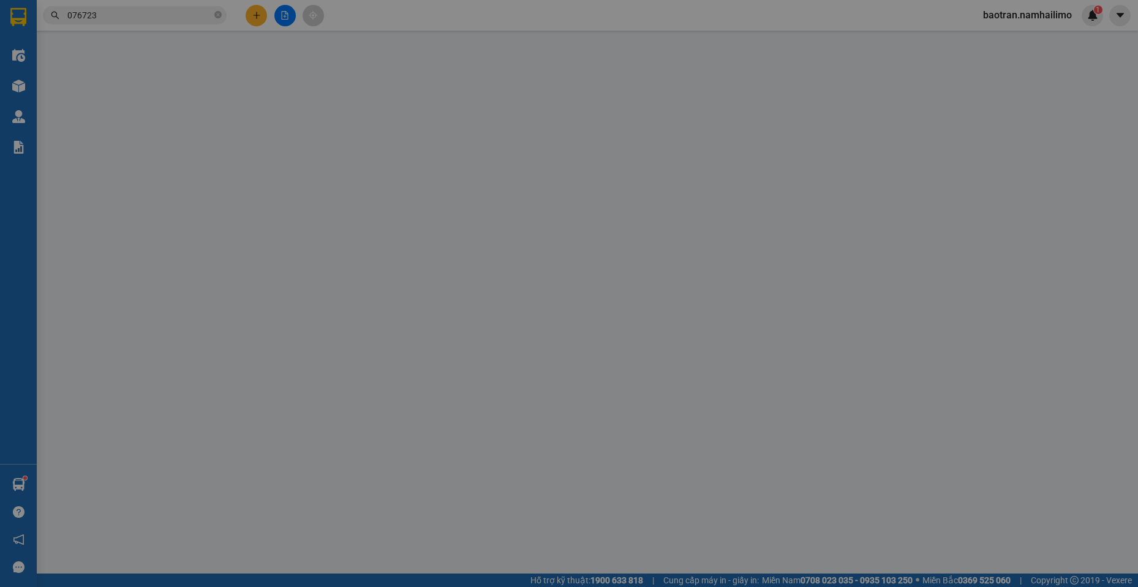
type input "0974815077"
type input "CẢNH"
type input "0767230534"
type input "TUYẾT"
type input "30.000"
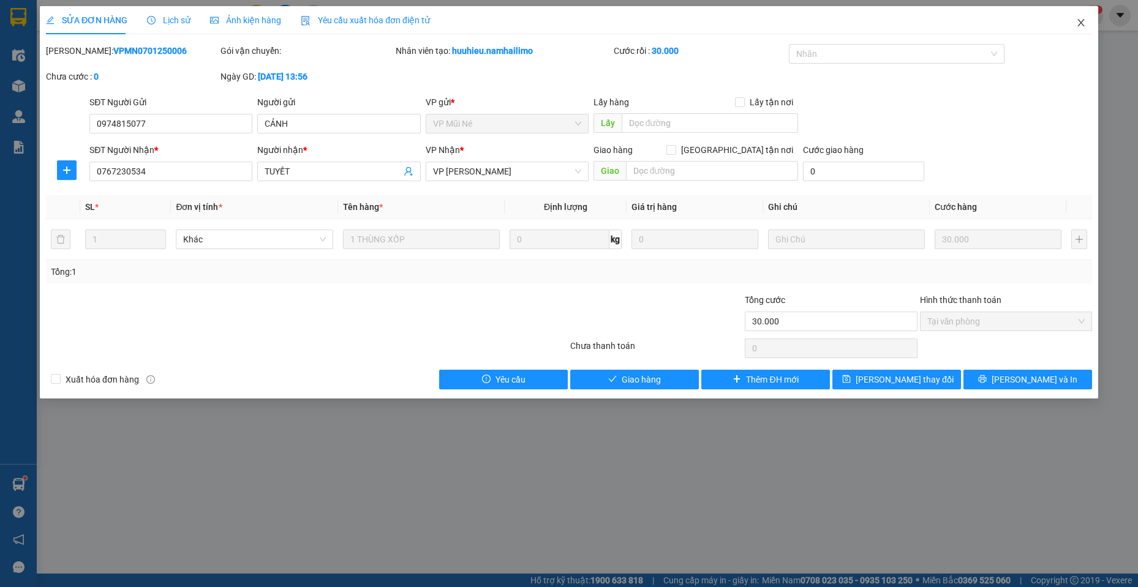
click at [1072, 24] on span "Close" at bounding box center [1081, 23] width 34 height 34
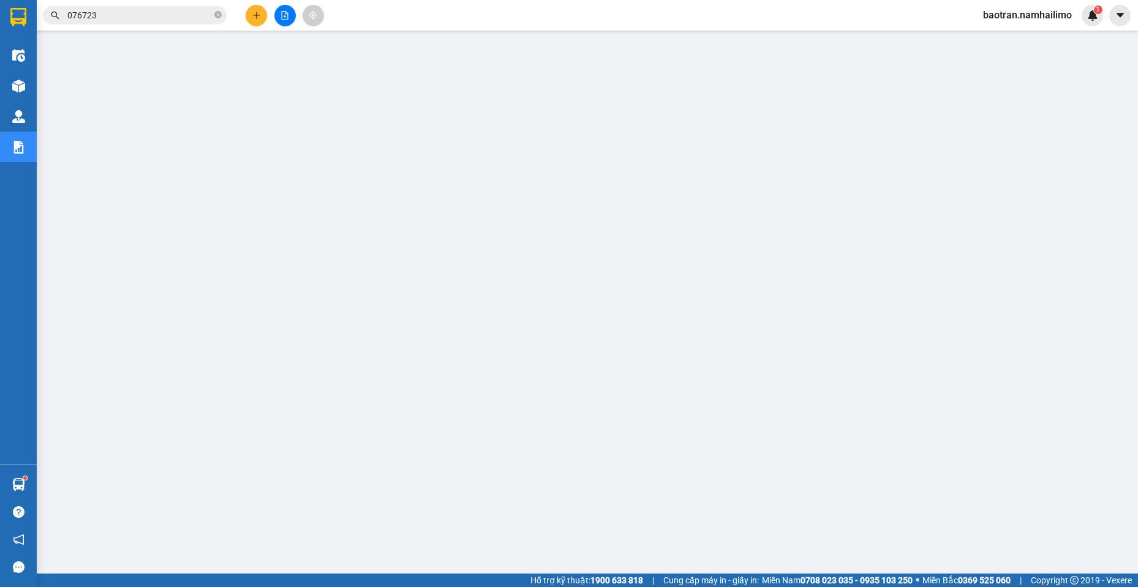
click at [168, 12] on input "076723" at bounding box center [139, 15] width 145 height 13
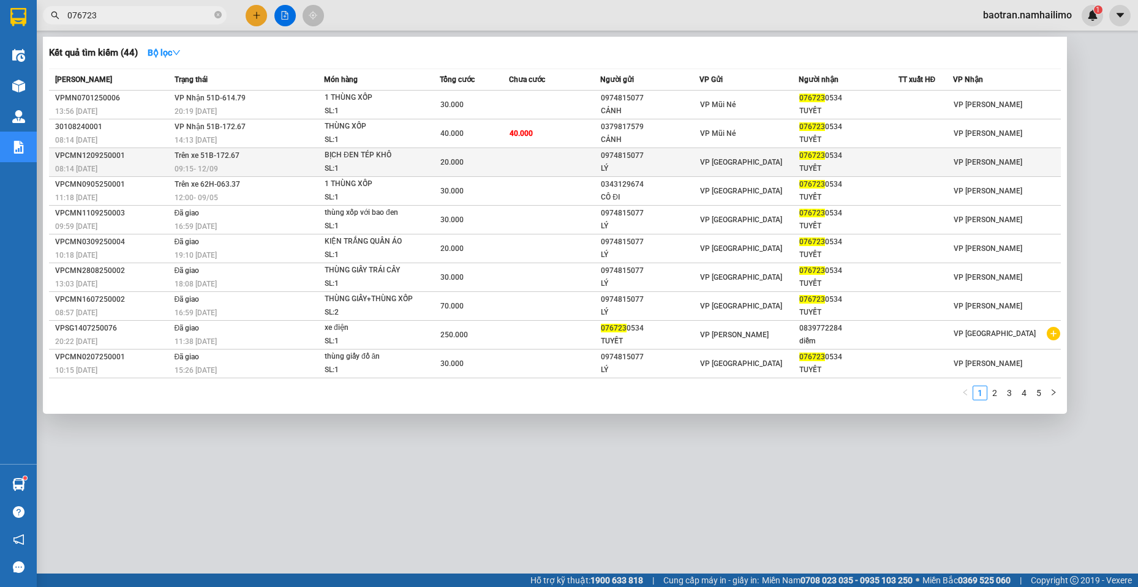
click at [294, 163] on div "09:15 [DATE]" at bounding box center [249, 168] width 149 height 13
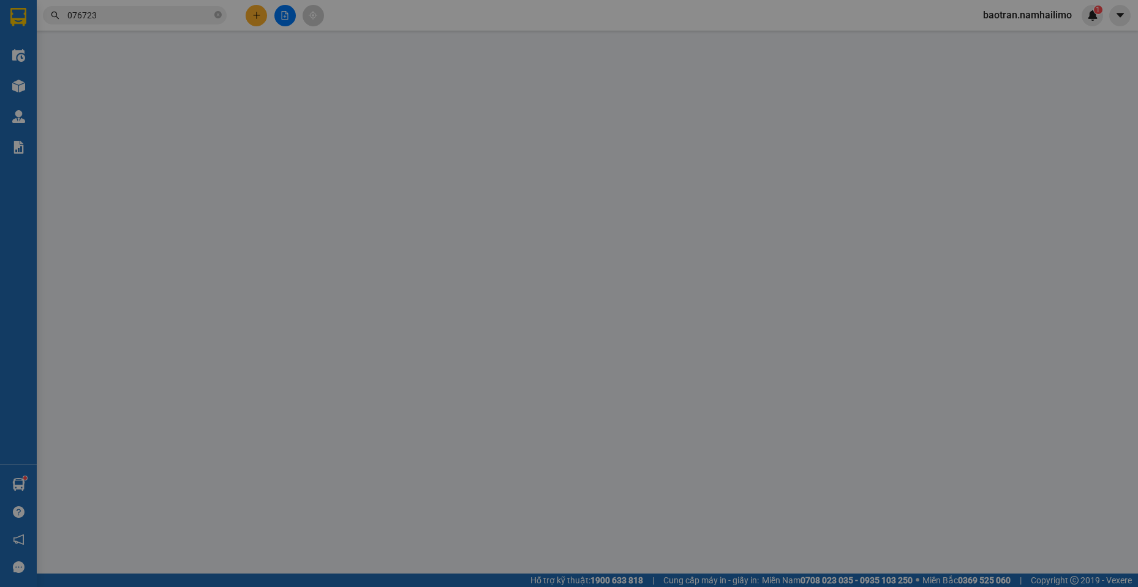
type input "0974815077"
type input "LÝ"
type input "0767230534"
type input "TUYẾT"
type input "20.000"
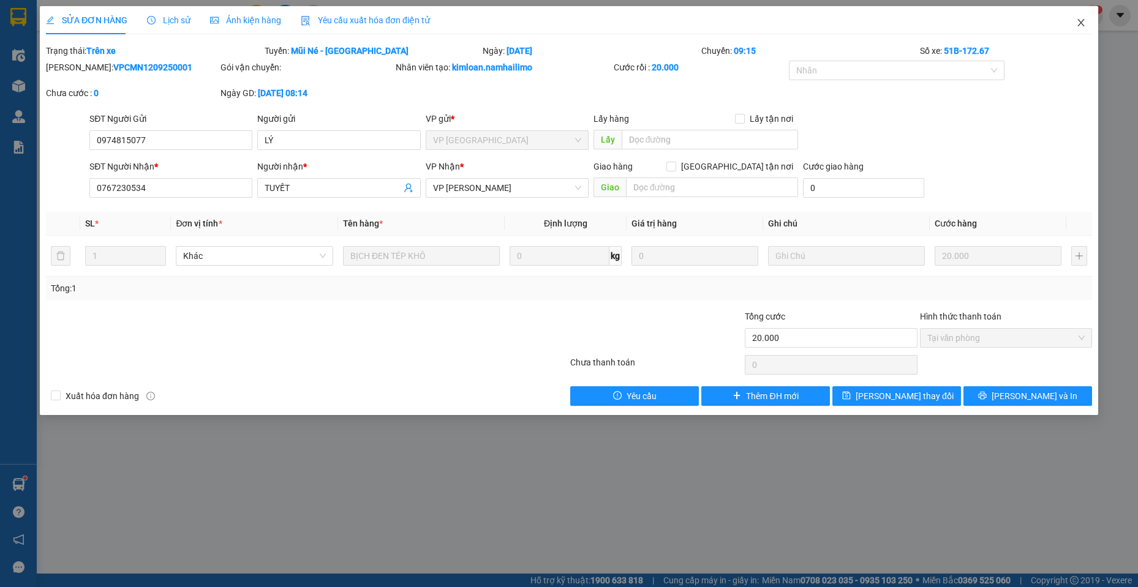
click at [1073, 23] on span "Close" at bounding box center [1081, 23] width 34 height 34
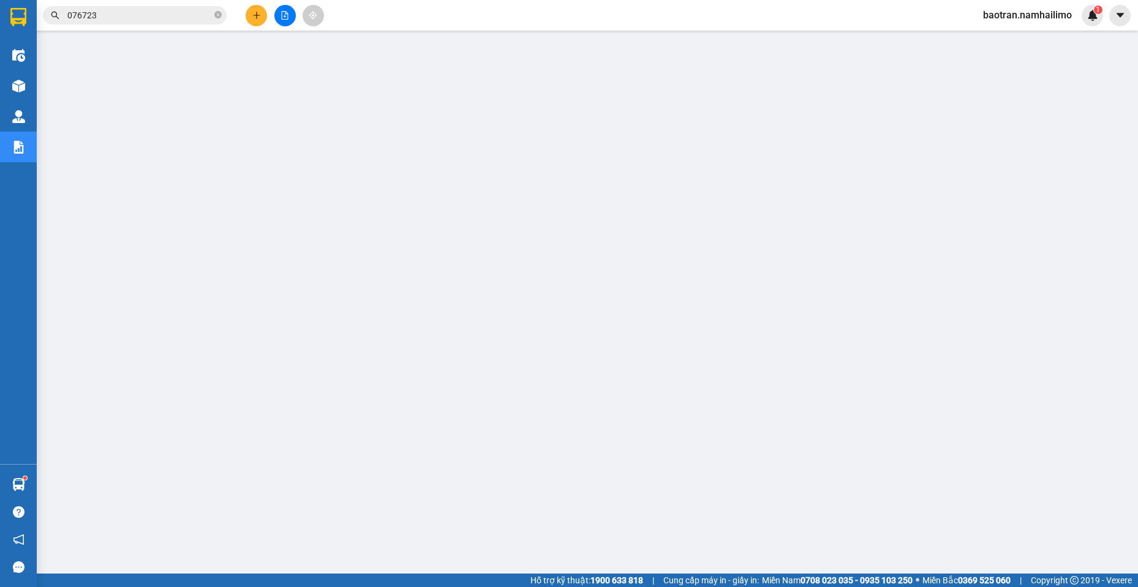
click at [152, 15] on input "076723" at bounding box center [139, 15] width 145 height 13
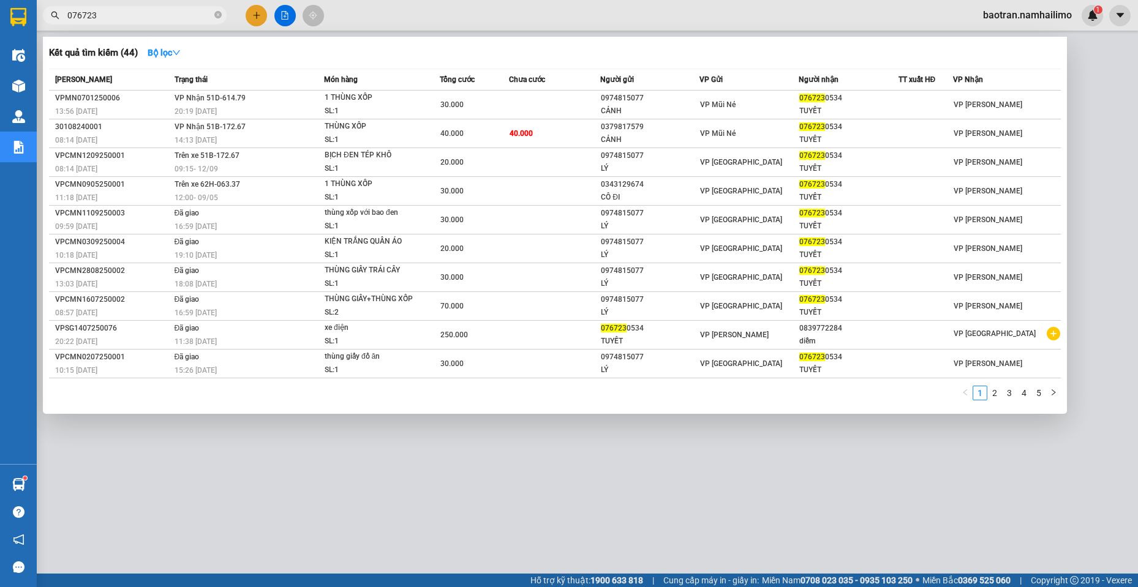
click at [152, 15] on input "076723" at bounding box center [139, 15] width 145 height 13
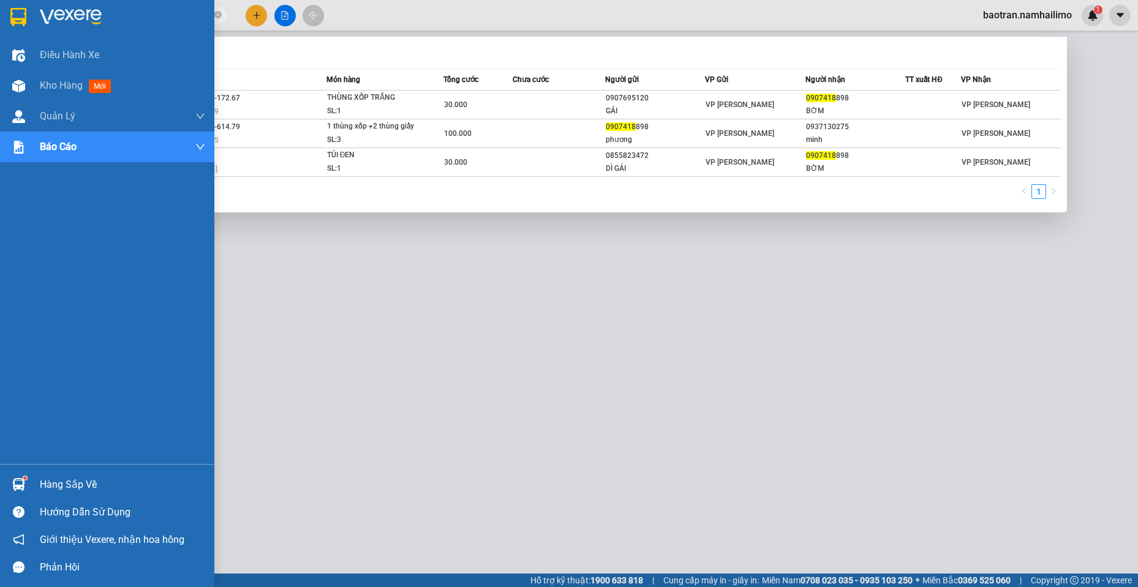
type input "0907418"
drag, startPoint x: 39, startPoint y: 475, endPoint x: 603, endPoint y: 134, distance: 659.5
click at [39, 474] on div "Hàng sắp về" at bounding box center [107, 485] width 214 height 28
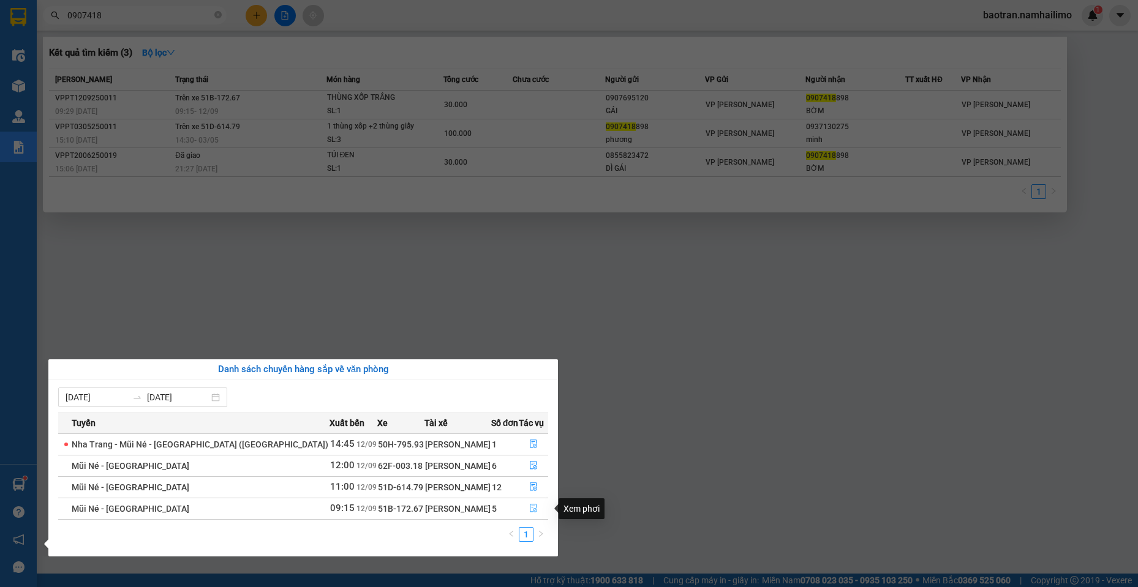
click at [523, 510] on button "button" at bounding box center [533, 509] width 28 height 20
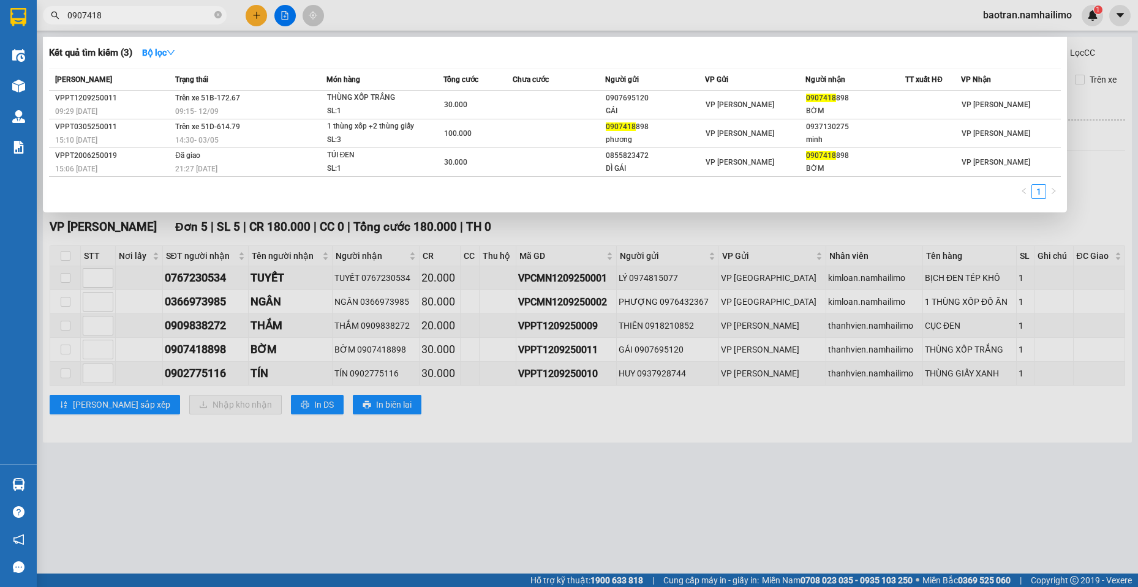
click at [394, 335] on div at bounding box center [569, 293] width 1138 height 587
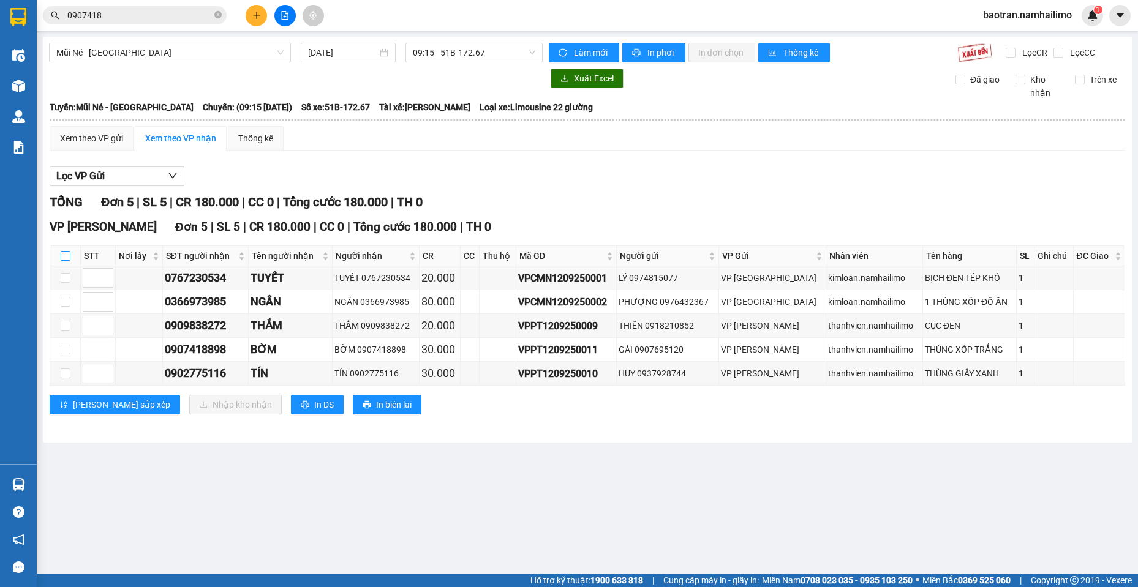
click at [68, 251] on input "checkbox" at bounding box center [66, 256] width 10 height 10
checkbox input "true"
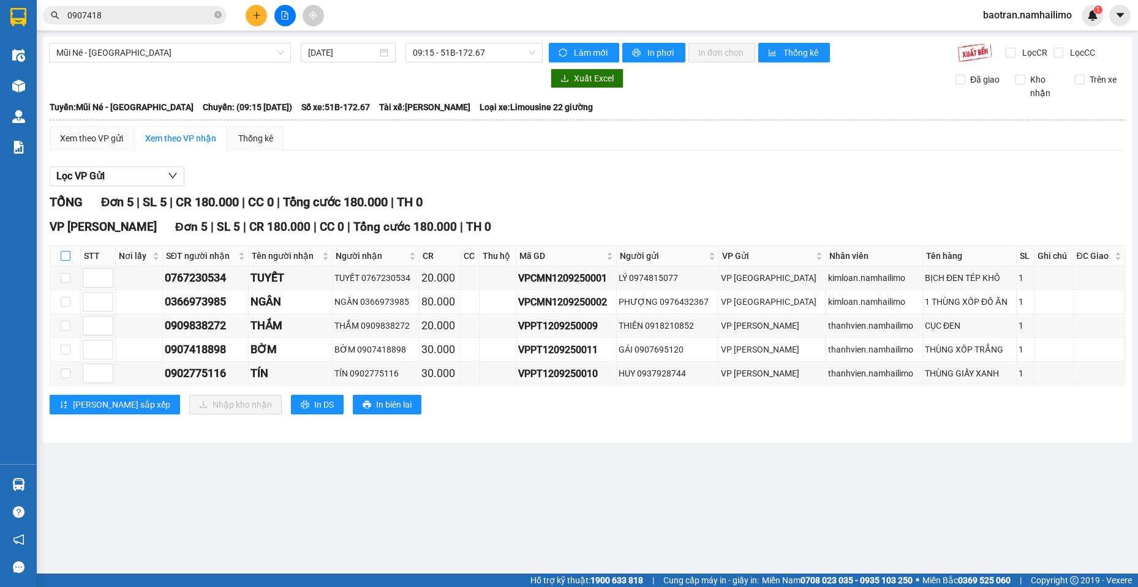
checkbox input "true"
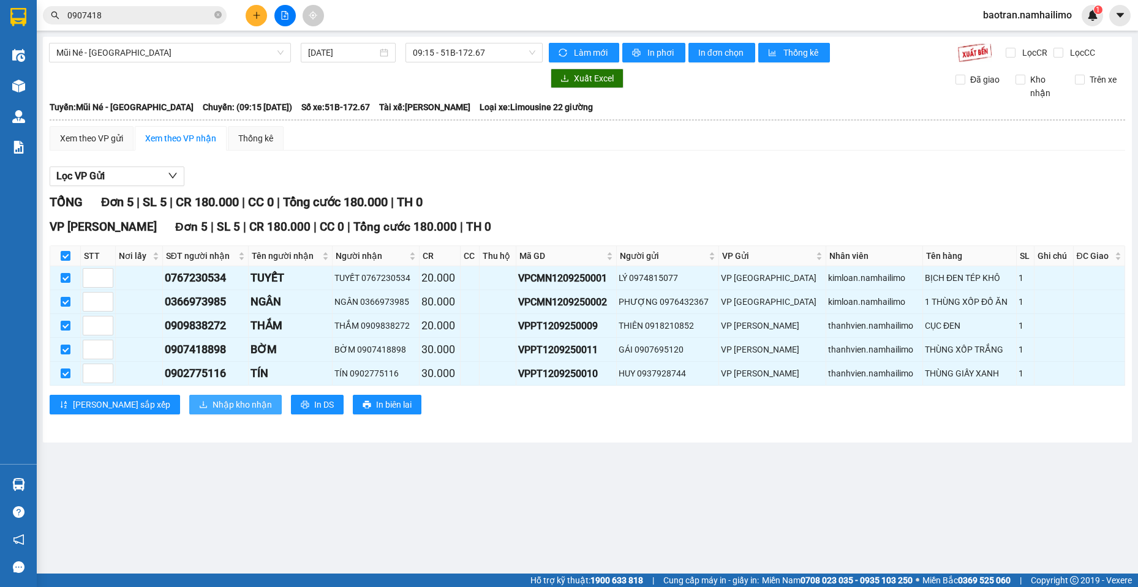
click at [213, 407] on span "Nhập kho nhận" at bounding box center [242, 404] width 59 height 13
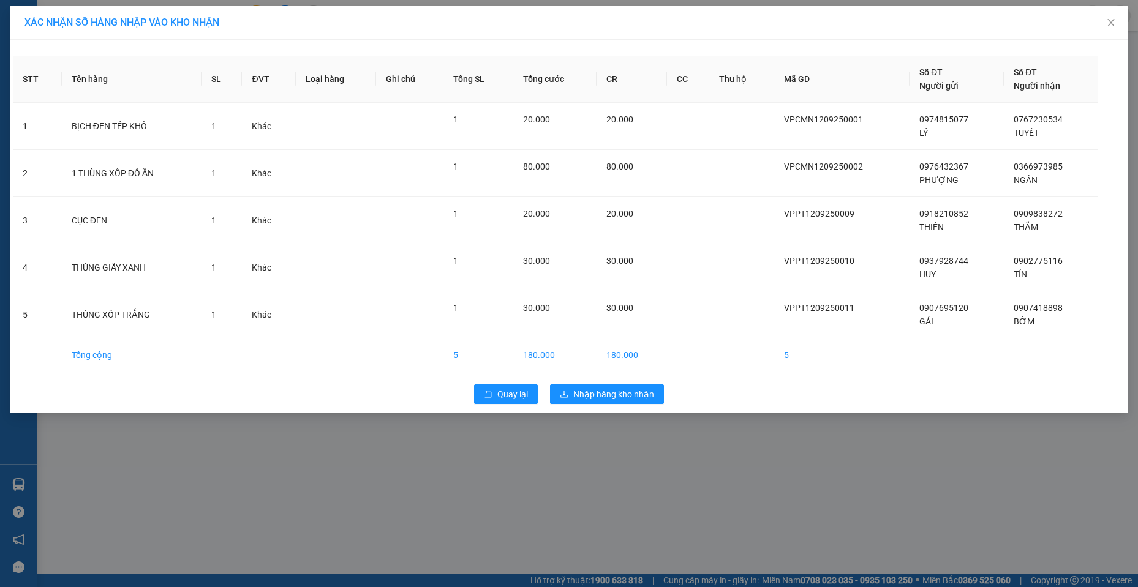
click at [634, 384] on div "Quay lại Nhập hàng kho nhận" at bounding box center [569, 394] width 1112 height 32
click at [638, 393] on span "Nhập hàng kho nhận" at bounding box center [613, 394] width 81 height 13
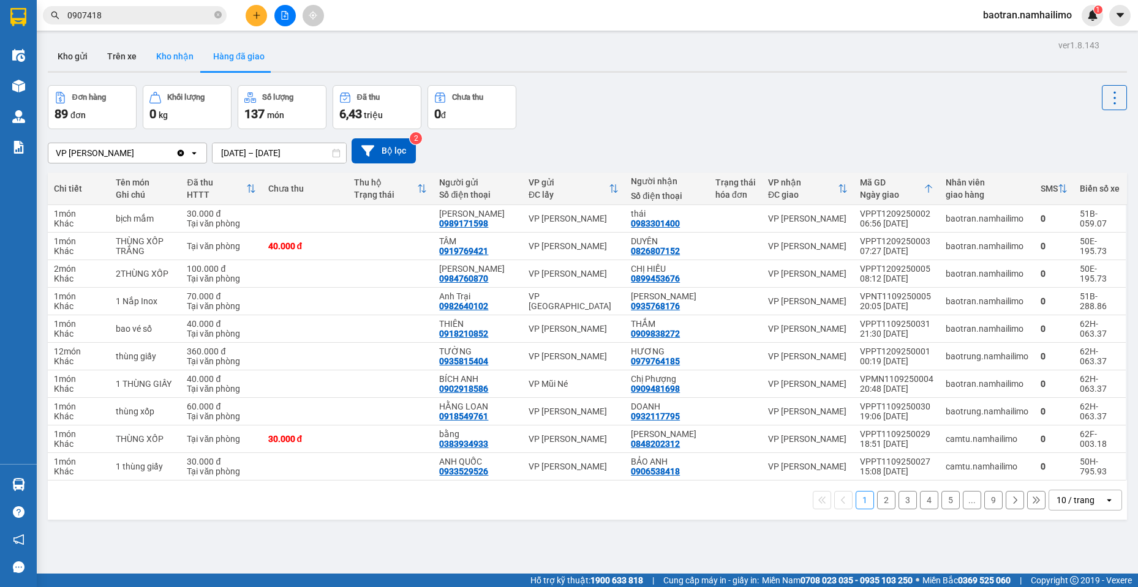
click at [167, 56] on button "Kho nhận" at bounding box center [174, 56] width 57 height 29
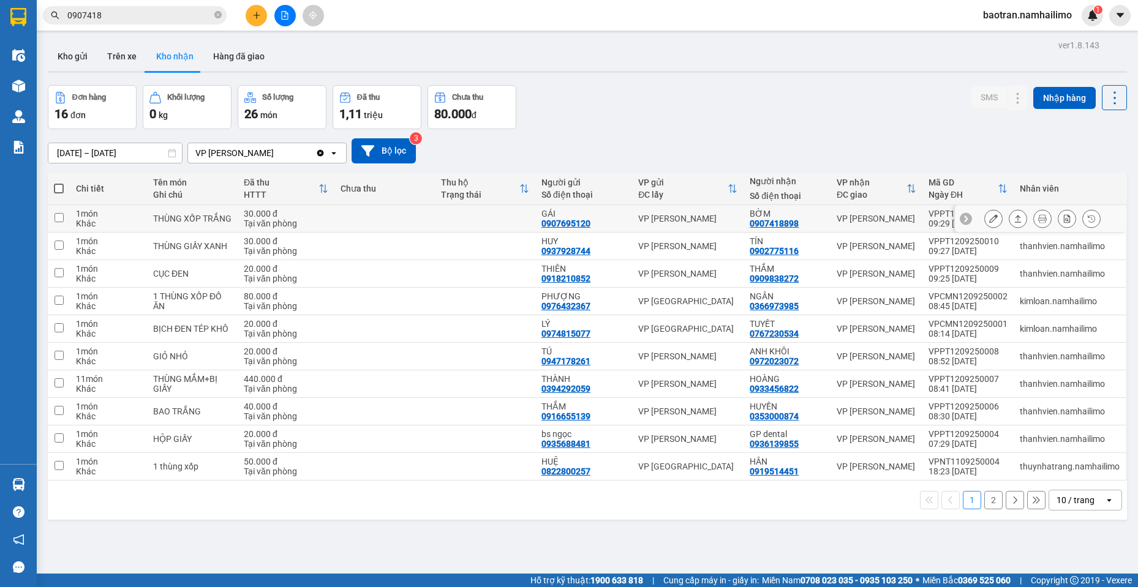
click at [989, 219] on icon at bounding box center [993, 218] width 9 height 9
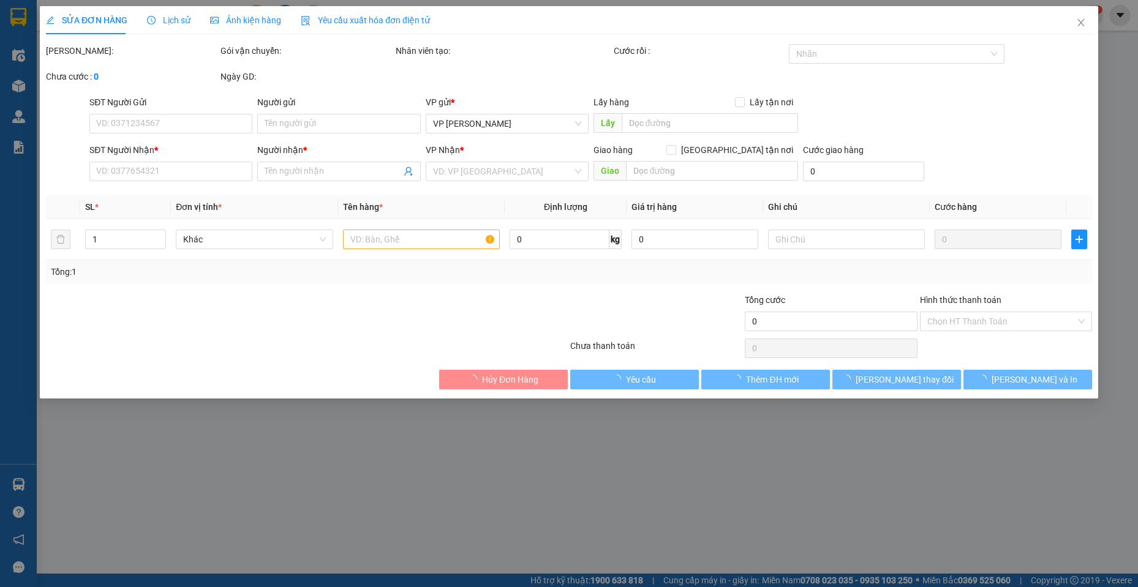
type input "0907695120"
type input "GÁI"
type input "0907418898"
type input "BỜM"
type input "30.000"
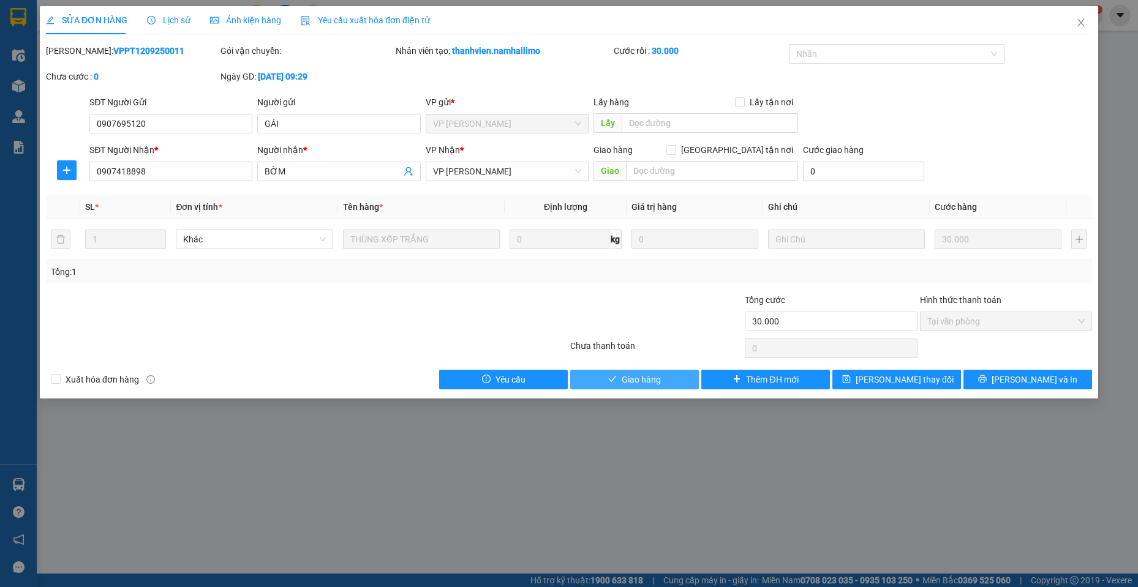
click at [643, 385] on span "Giao hàng" at bounding box center [641, 379] width 39 height 13
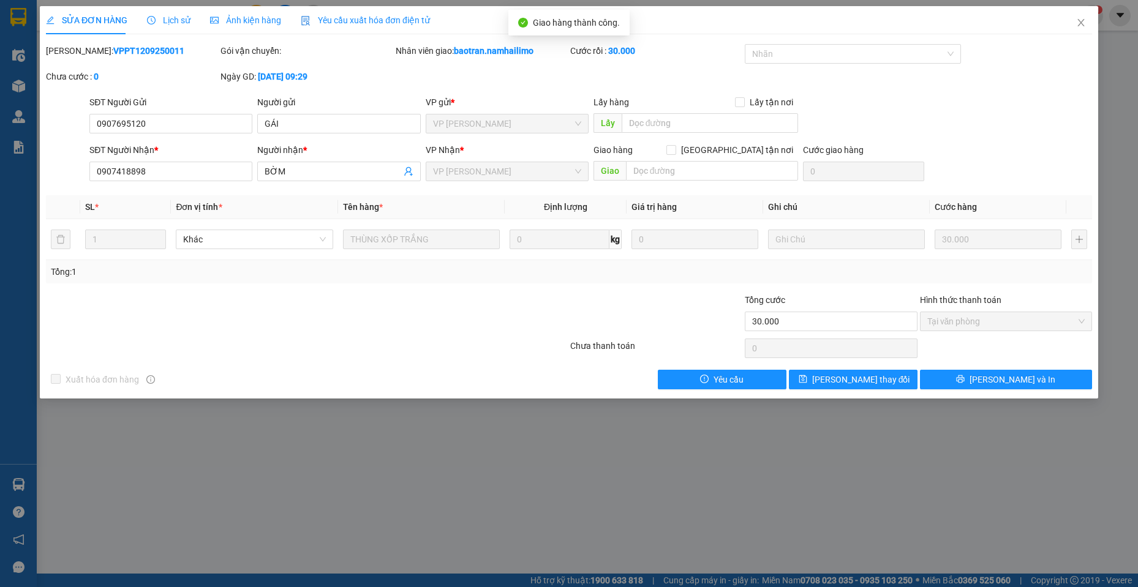
click at [845, 31] on div "SỬA ĐƠN HÀNG Lịch sử Ảnh kiện hàng Yêu cầu xuất hóa đơn điện tử" at bounding box center [569, 20] width 1046 height 28
click at [1082, 26] on icon "close" at bounding box center [1081, 23] width 10 height 10
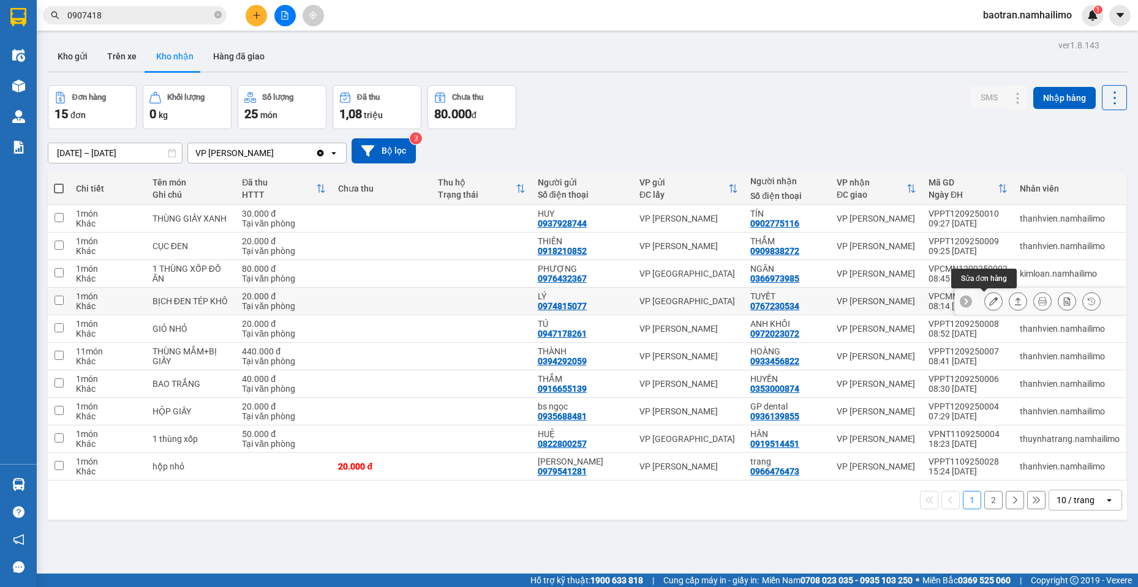
click at [989, 301] on icon at bounding box center [993, 301] width 9 height 9
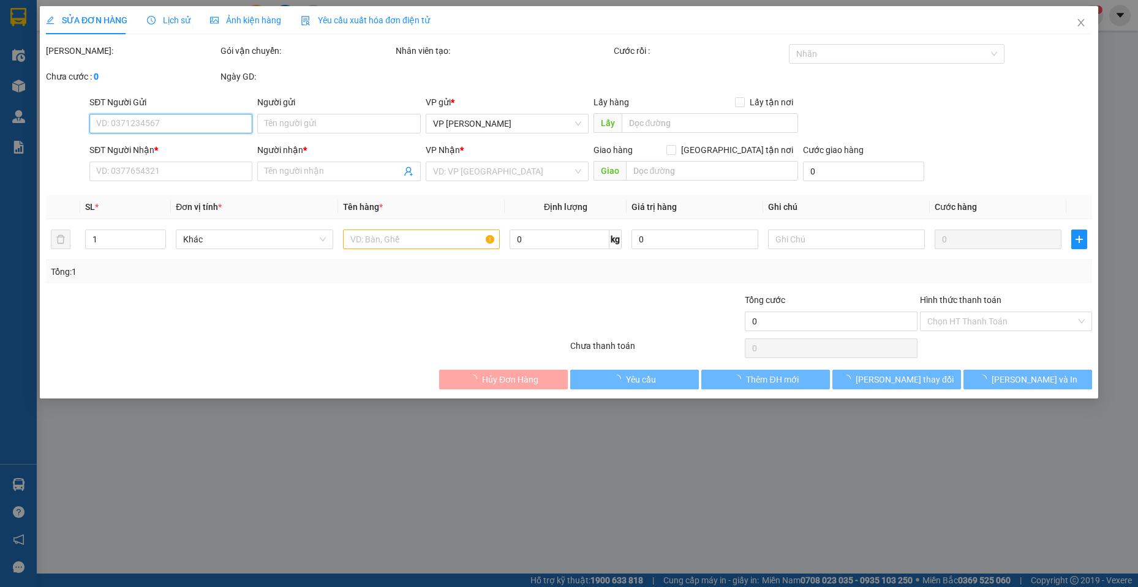
type input "0974815077"
type input "LÝ"
type input "0767230534"
type input "TUYẾT"
type input "20.000"
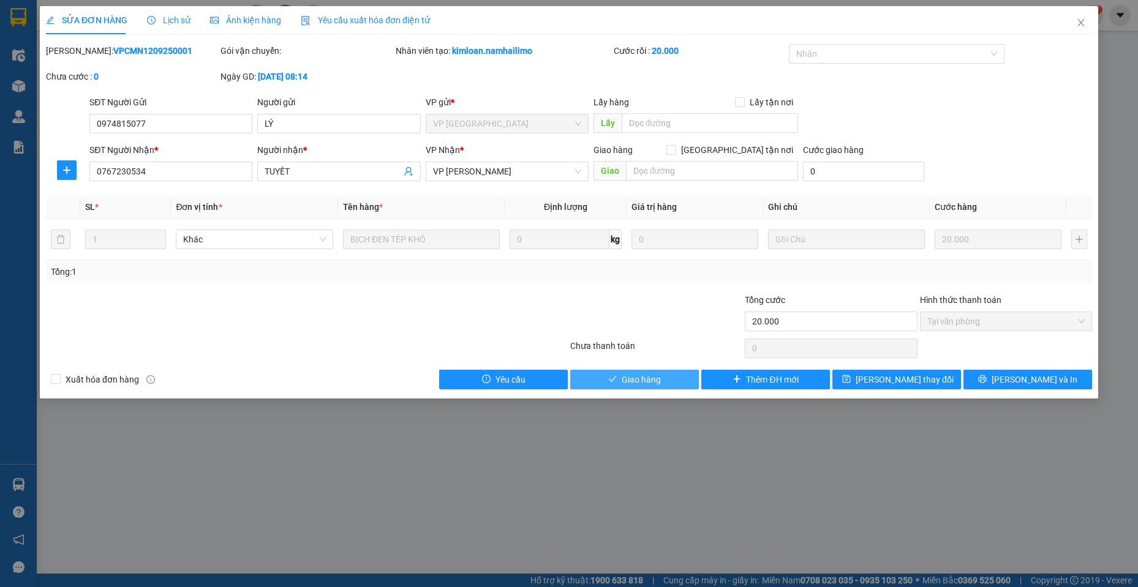
click at [631, 383] on span "Giao hàng" at bounding box center [641, 379] width 39 height 13
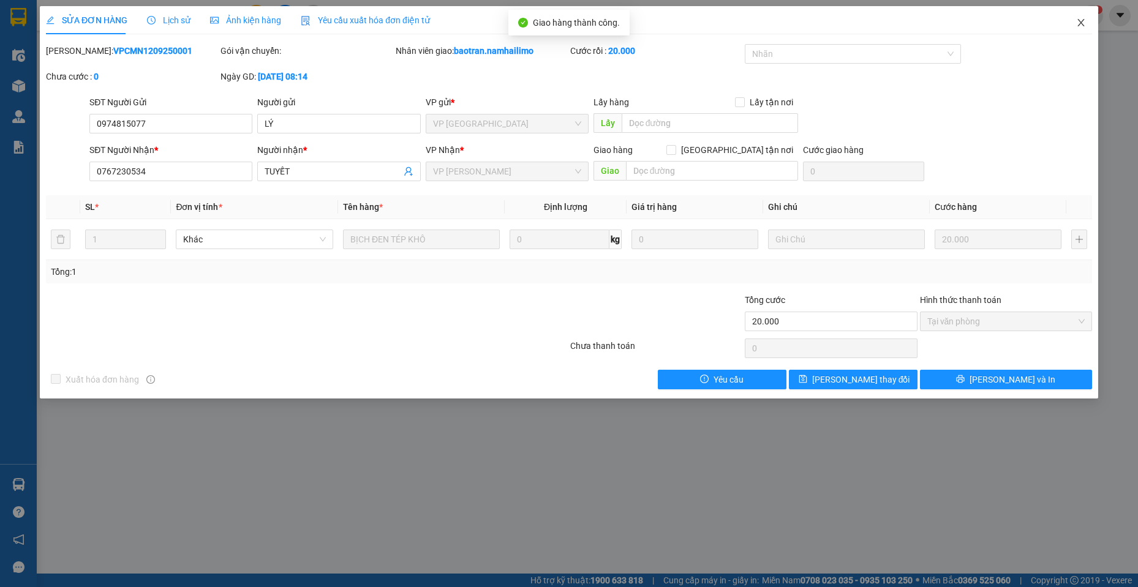
click at [1085, 25] on icon "close" at bounding box center [1081, 23] width 10 height 10
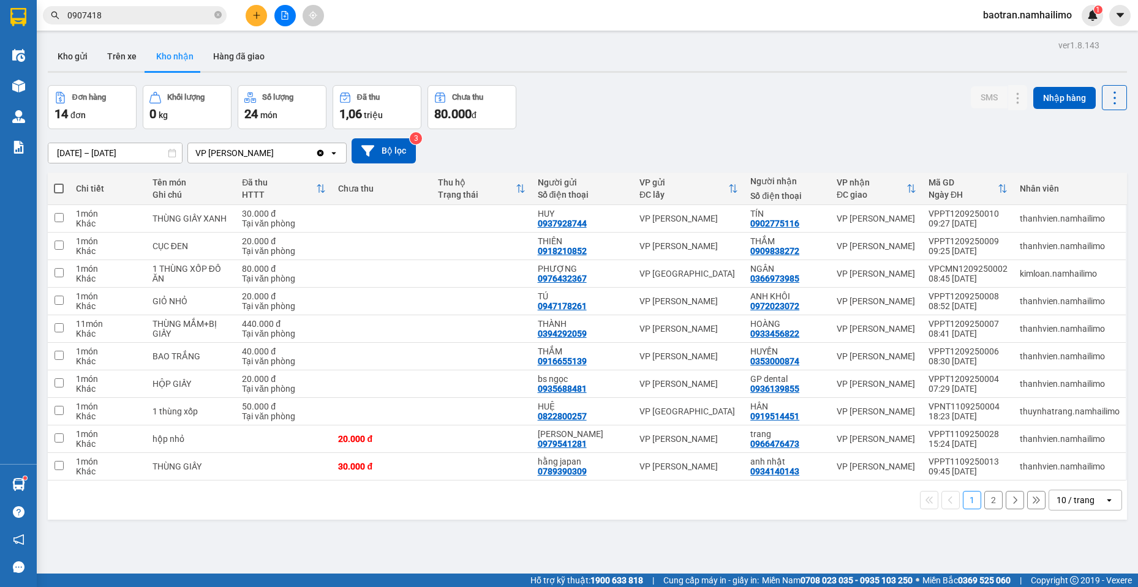
click at [145, 17] on input "0907418" at bounding box center [139, 15] width 145 height 13
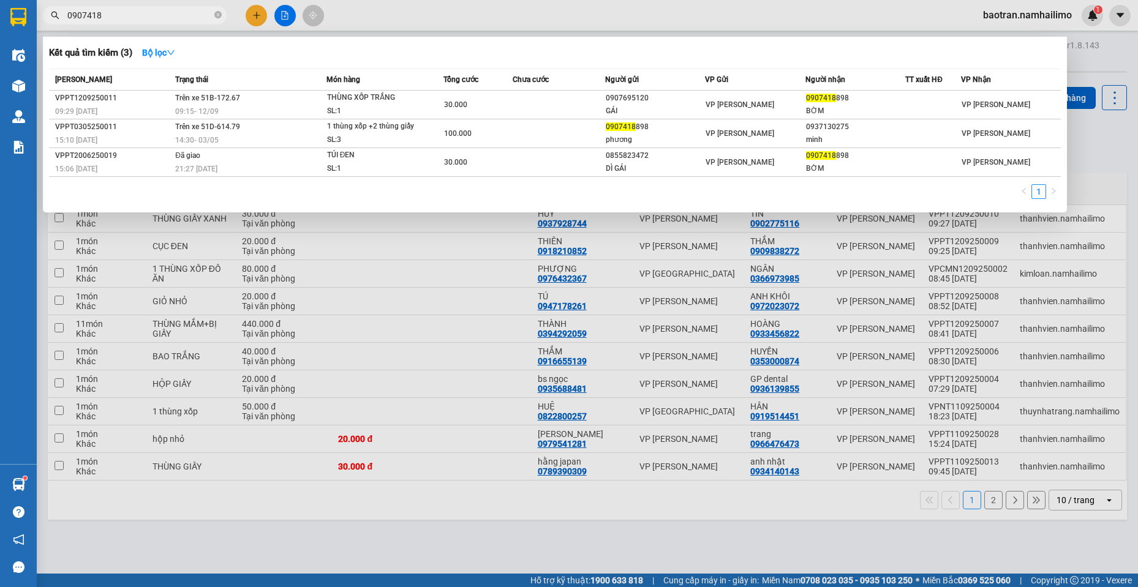
click at [145, 17] on input "0907418" at bounding box center [139, 15] width 145 height 13
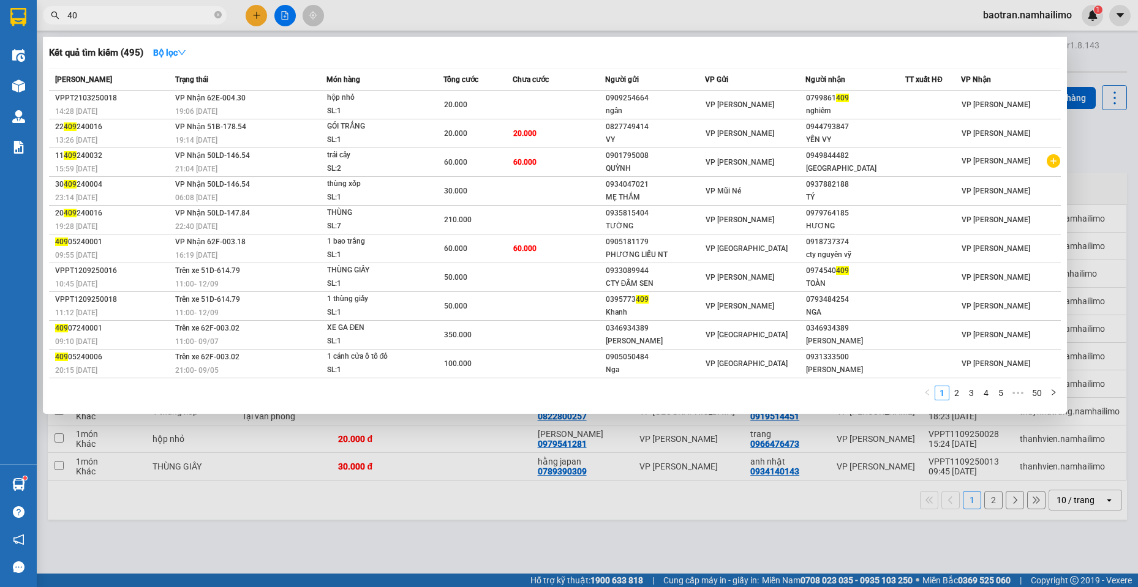
type input "4"
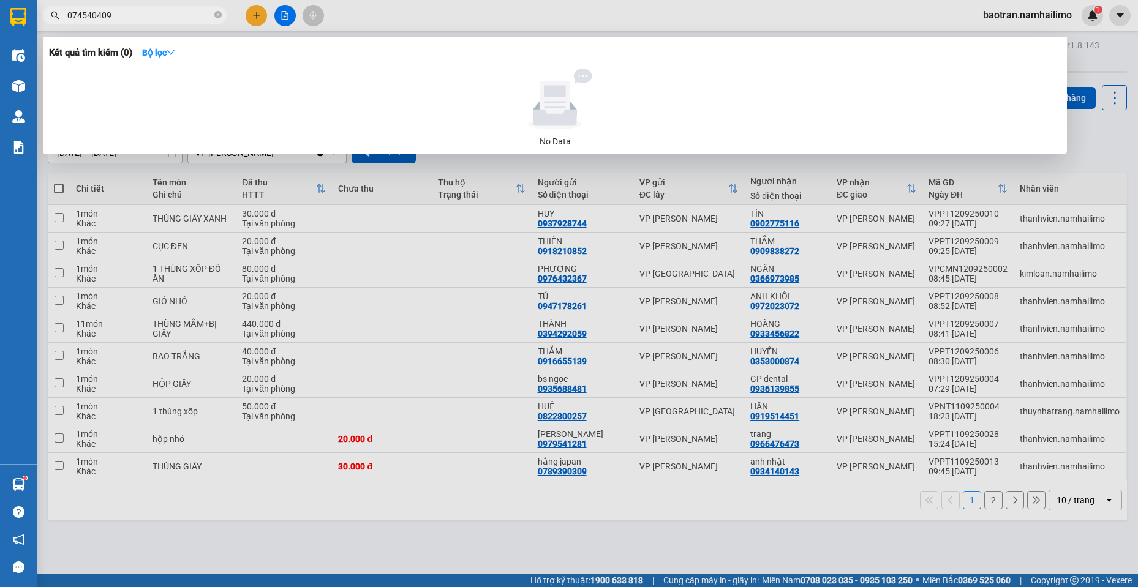
click at [70, 13] on input "074540409" at bounding box center [139, 15] width 145 height 13
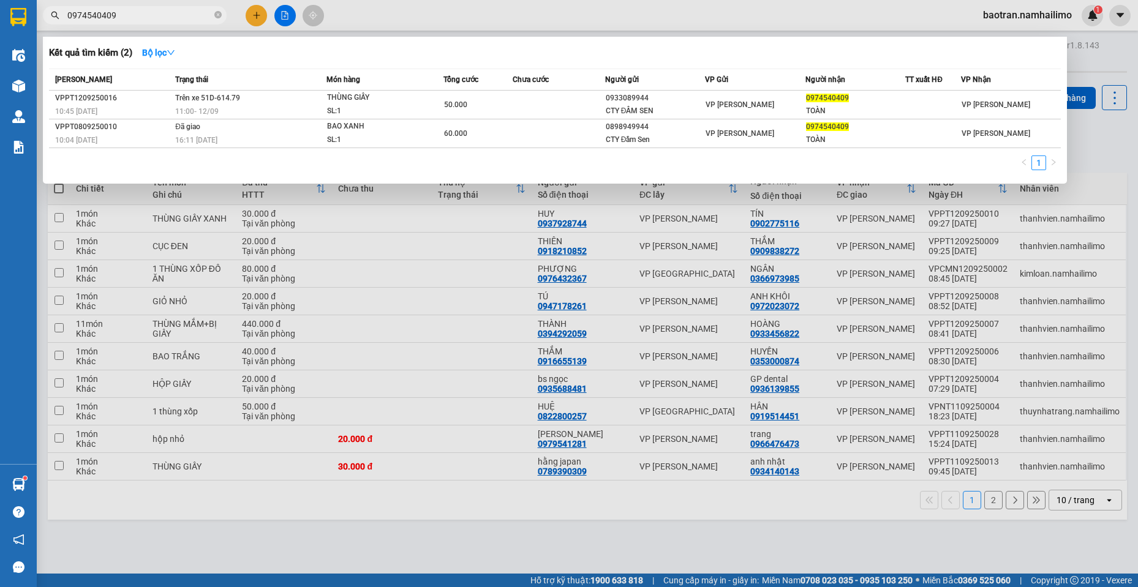
type input "0974540409"
click at [217, 12] on icon "close-circle" at bounding box center [217, 14] width 7 height 7
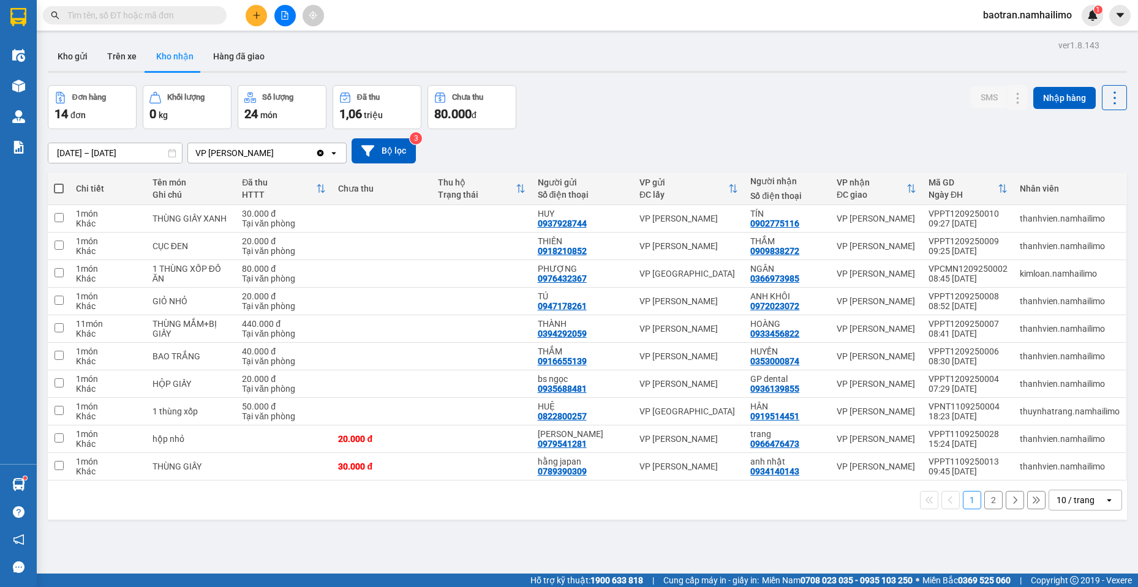
click at [169, 17] on input "text" at bounding box center [139, 15] width 145 height 13
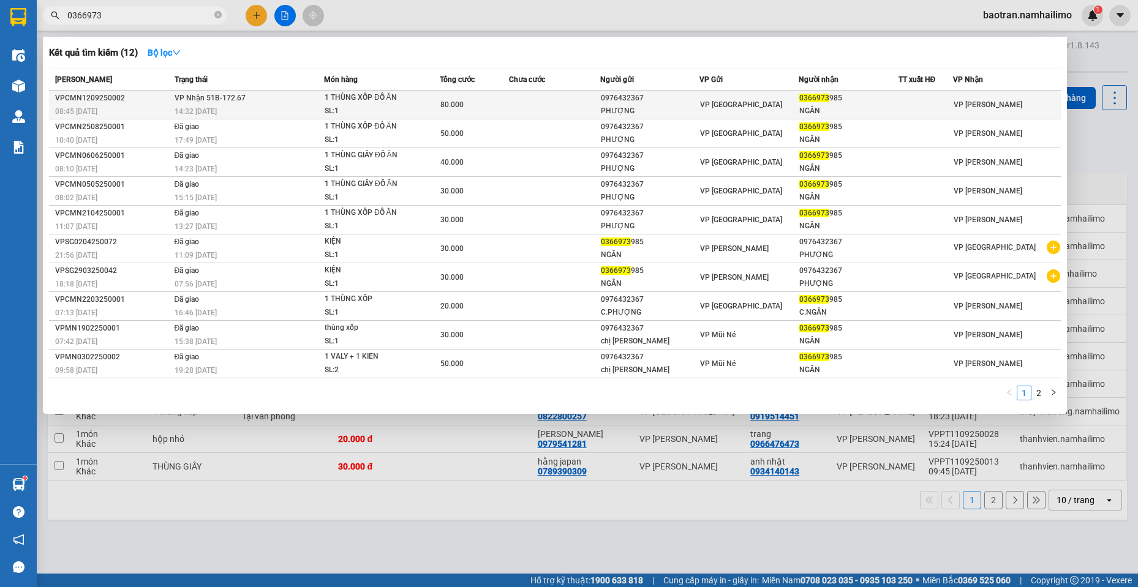
type input "0366973"
click at [487, 105] on div "80.000" at bounding box center [473, 104] width 67 height 13
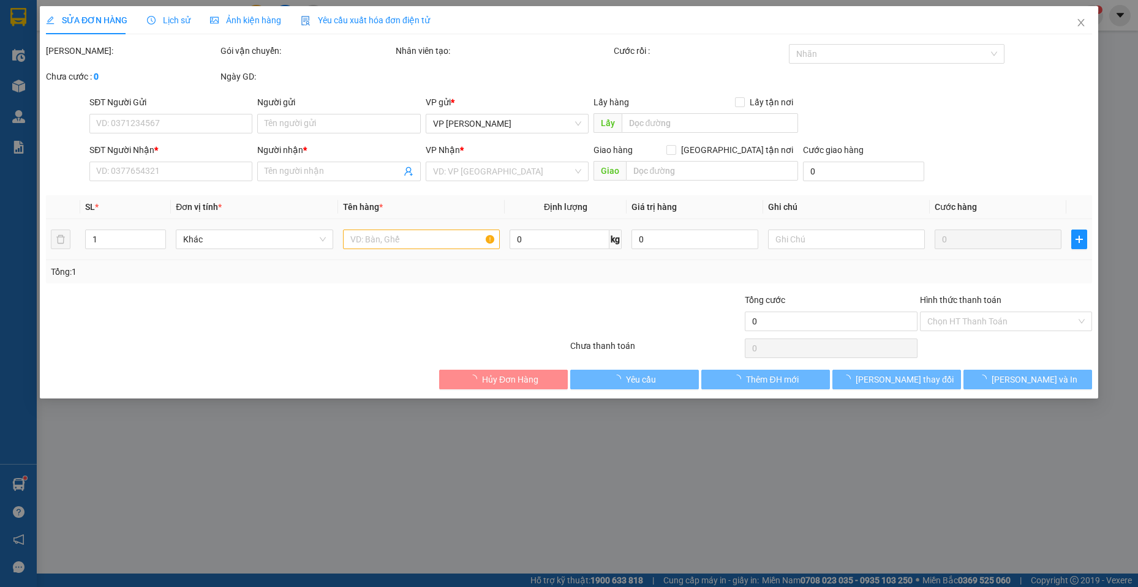
type input "0976432367"
type input "PHƯỢNG"
type input "0366973985"
type input "NGÂN"
type input "80.000"
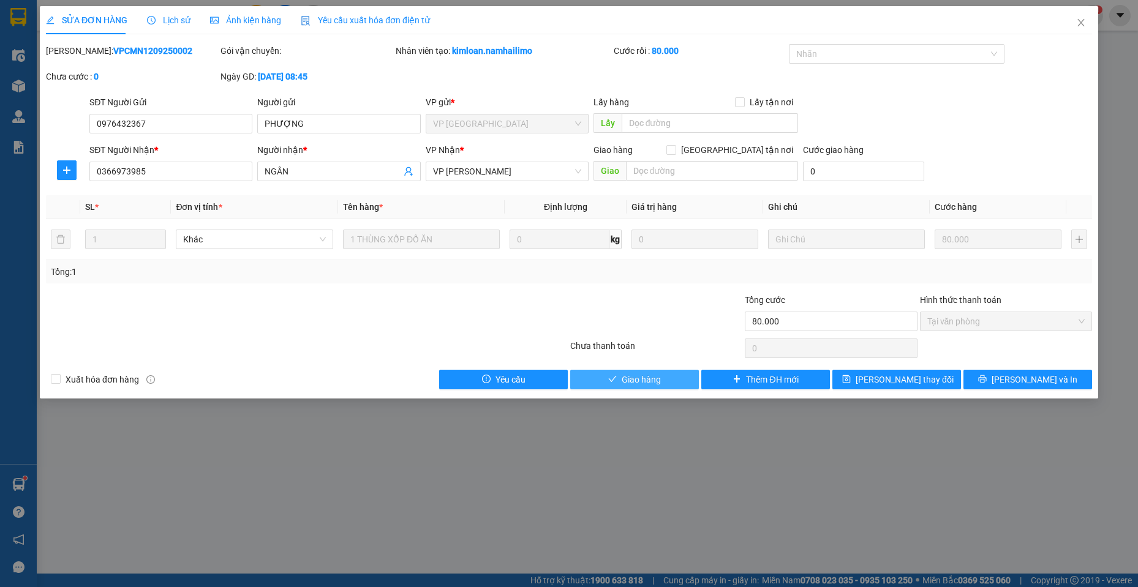
click at [641, 385] on span "Giao hàng" at bounding box center [641, 379] width 39 height 13
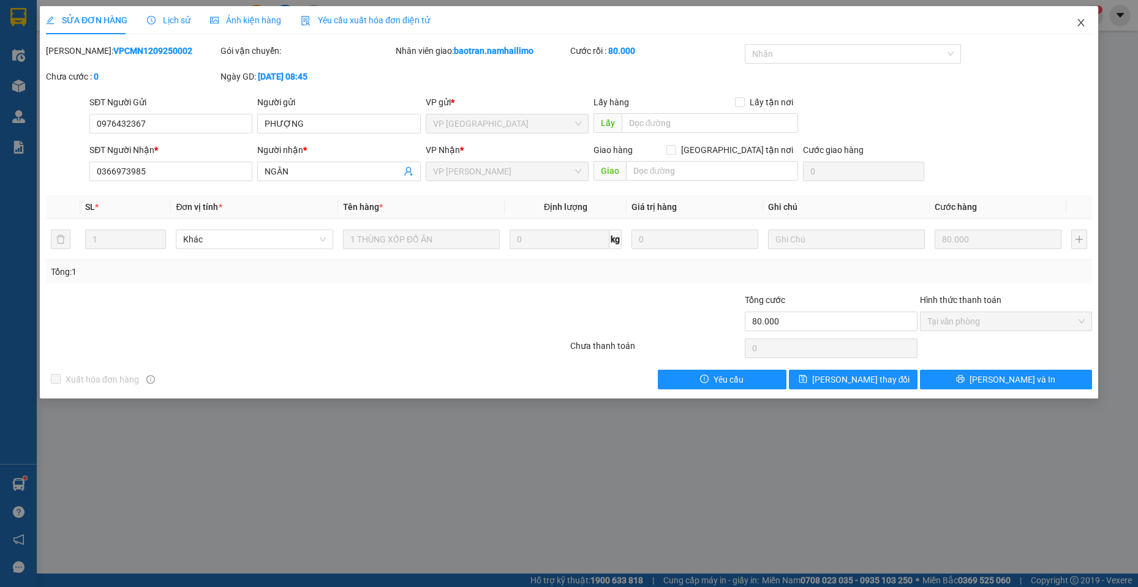
click at [1081, 24] on icon "close" at bounding box center [1080, 22] width 7 height 7
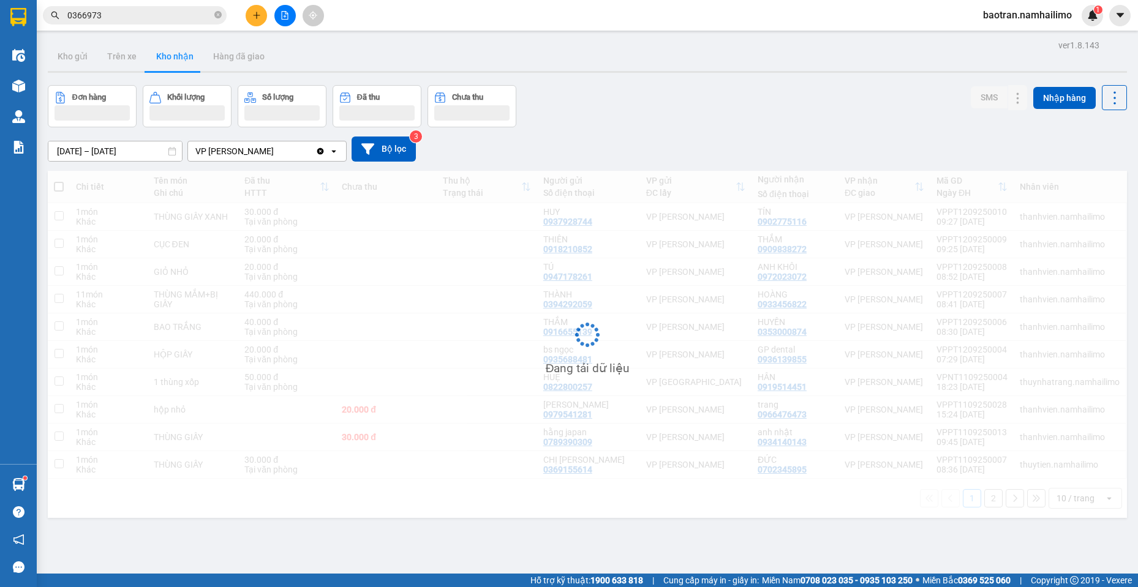
click at [130, 20] on input "0366973" at bounding box center [139, 15] width 145 height 13
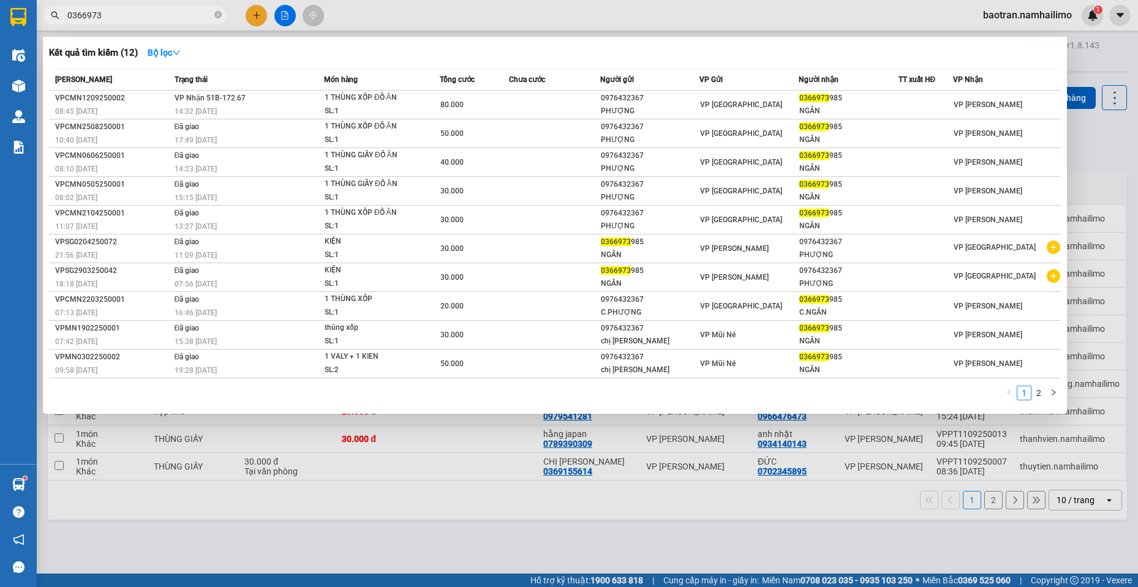
click at [130, 20] on input "0366973" at bounding box center [139, 15] width 145 height 13
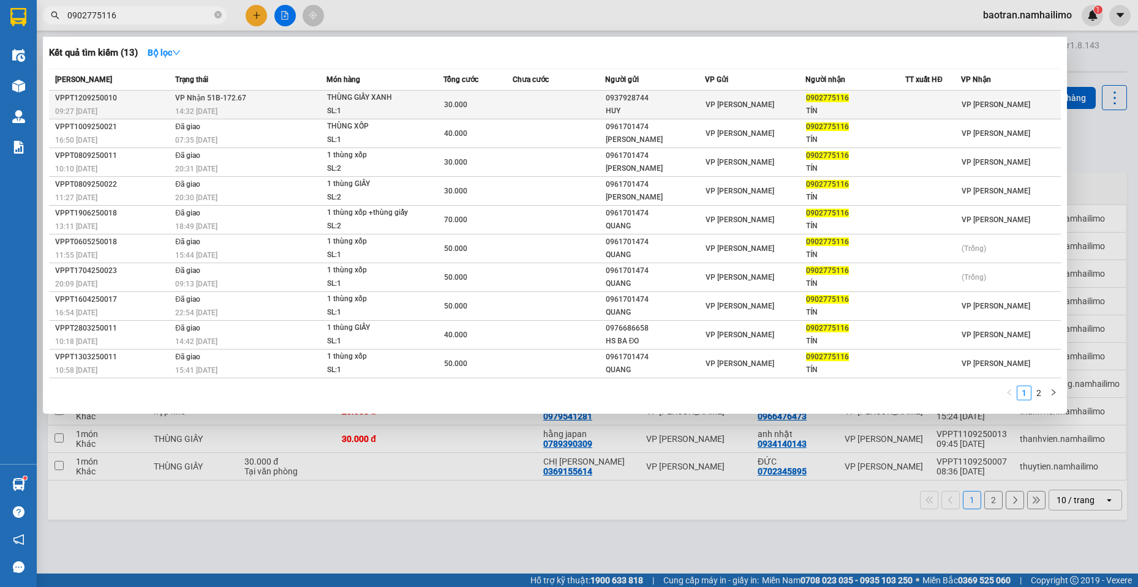
type input "0902775116"
click at [688, 98] on div "0937928744" at bounding box center [655, 98] width 99 height 13
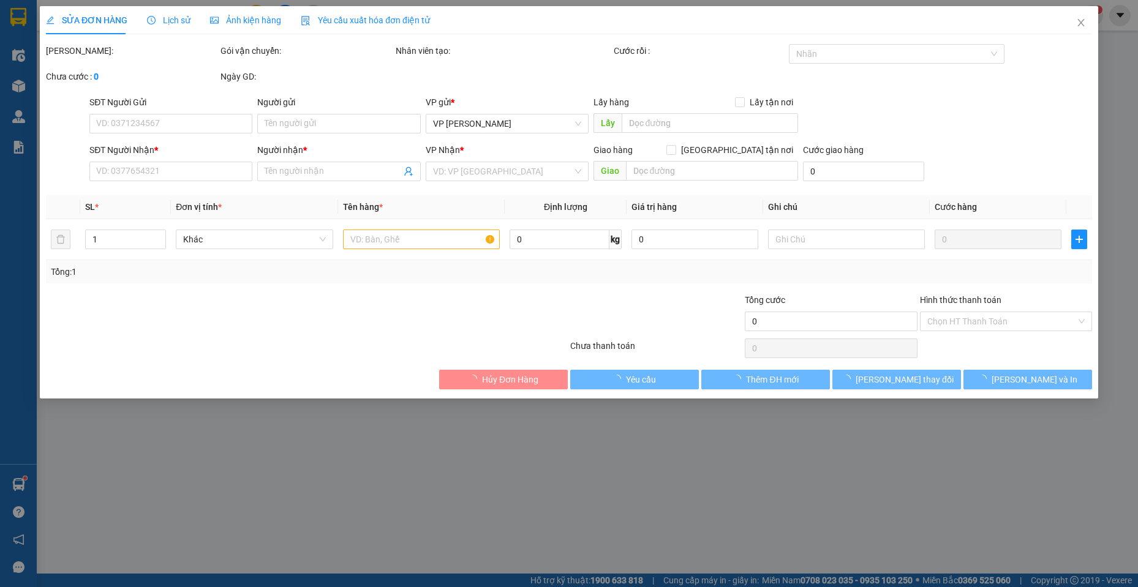
type input "0937928744"
type input "HUY"
type input "0902775116"
type input "TÍN"
type input "30.000"
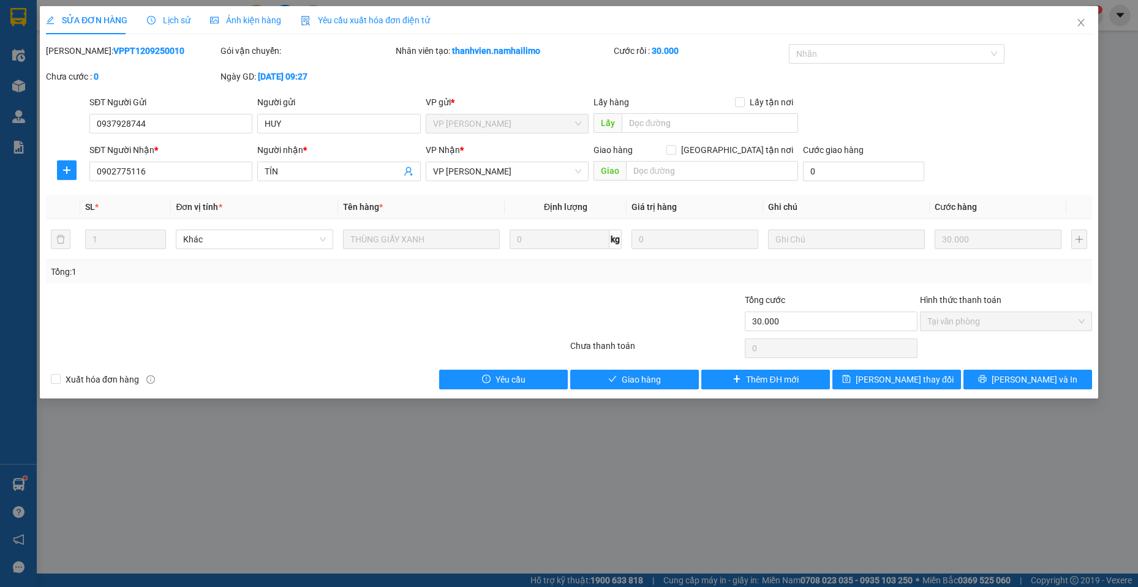
click at [212, 335] on div at bounding box center [220, 314] width 350 height 43
click at [656, 370] on button "Giao hàng" at bounding box center [634, 380] width 129 height 20
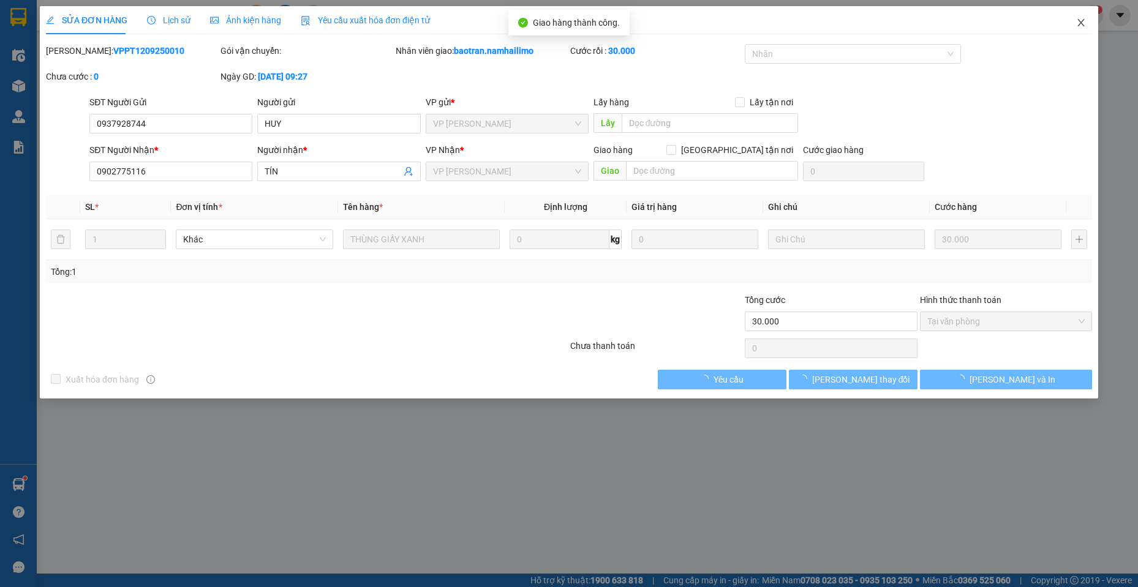
click at [1082, 26] on icon "close" at bounding box center [1081, 23] width 10 height 10
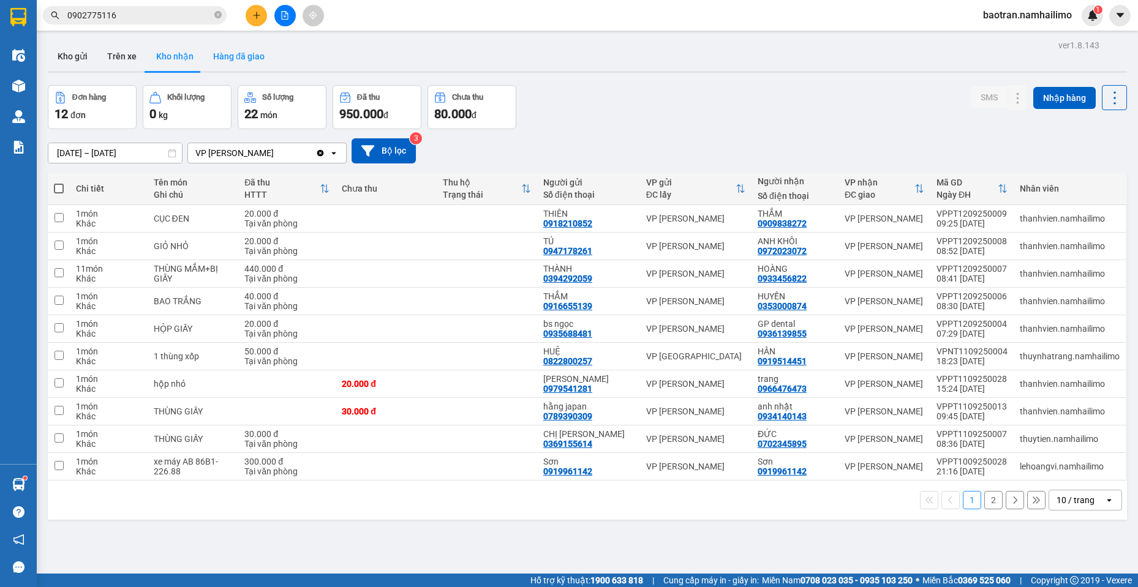
click at [238, 49] on button "Hàng đã giao" at bounding box center [238, 56] width 71 height 29
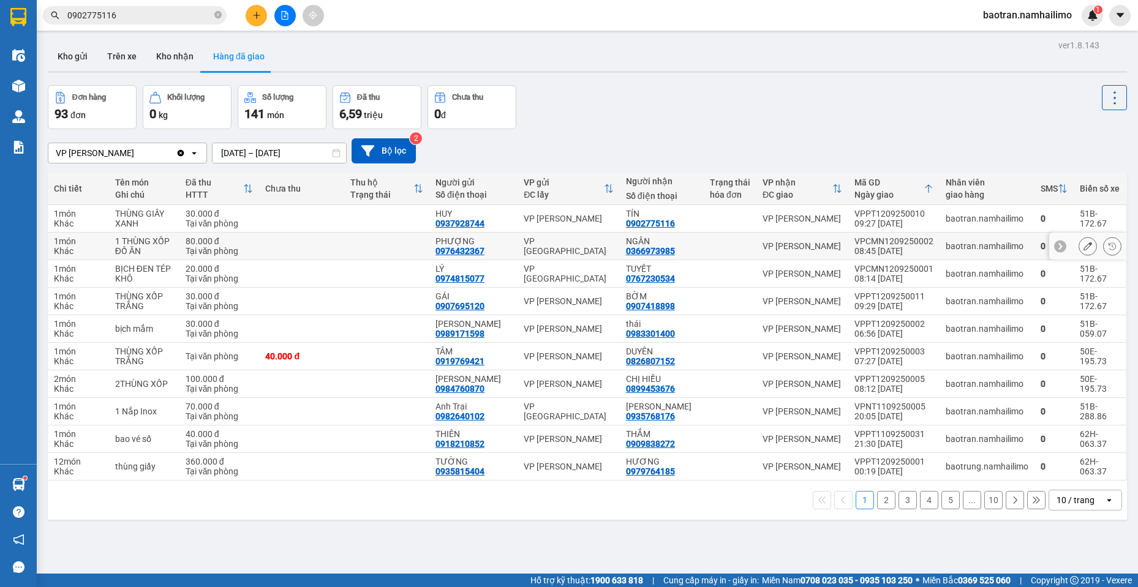
click at [1108, 250] on icon at bounding box center [1112, 246] width 9 height 9
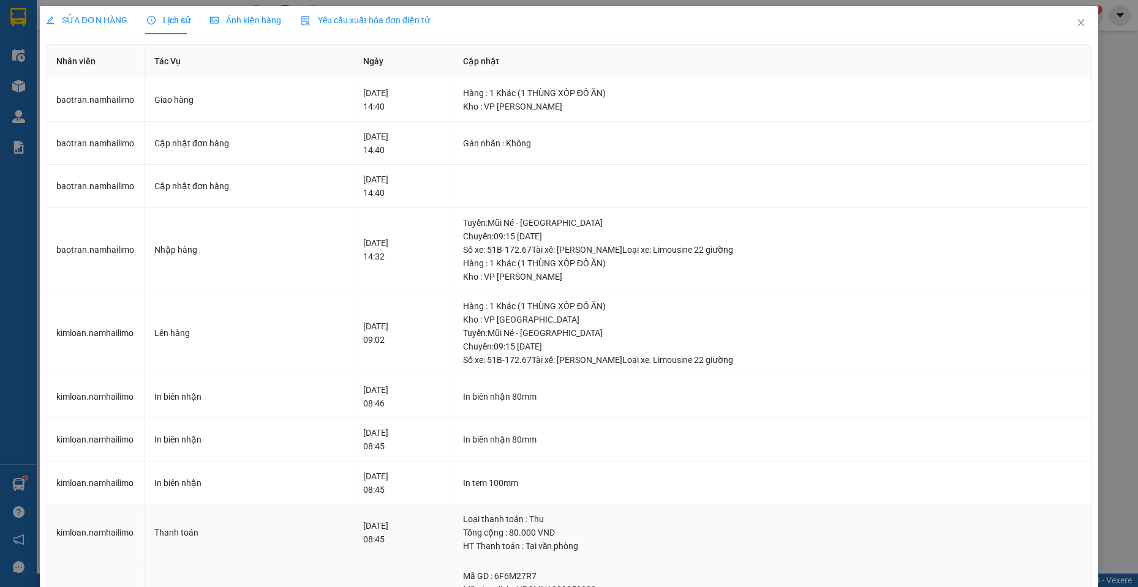
scroll to position [243, 0]
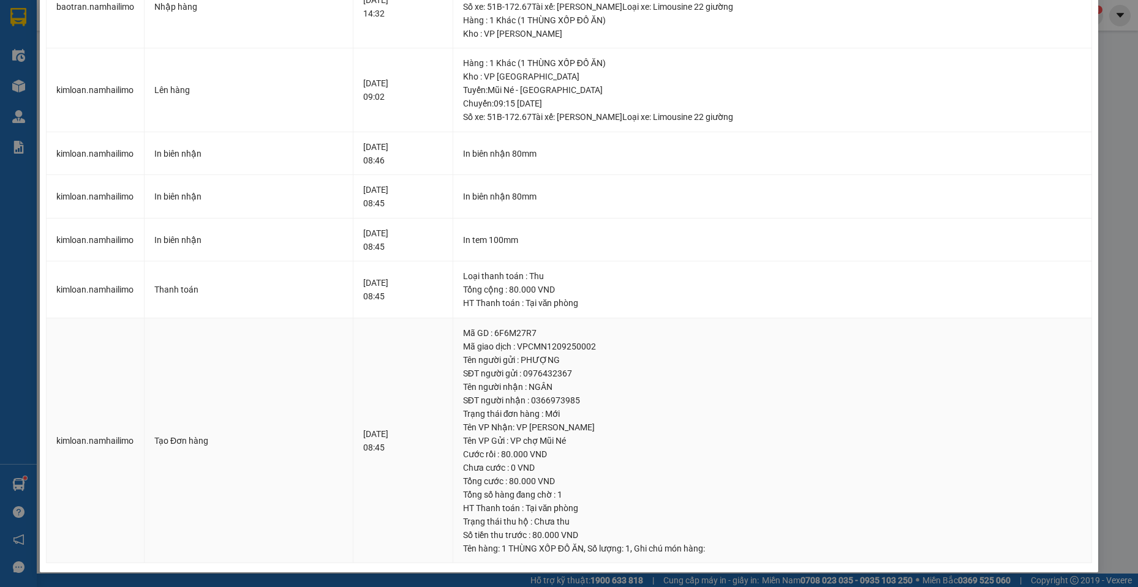
click at [170, 320] on td "Tạo Đơn hàng" at bounding box center [249, 441] width 209 height 246
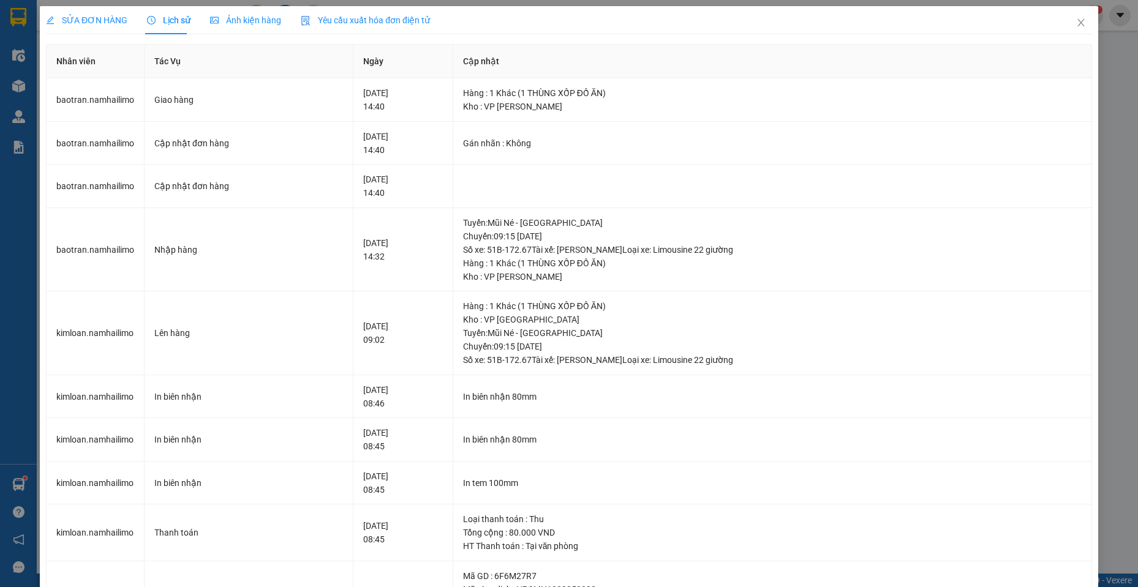
click at [111, 30] on div "SỬA ĐƠN HÀNG" at bounding box center [86, 20] width 81 height 28
click at [118, 15] on span "SỬA ĐƠN HÀNG" at bounding box center [86, 20] width 81 height 10
drag, startPoint x: 115, startPoint y: 12, endPoint x: 108, endPoint y: 17, distance: 8.7
click at [111, 15] on div "SỬA ĐƠN HÀNG" at bounding box center [86, 20] width 81 height 28
click at [108, 17] on span "SỬA ĐƠN HÀNG" at bounding box center [86, 20] width 81 height 10
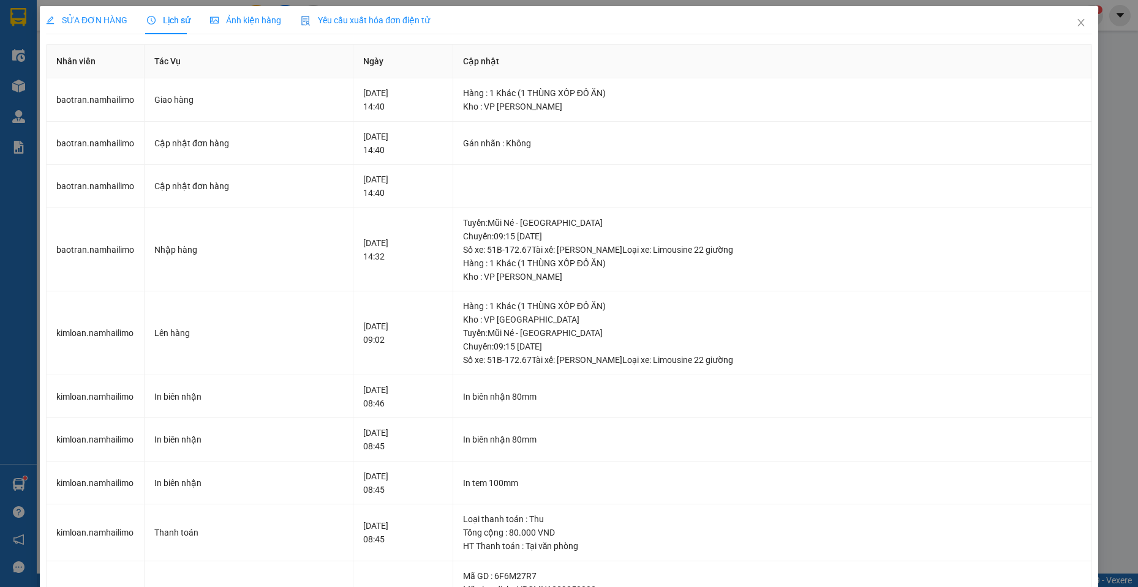
click at [94, 21] on span "SỬA ĐƠN HÀNG" at bounding box center [86, 20] width 81 height 10
click at [1064, 18] on span "Close" at bounding box center [1081, 23] width 34 height 34
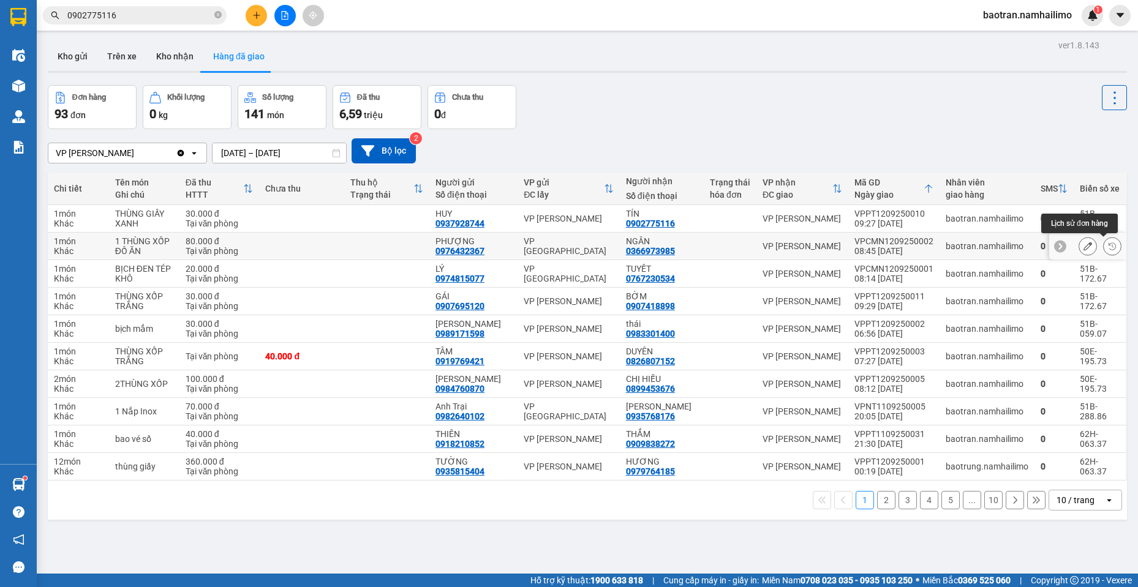
click at [1104, 250] on button at bounding box center [1112, 246] width 17 height 21
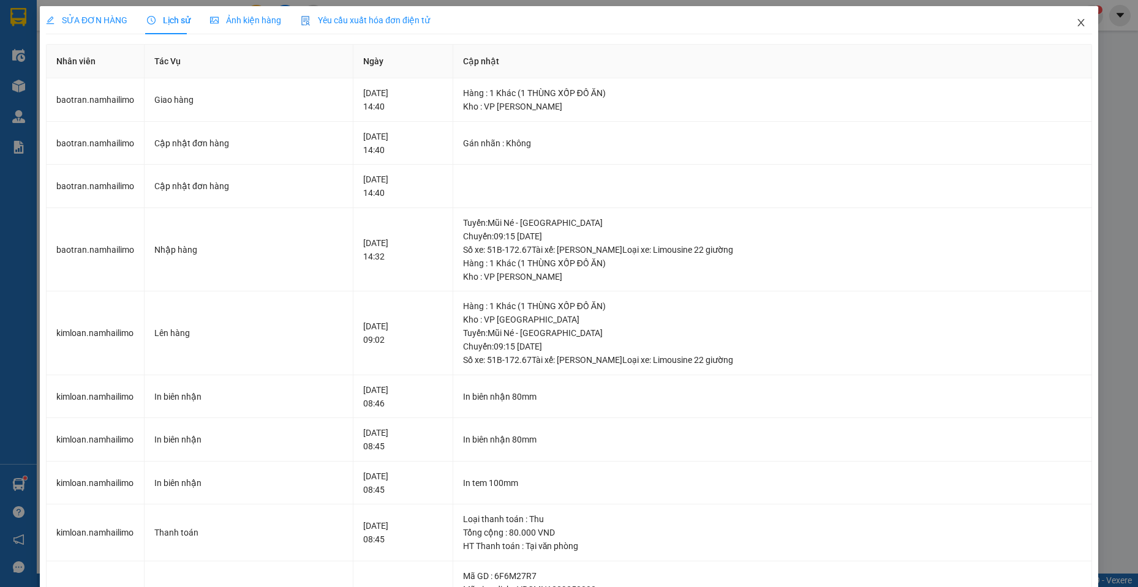
click at [1081, 21] on span "Close" at bounding box center [1081, 23] width 34 height 34
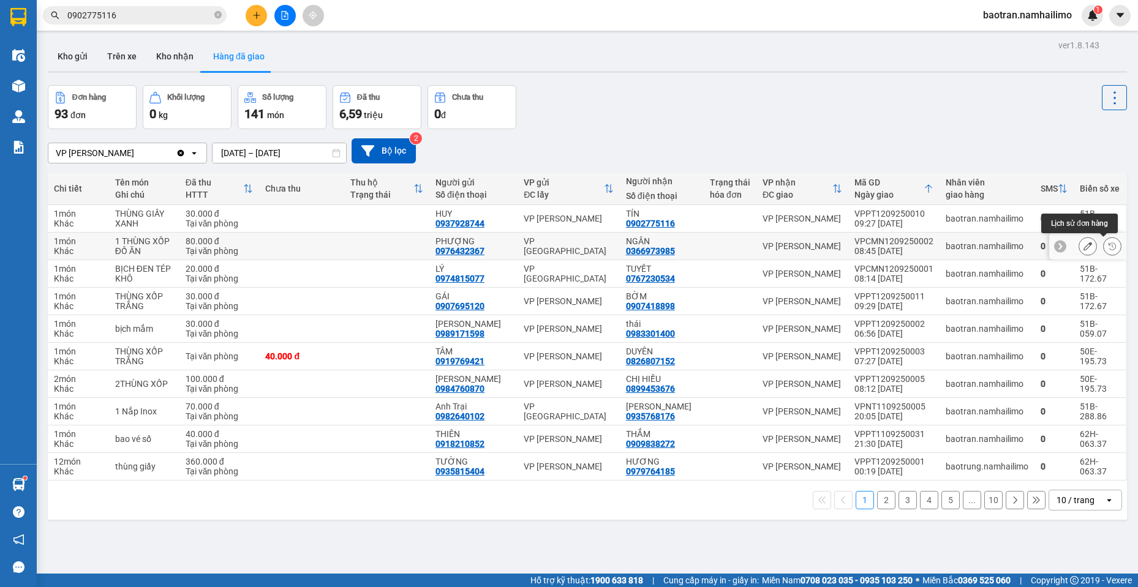
click at [1109, 243] on button at bounding box center [1112, 246] width 17 height 21
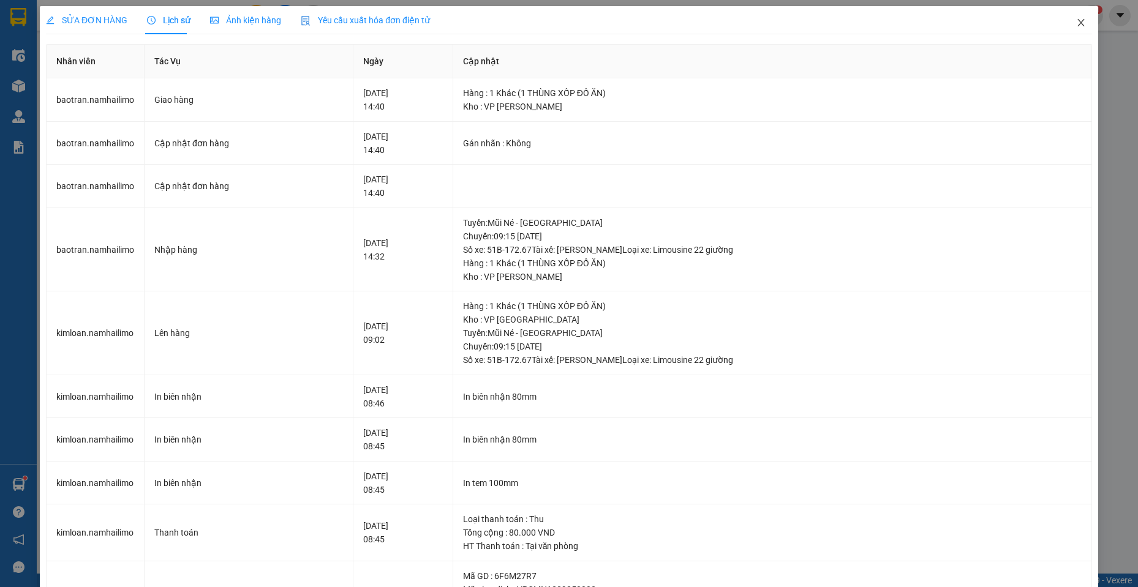
click at [1076, 28] on icon "close" at bounding box center [1081, 23] width 10 height 10
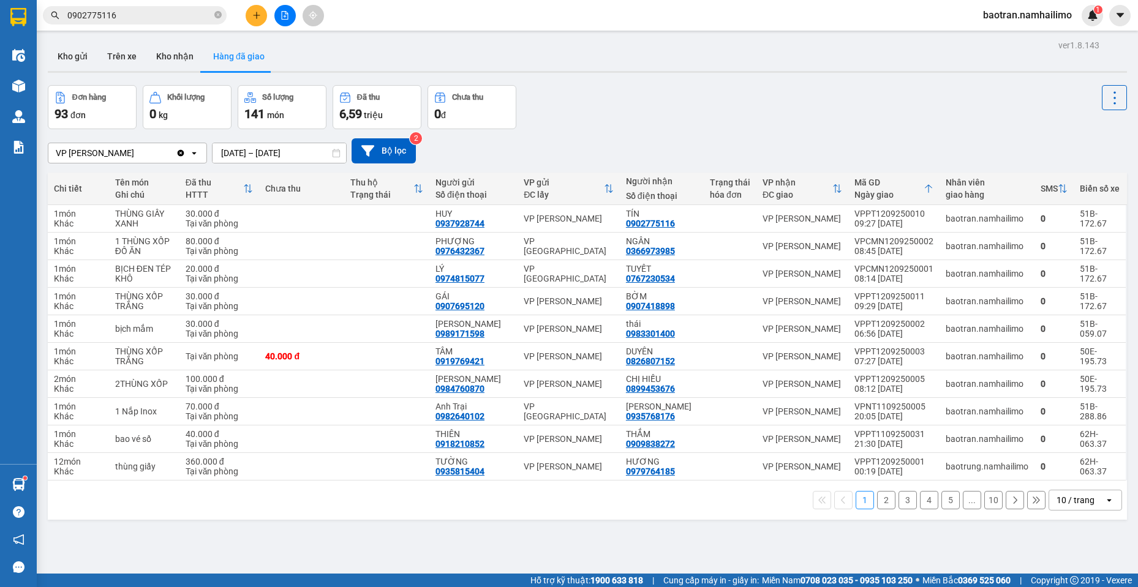
click at [930, 94] on div "Đơn hàng 93 đơn Khối lượng 0 kg Số lượng 141 món Đã thu 6,59 triệu Chưa thu 0 đ" at bounding box center [587, 107] width 1079 height 44
click at [876, 243] on div "VPCMN1209250002" at bounding box center [893, 241] width 79 height 10
copy div "VPCMN1209250002"
click at [991, 145] on div "VP [PERSON_NAME] Lão Clear value open [DATE] – [DATE] Press the down arrow key …" at bounding box center [587, 150] width 1079 height 25
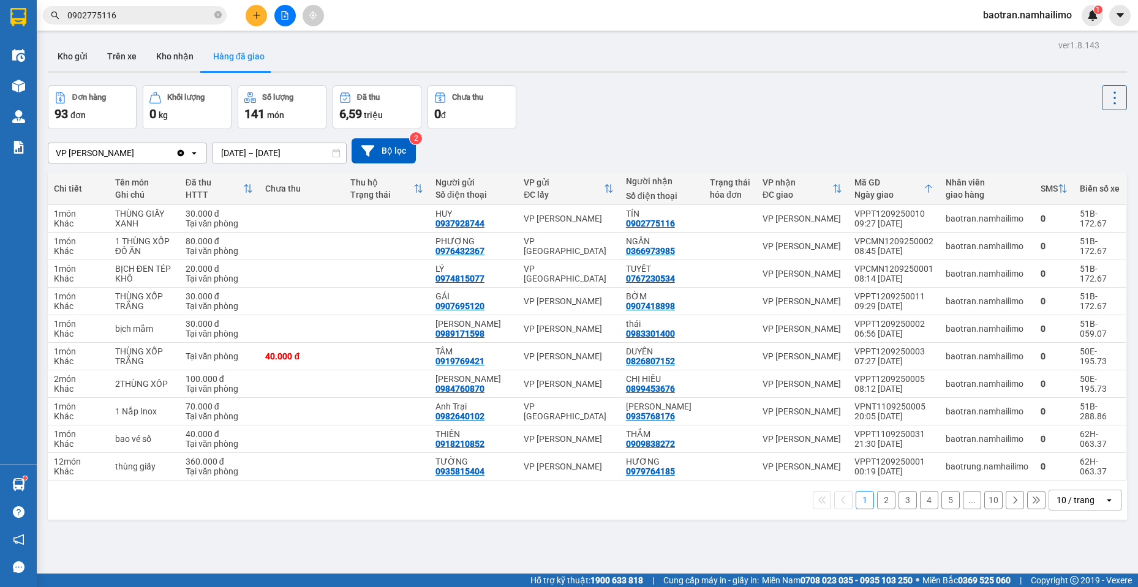
click at [988, 129] on div "VP [PERSON_NAME] Lão Clear value open [DATE] – [DATE] Press the down arrow key …" at bounding box center [587, 150] width 1079 height 43
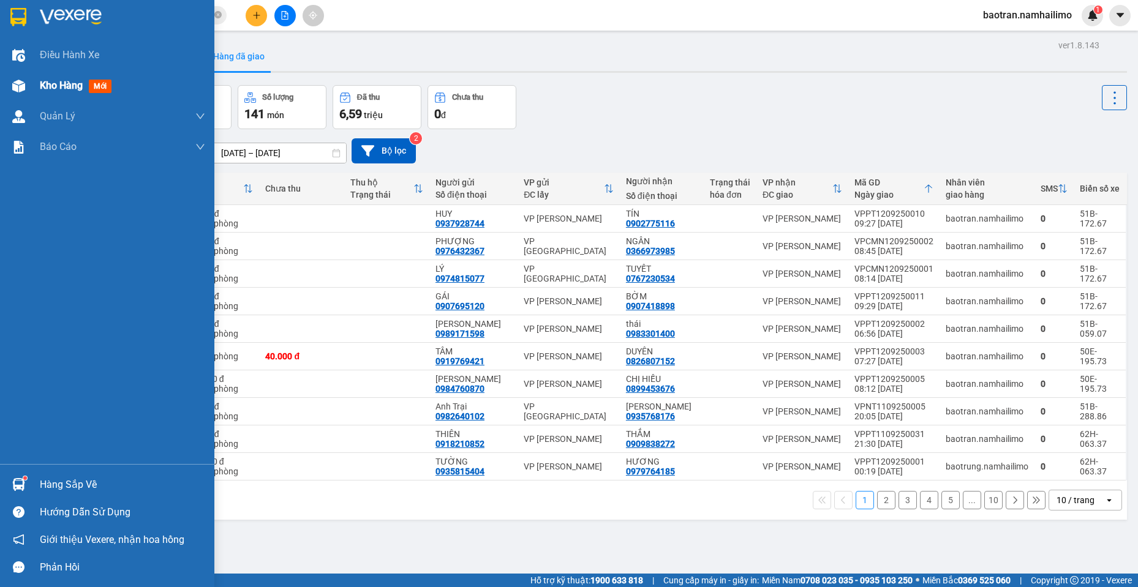
click at [16, 80] on img at bounding box center [18, 86] width 13 height 13
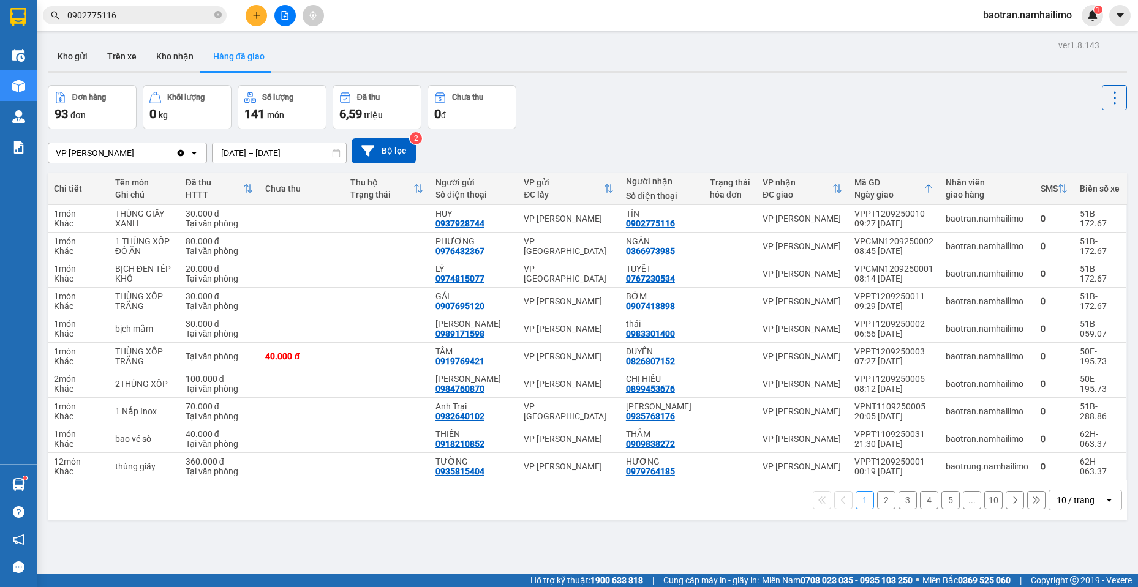
click at [996, 127] on div "Đơn hàng 93 đơn Khối lượng 0 kg Số lượng 141 món Đã thu 6,59 triệu Chưa thu 0 đ" at bounding box center [587, 107] width 1079 height 44
click at [184, 56] on button "Kho nhận" at bounding box center [174, 56] width 57 height 29
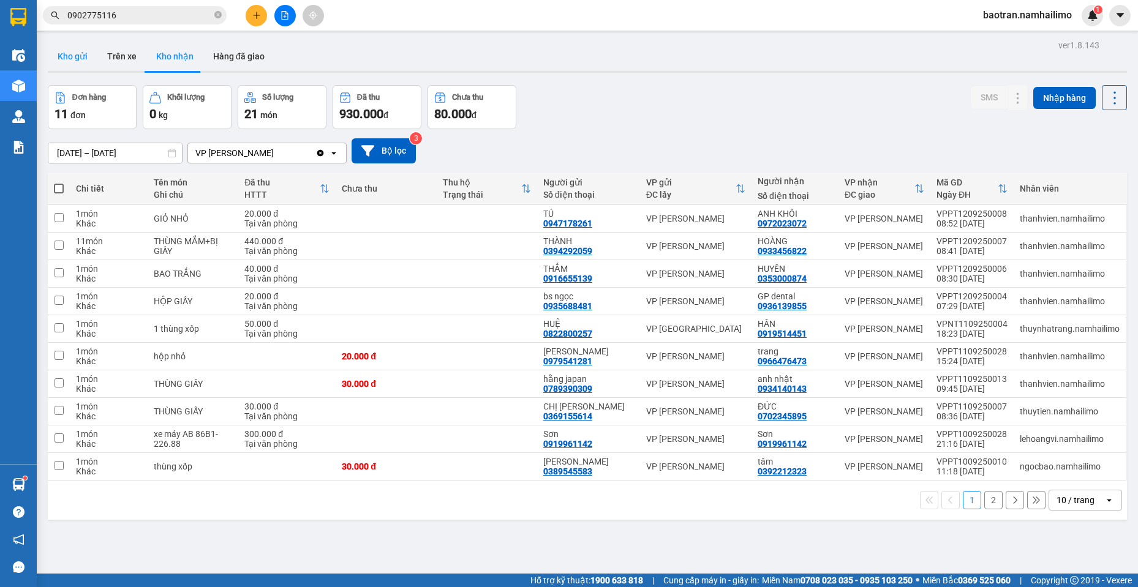
click at [77, 50] on button "Kho gửi" at bounding box center [73, 56] width 50 height 29
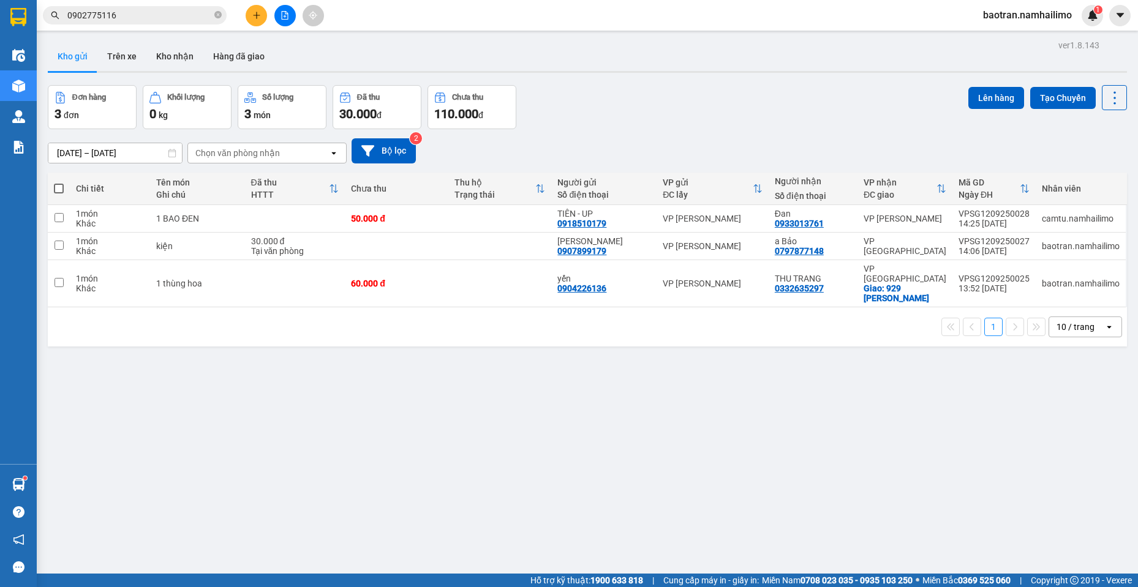
click at [164, 21] on input "0902775116" at bounding box center [139, 15] width 145 height 13
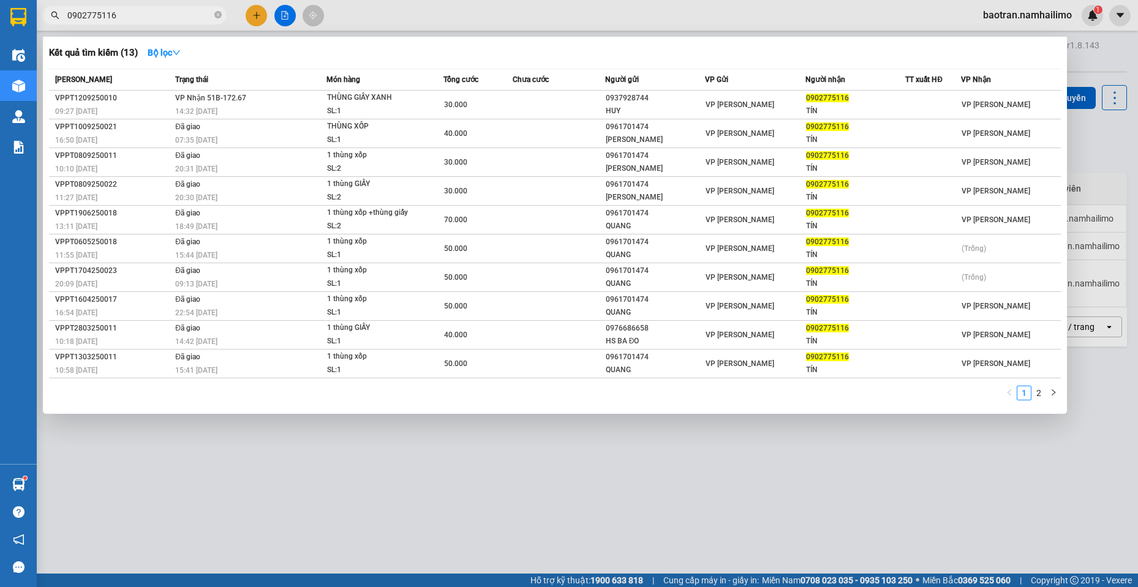
click at [163, 21] on input "0902775116" at bounding box center [139, 15] width 145 height 13
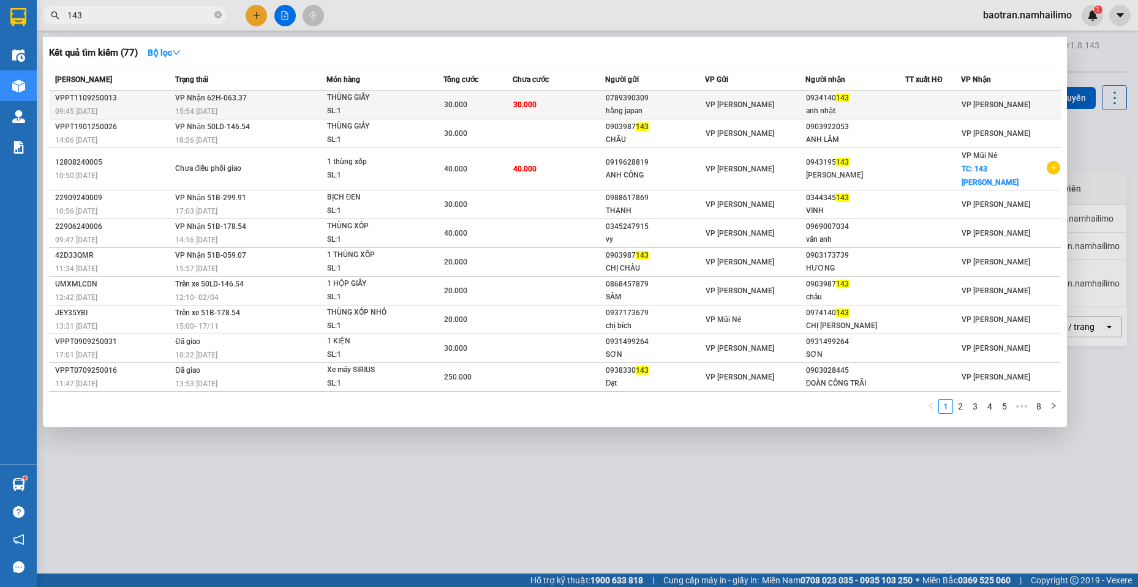
type input "143"
click at [590, 108] on td "30.000" at bounding box center [559, 105] width 92 height 29
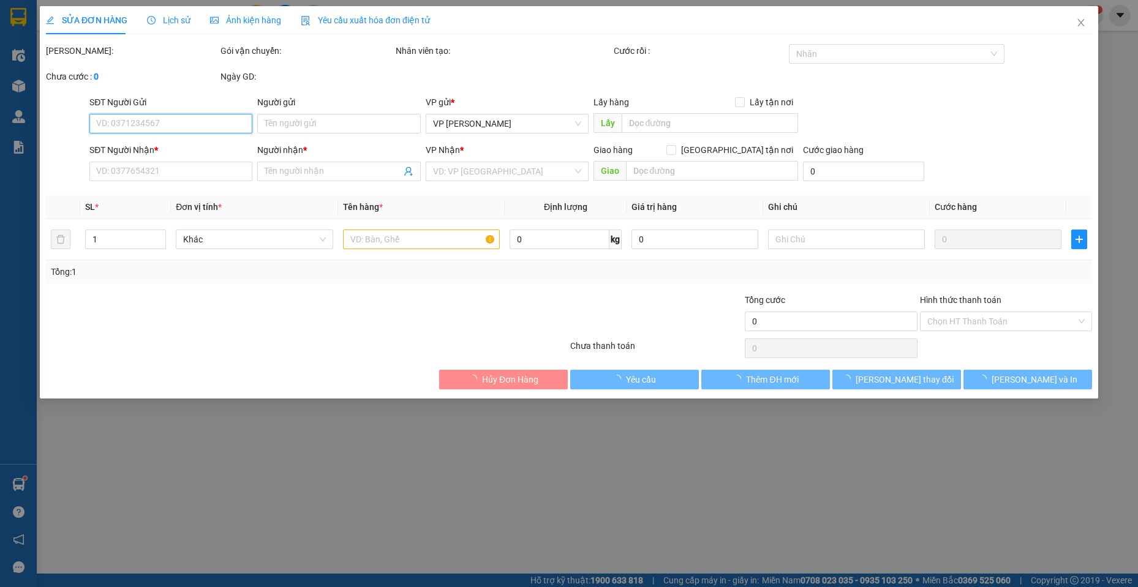
type input "0789390309"
type input "hằng japan"
type input "0934140143"
type input "anh nhật"
type input "30.000"
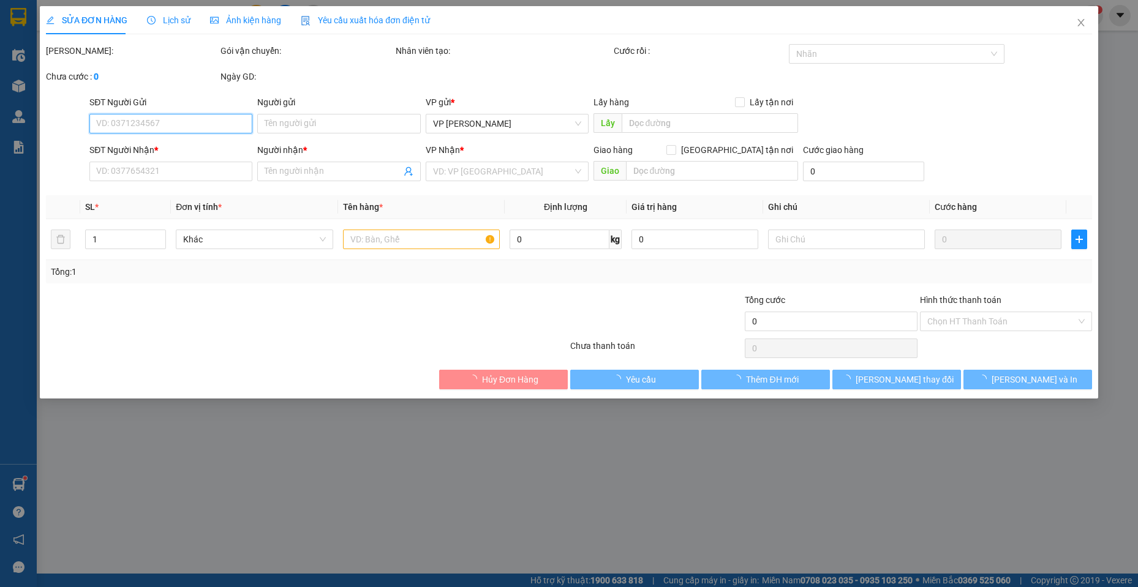
type input "30.000"
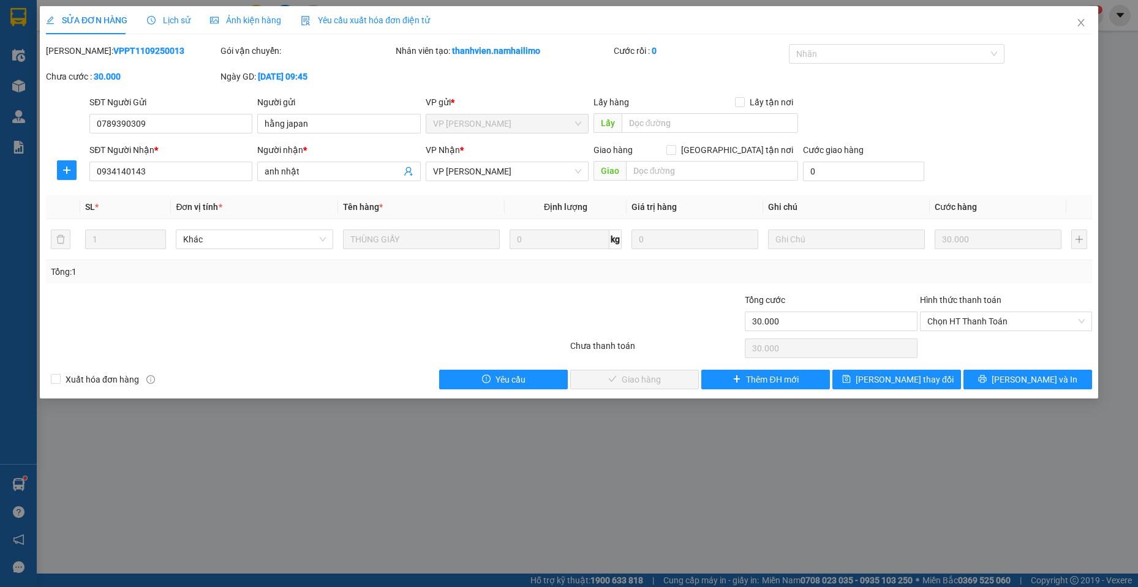
click at [187, 338] on div at bounding box center [307, 348] width 524 height 24
click at [1088, 23] on span "Close" at bounding box center [1081, 23] width 34 height 34
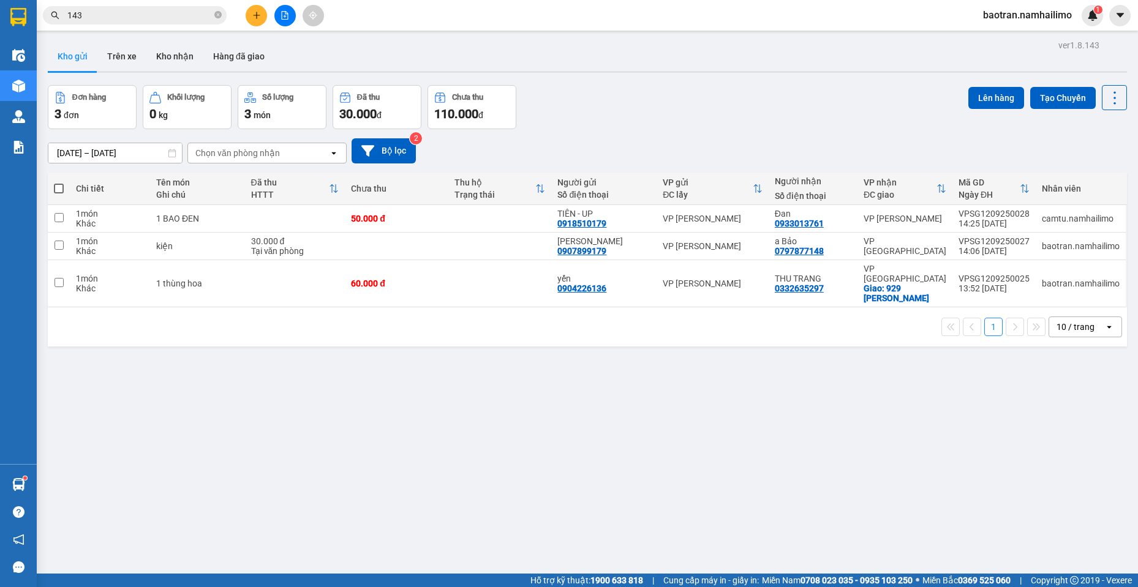
click at [969, 442] on div "ver 1.8.143 Kho gửi Trên xe Kho nhận Hàng đã giao Đơn hàng 3 đơn Khối lượng 0 k…" at bounding box center [587, 330] width 1089 height 587
click at [180, 55] on button "Kho nhận" at bounding box center [174, 56] width 57 height 29
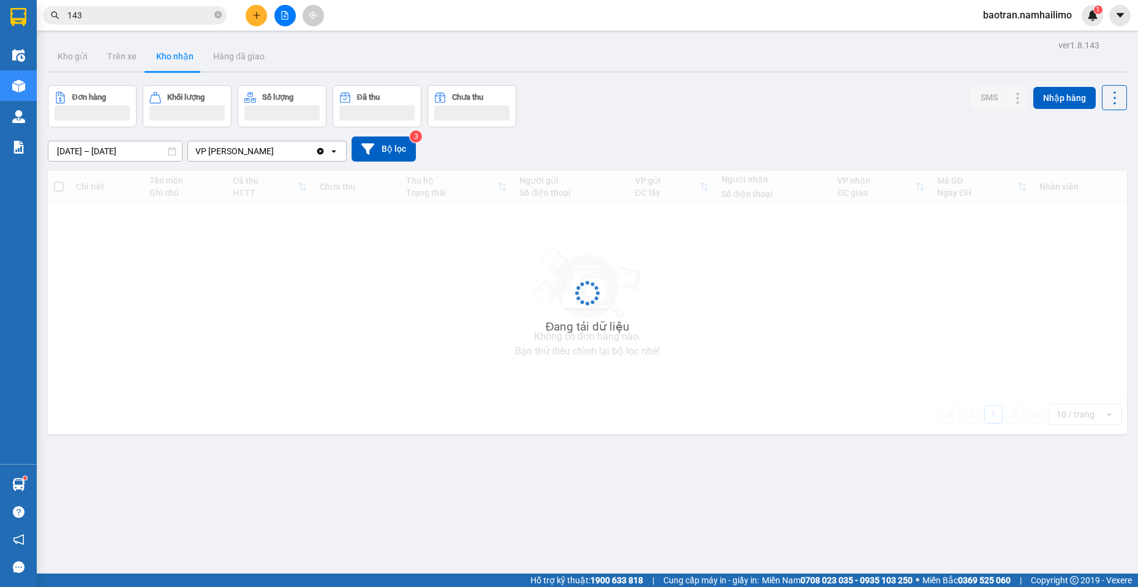
click at [155, 61] on button "Kho nhận" at bounding box center [174, 56] width 57 height 29
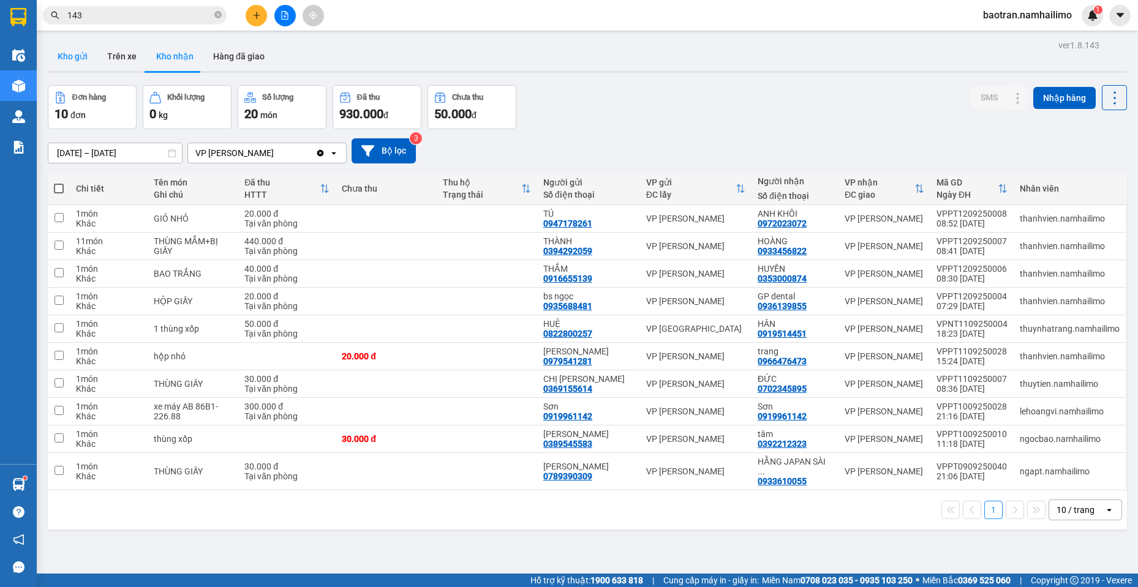
click at [85, 54] on button "Kho gửi" at bounding box center [73, 56] width 50 height 29
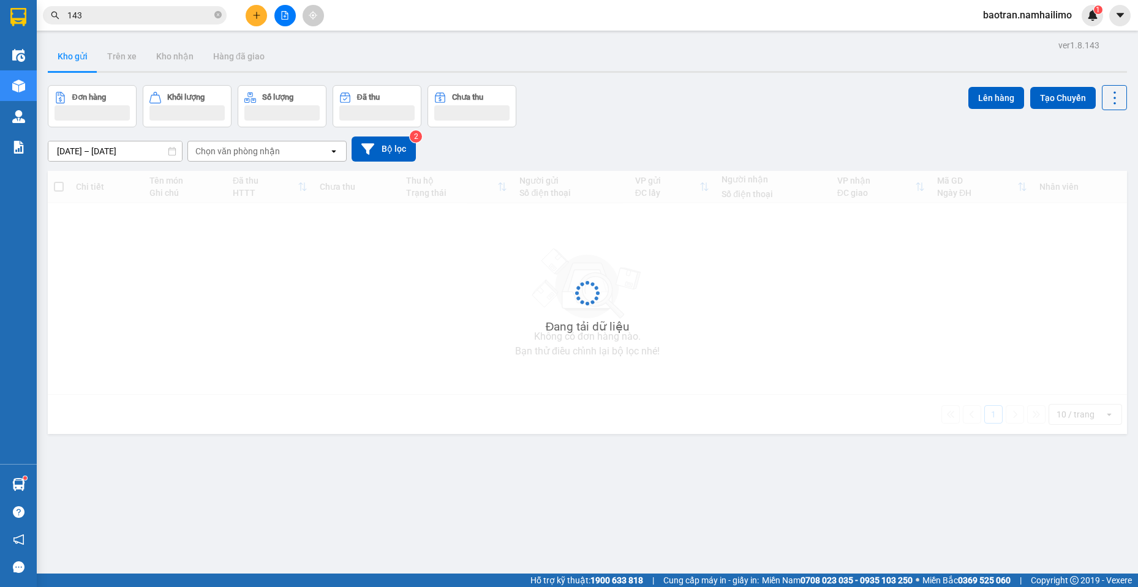
click at [85, 54] on button "Kho gửi" at bounding box center [73, 56] width 50 height 29
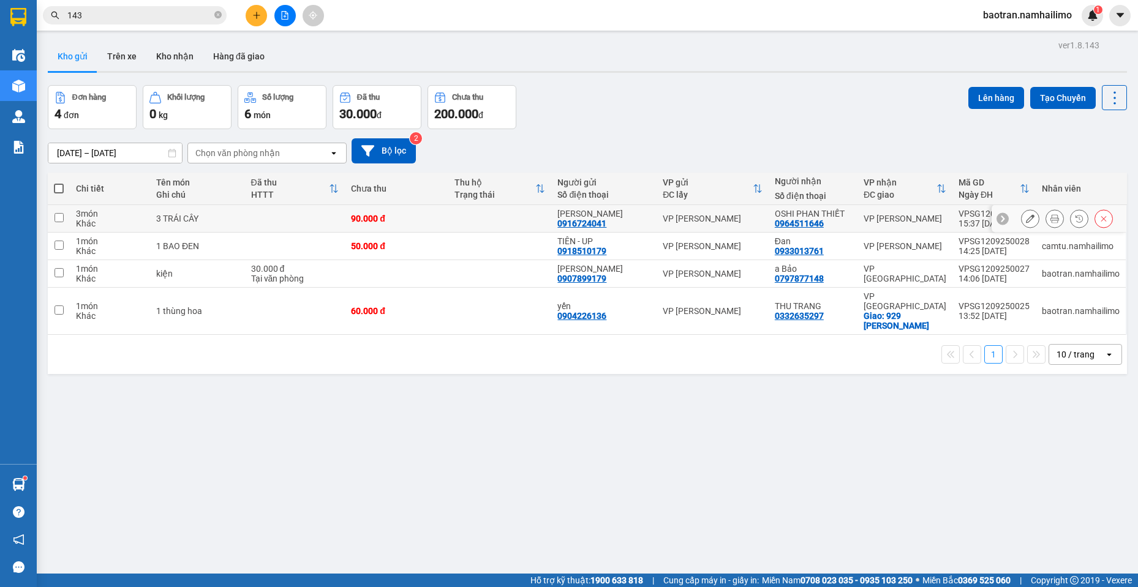
click at [499, 208] on td at bounding box center [499, 219] width 103 height 28
checkbox input "true"
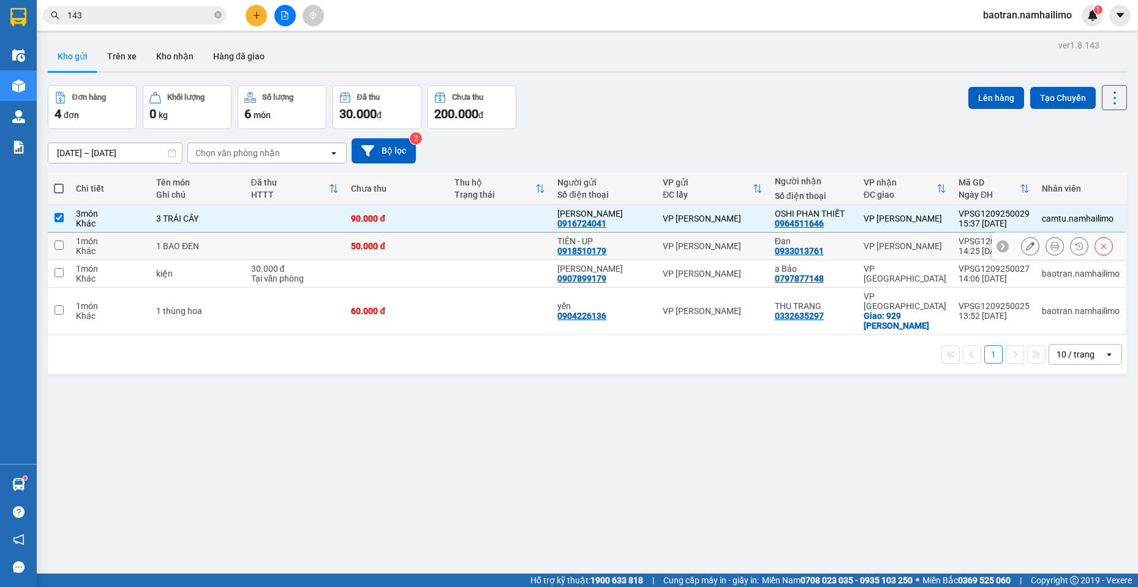
click at [492, 242] on td at bounding box center [499, 247] width 103 height 28
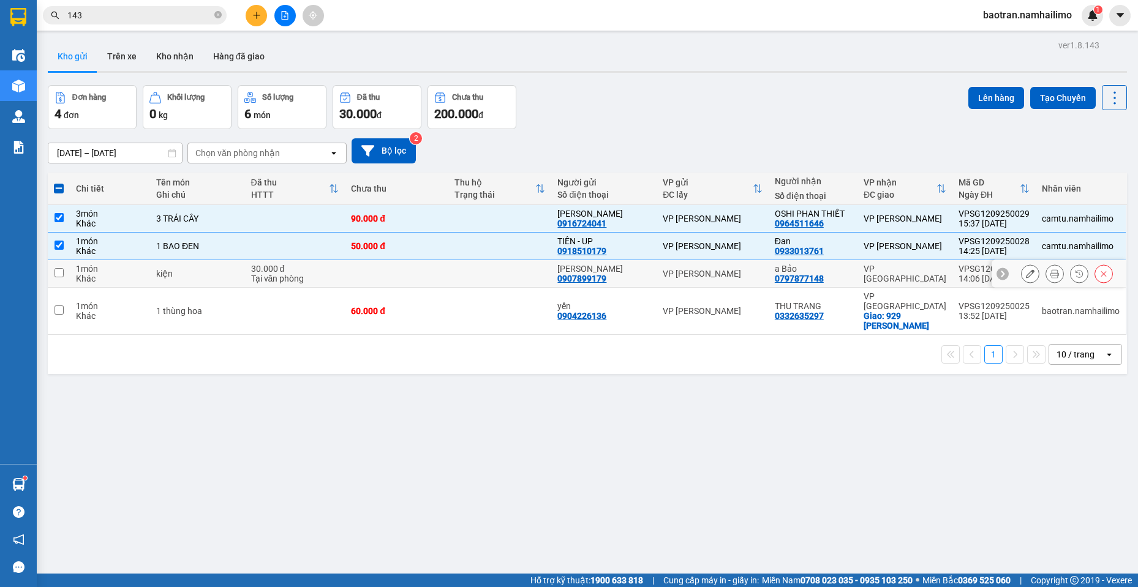
checkbox input "true"
click at [436, 273] on td at bounding box center [396, 274] width 103 height 28
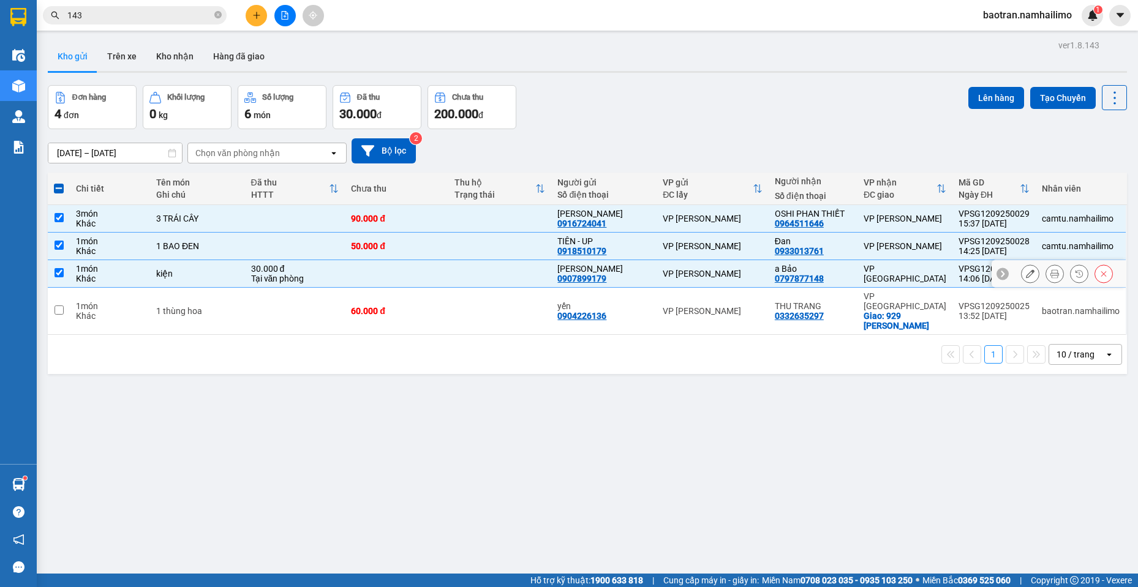
checkbox input "true"
drag, startPoint x: 979, startPoint y: 97, endPoint x: 964, endPoint y: 96, distance: 14.7
click at [977, 96] on button "Lên hàng" at bounding box center [996, 98] width 56 height 22
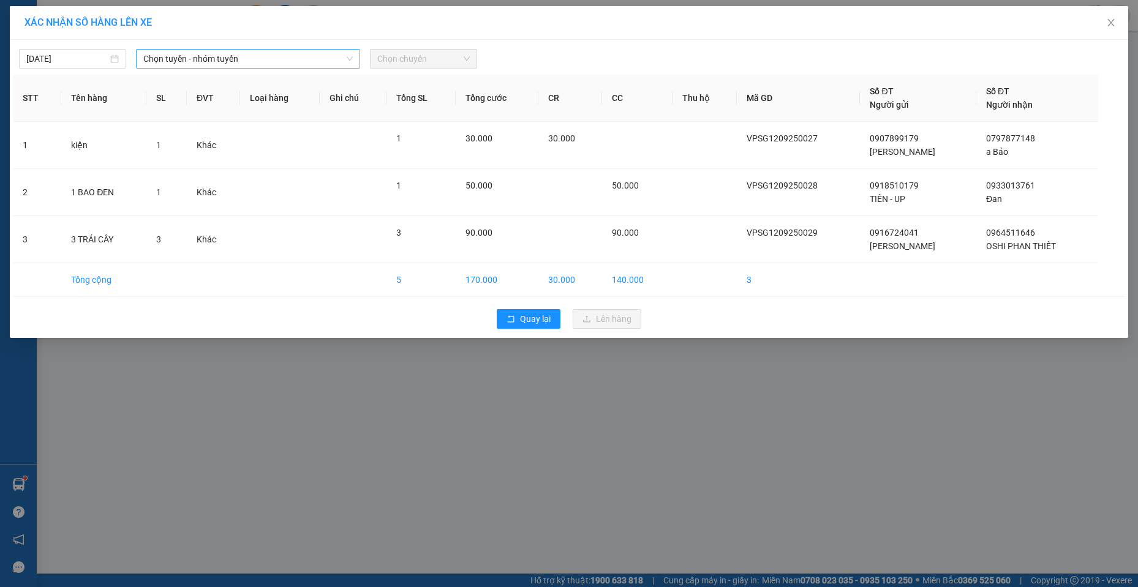
click at [182, 58] on span "Chọn tuyến - nhóm tuyến" at bounding box center [247, 59] width 209 height 18
click at [330, 64] on span "Chọn tuyến - nhóm tuyến" at bounding box center [247, 59] width 209 height 18
click at [281, 62] on span "Chọn tuyến - nhóm tuyến" at bounding box center [247, 59] width 209 height 18
click at [208, 61] on span "Chọn tuyến - nhóm tuyến" at bounding box center [247, 59] width 209 height 18
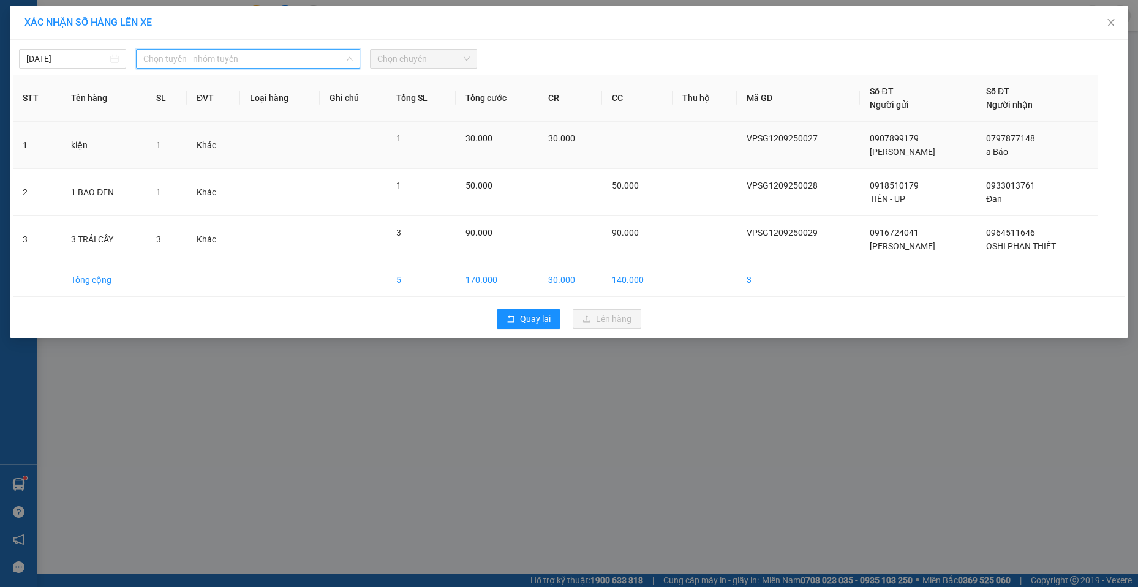
click at [193, 58] on span "Chọn tuyến - nhóm tuyến" at bounding box center [247, 59] width 209 height 18
click at [239, 64] on span "Chọn tuyến - nhóm tuyến" at bounding box center [247, 59] width 209 height 18
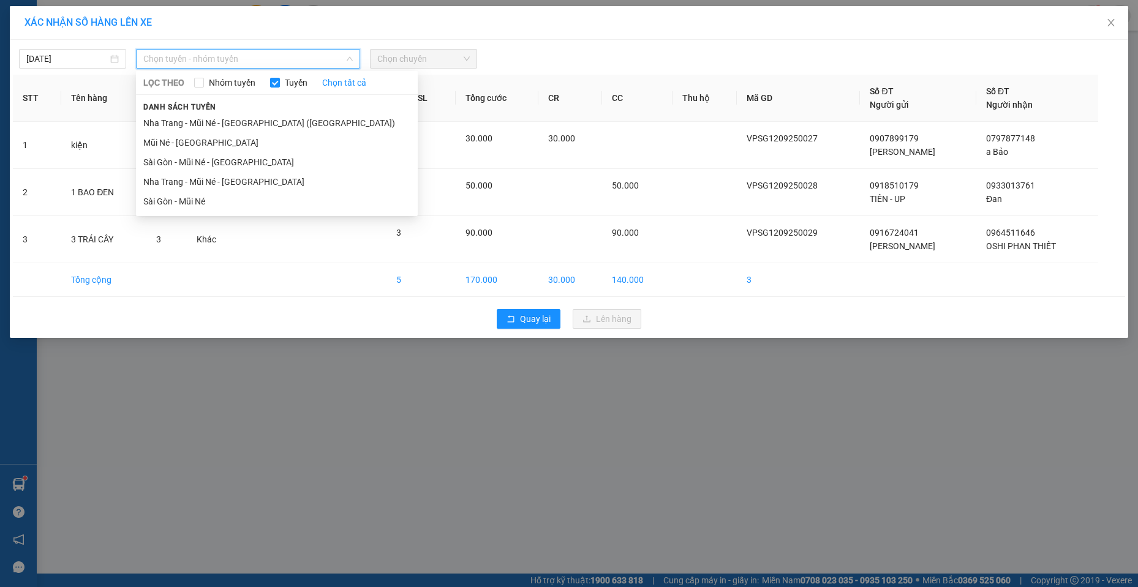
click at [213, 200] on li "Sài Gòn - Mũi Né" at bounding box center [277, 202] width 282 height 20
click at [192, 205] on td "Khác" at bounding box center [213, 192] width 53 height 47
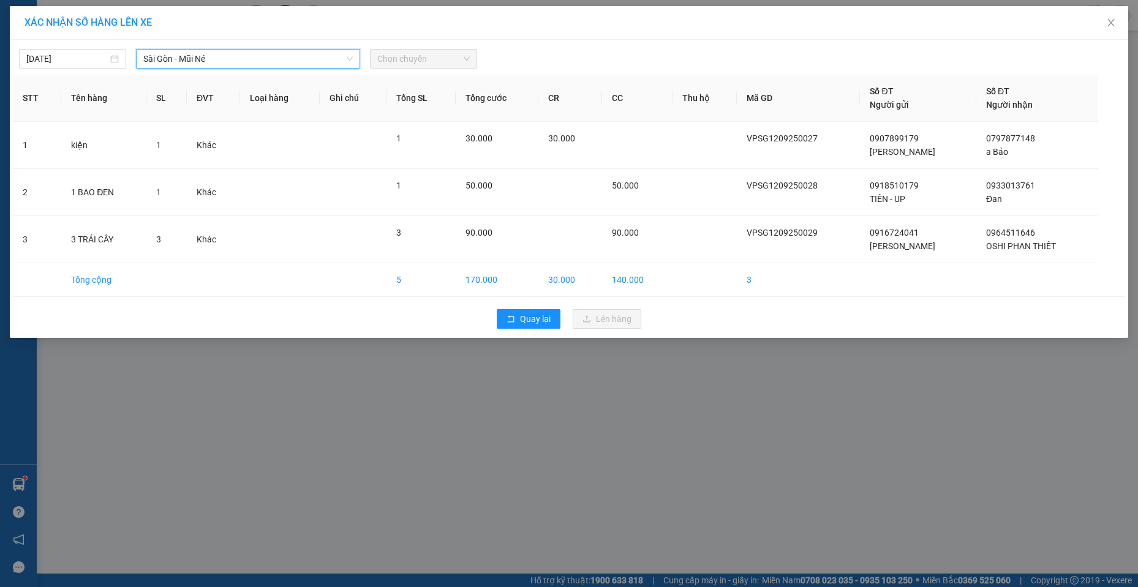
click at [401, 50] on span "Chọn chuyến" at bounding box center [423, 59] width 92 height 18
click at [401, 57] on span "Chọn chuyến" at bounding box center [423, 59] width 92 height 18
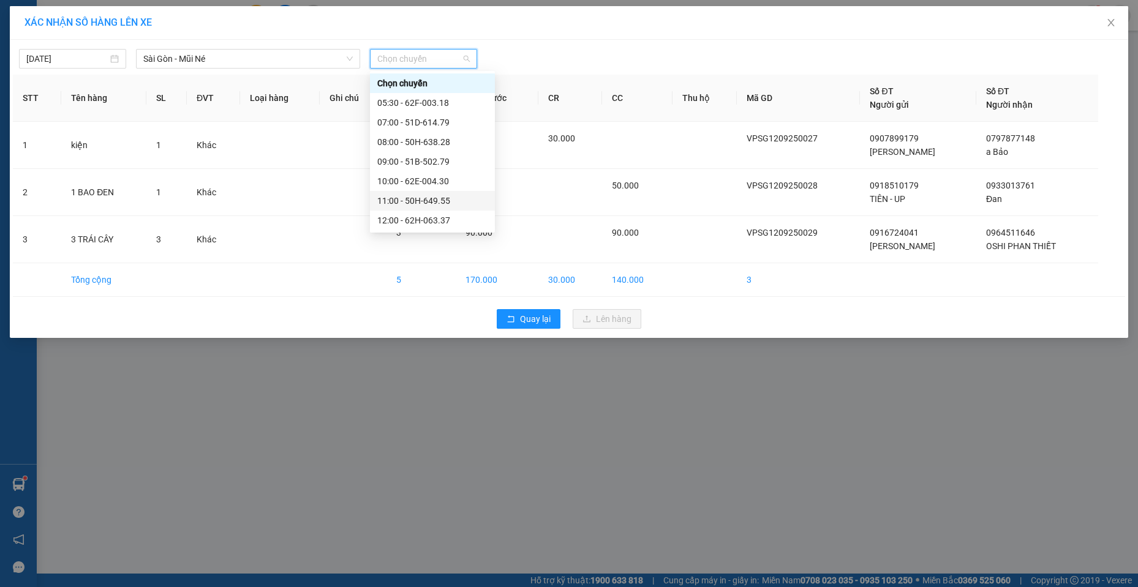
scroll to position [61, 0]
click at [421, 205] on div "15:30 - 51B-059.07" at bounding box center [432, 199] width 125 height 20
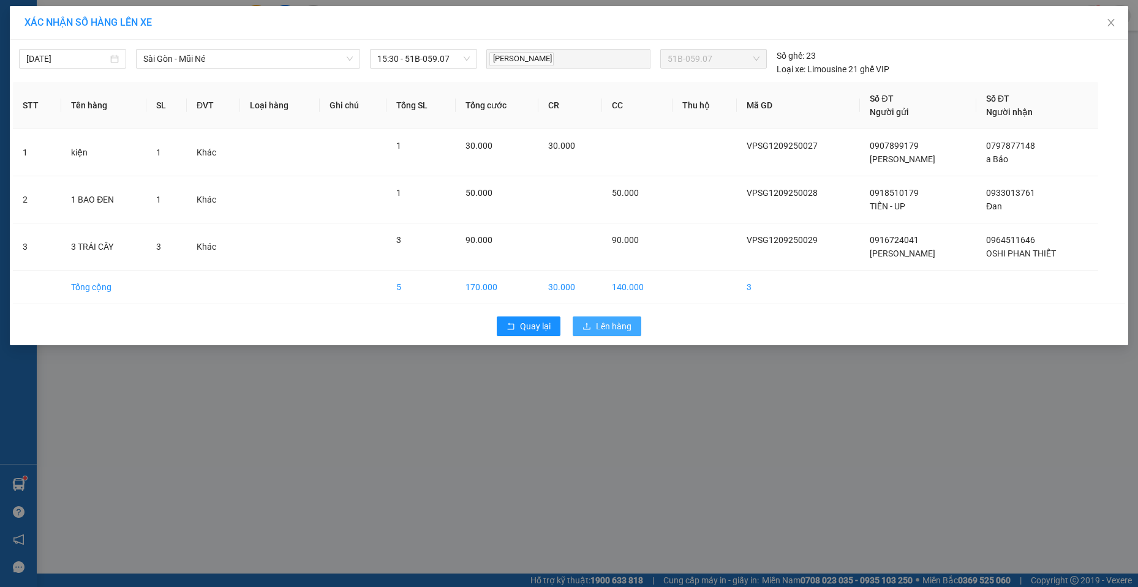
click at [625, 320] on span "Lên hàng" at bounding box center [614, 326] width 36 height 13
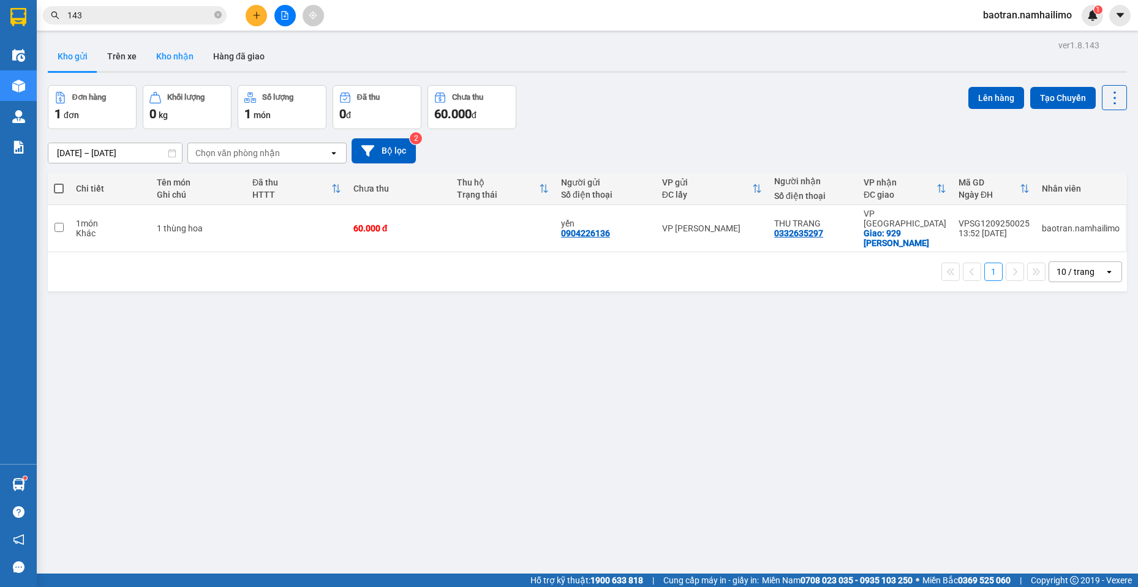
click at [176, 56] on button "Kho nhận" at bounding box center [174, 56] width 57 height 29
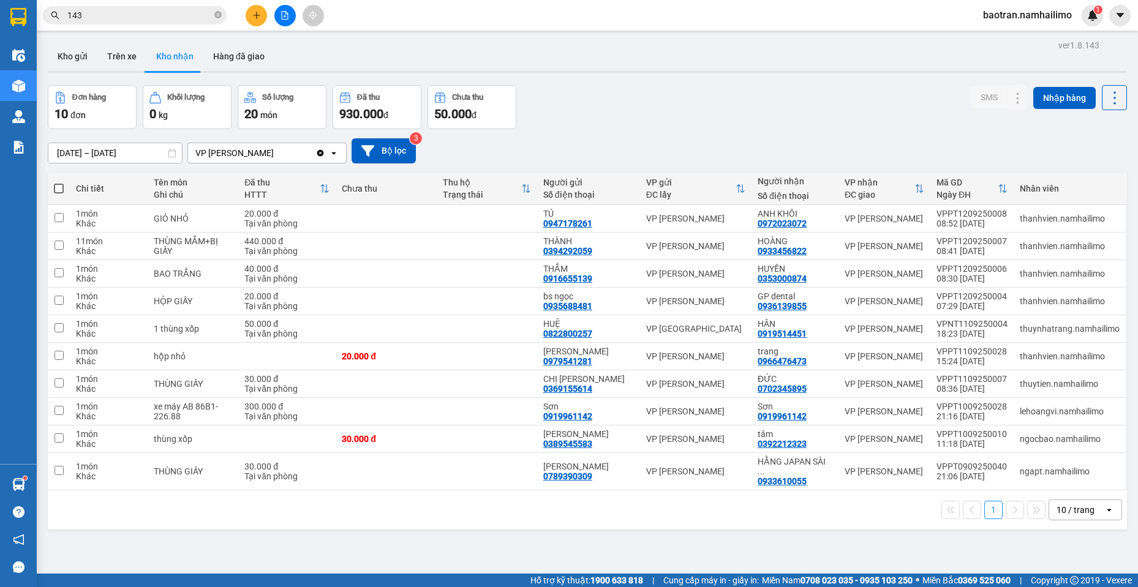
click at [163, 18] on input "143" at bounding box center [139, 15] width 145 height 13
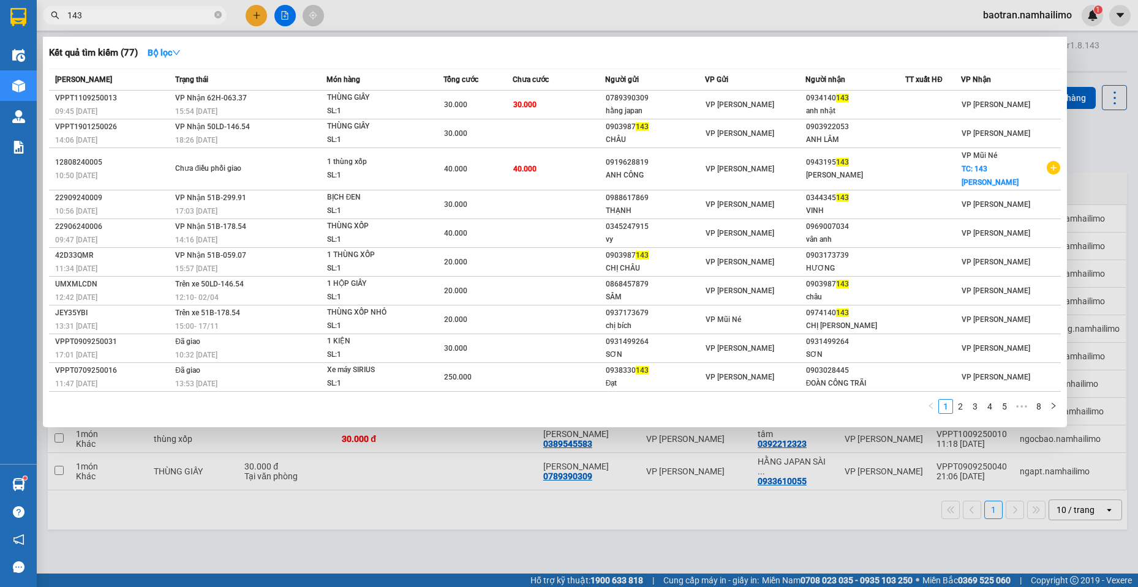
click at [163, 18] on input "143" at bounding box center [139, 15] width 145 height 13
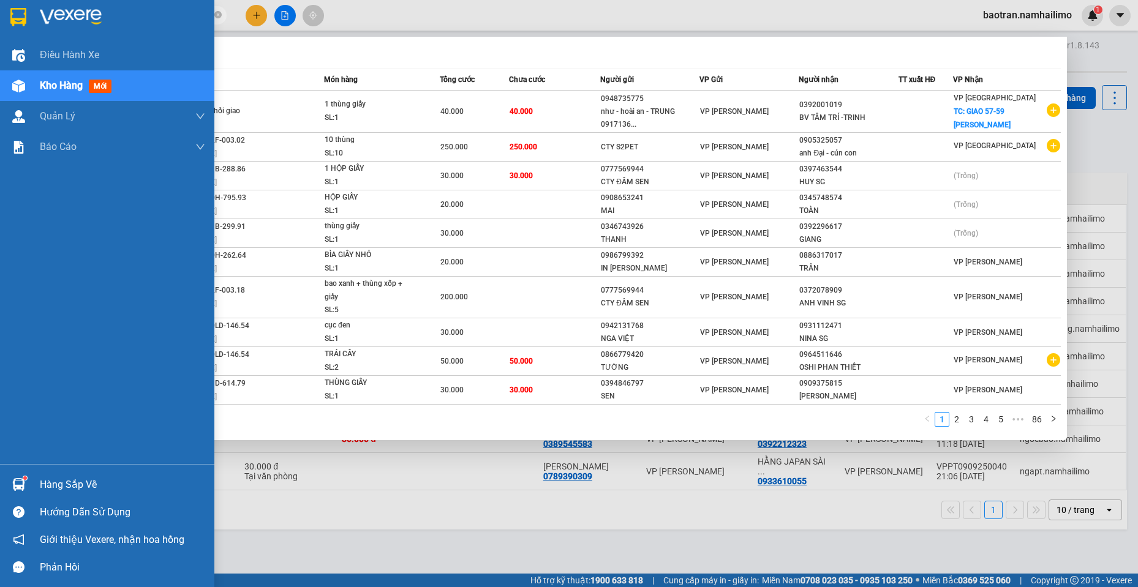
click at [20, 489] on div "Hàng sắp về" at bounding box center [107, 485] width 214 height 28
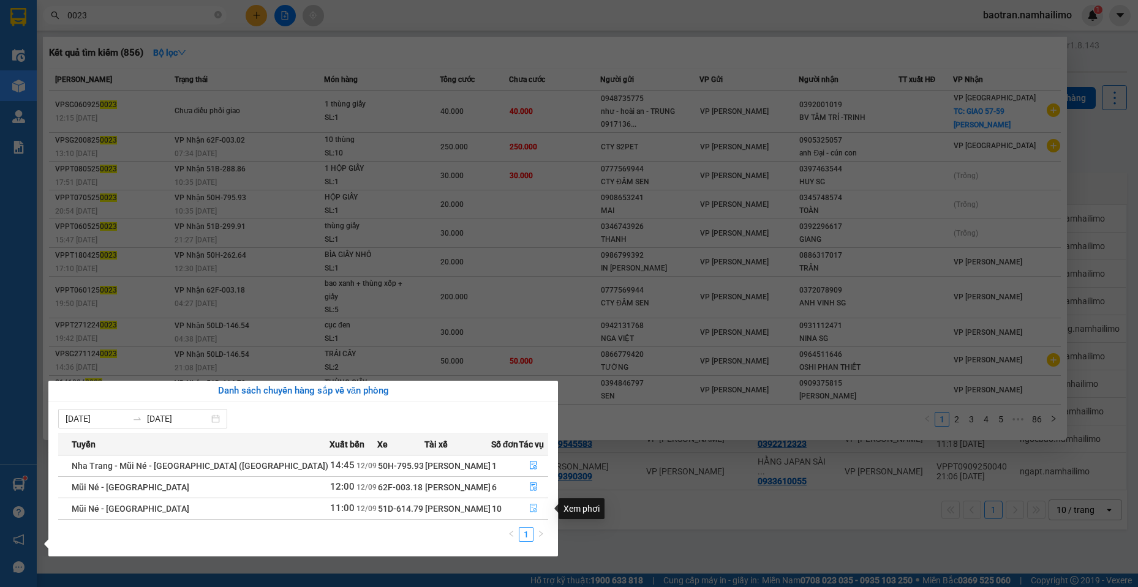
click at [519, 510] on button "button" at bounding box center [533, 509] width 28 height 20
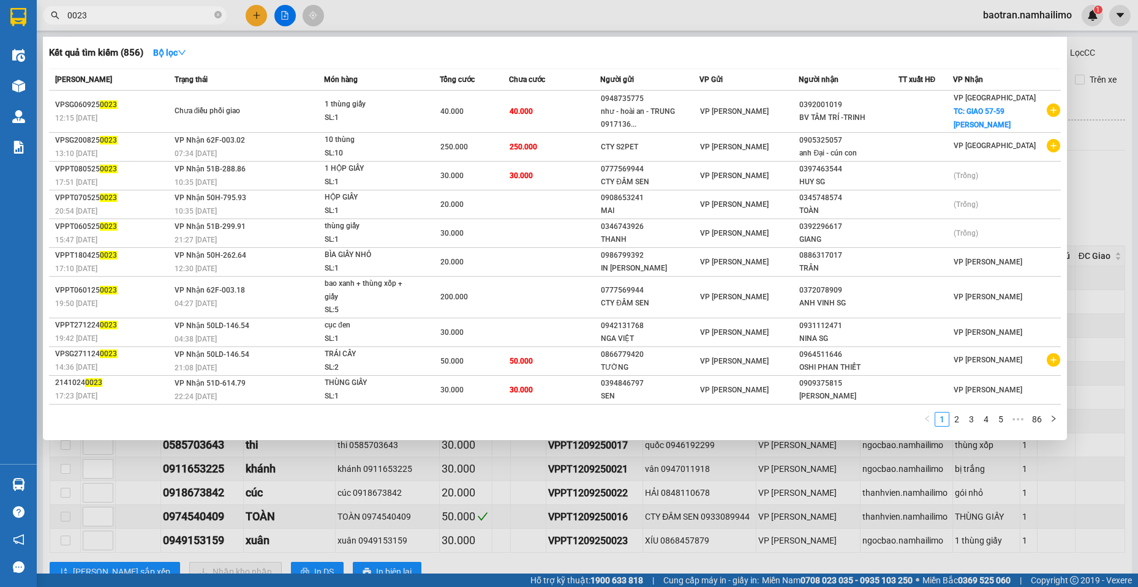
click at [536, 547] on div at bounding box center [569, 293] width 1138 height 587
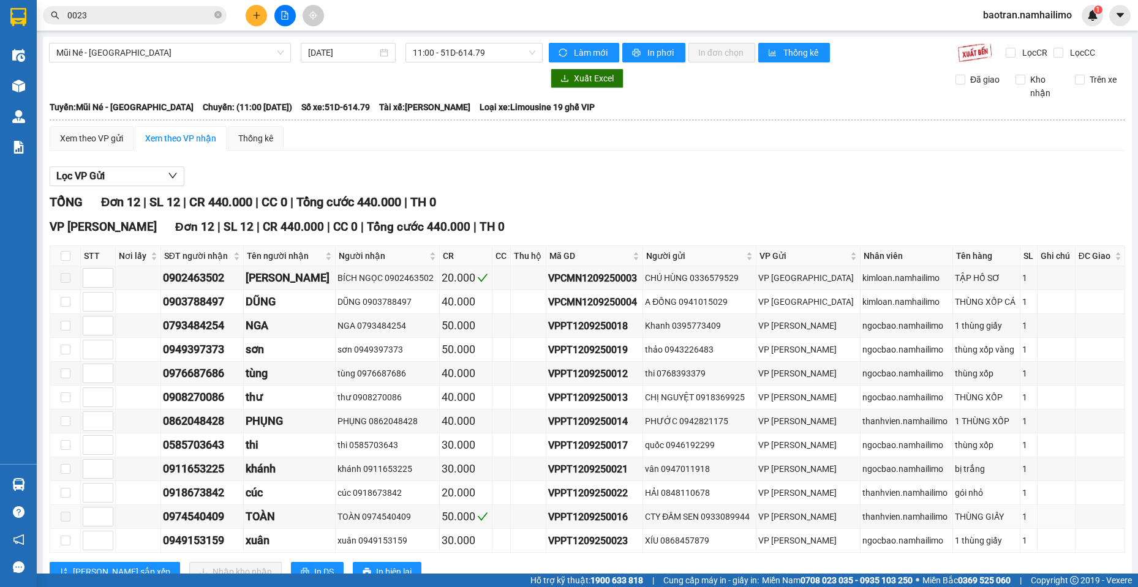
scroll to position [42, 0]
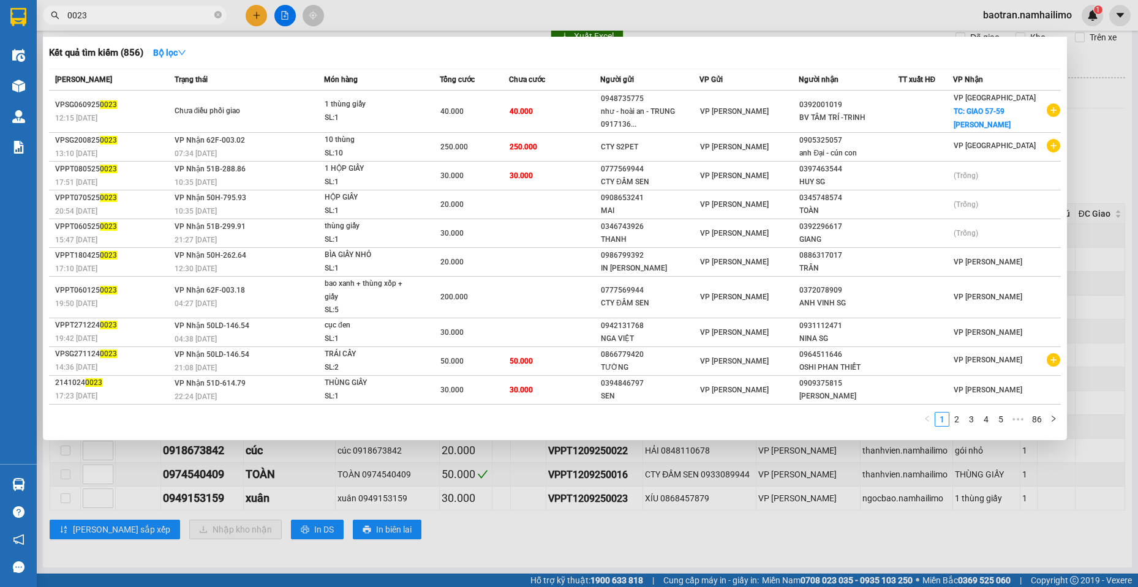
click at [155, 15] on input "0023" at bounding box center [139, 15] width 145 height 13
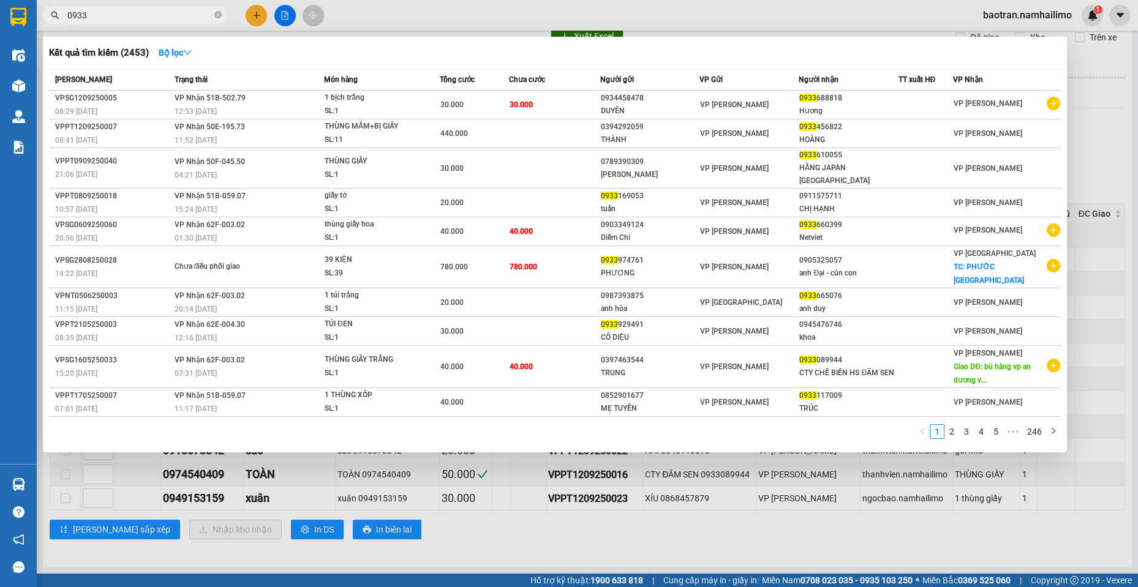
type input "0933"
drag, startPoint x: 720, startPoint y: 502, endPoint x: 48, endPoint y: 170, distance: 749.3
click at [708, 497] on div at bounding box center [569, 293] width 1138 height 587
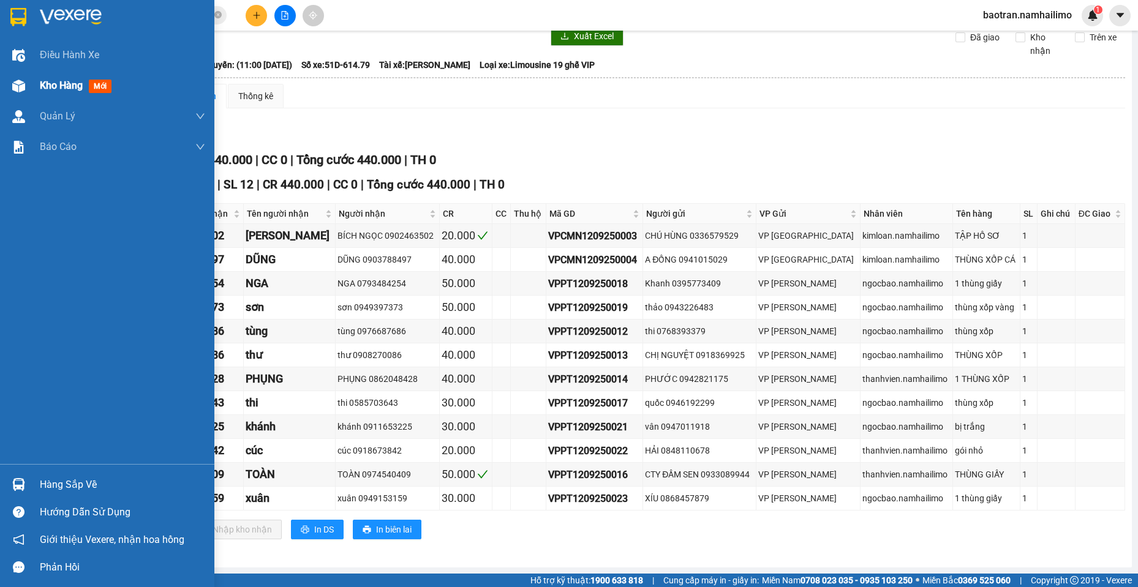
drag, startPoint x: 19, startPoint y: 95, endPoint x: 21, endPoint y: 77, distance: 18.5
click at [18, 95] on div at bounding box center [18, 85] width 21 height 21
click at [20, 80] on div at bounding box center [18, 85] width 21 height 21
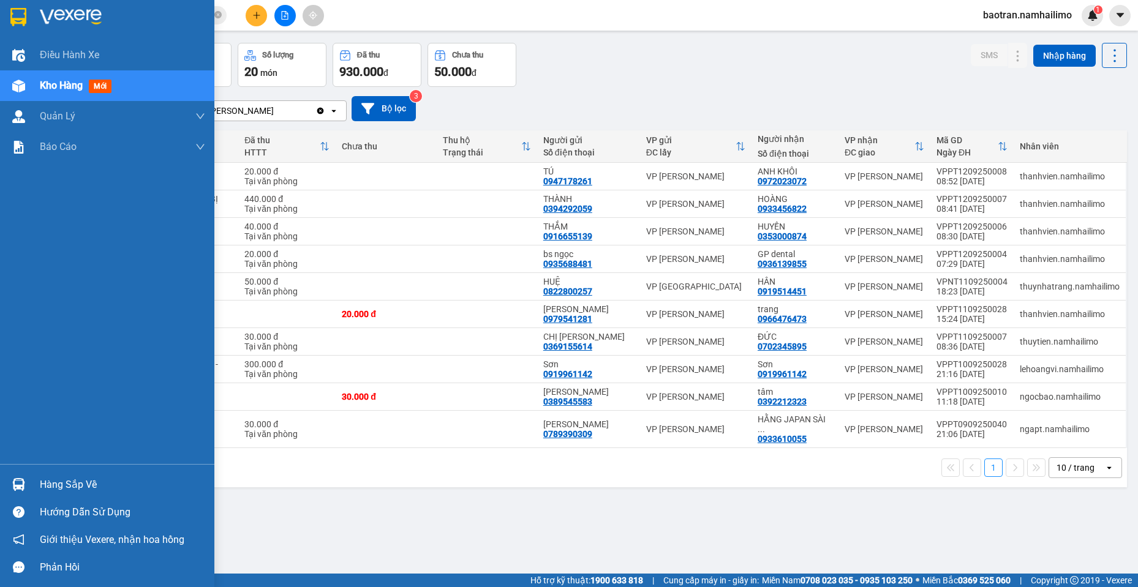
click at [21, 77] on div at bounding box center [18, 85] width 21 height 21
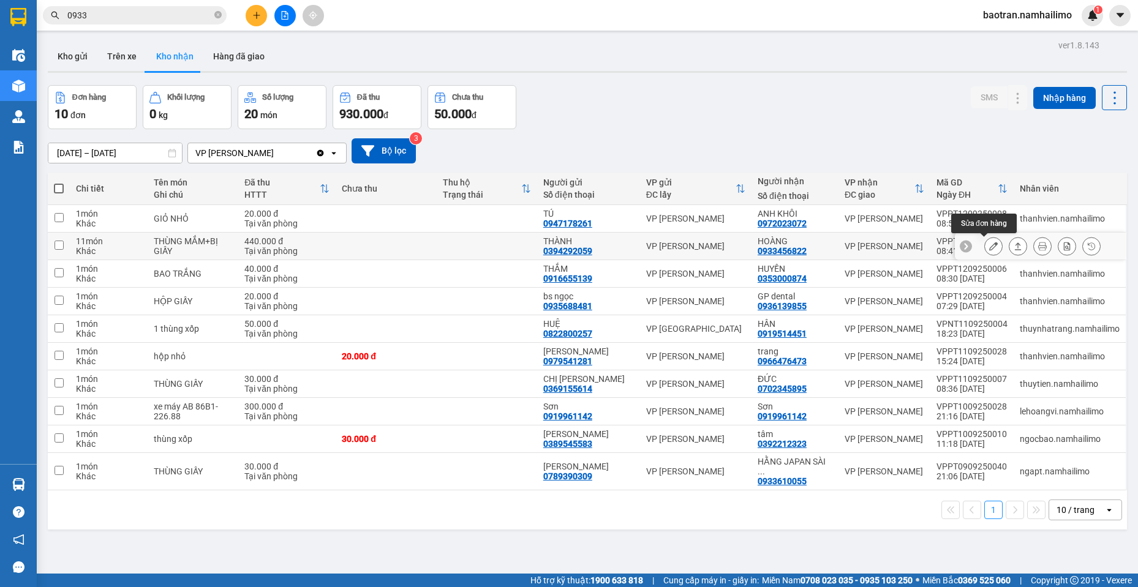
click at [985, 245] on button at bounding box center [993, 246] width 17 height 21
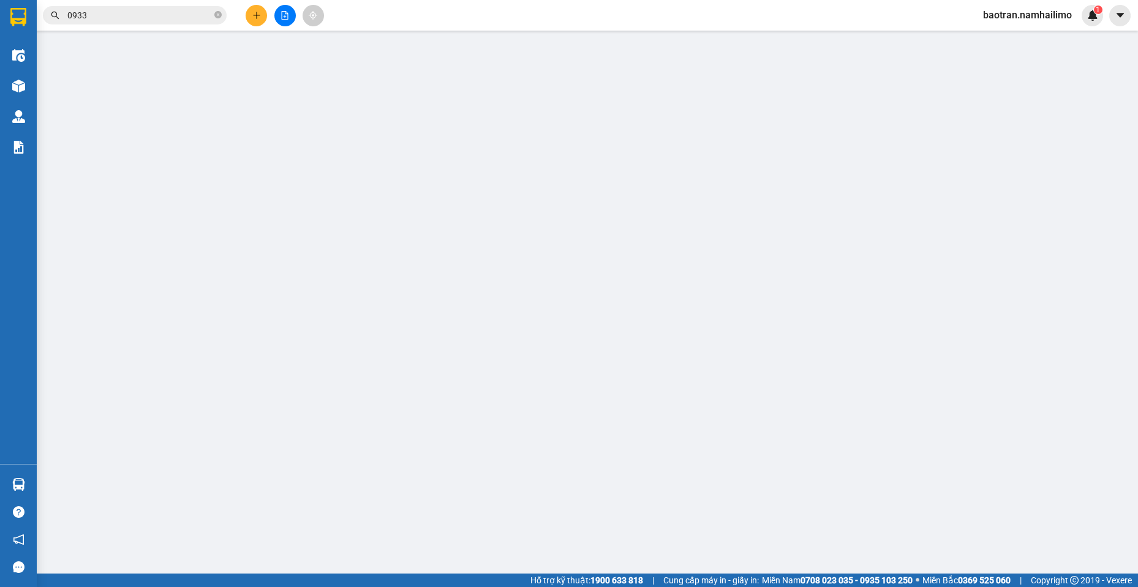
type input "0394292059"
type input "THÀNH"
type input "0933456822"
type input "HOÀNG"
type input "440.000"
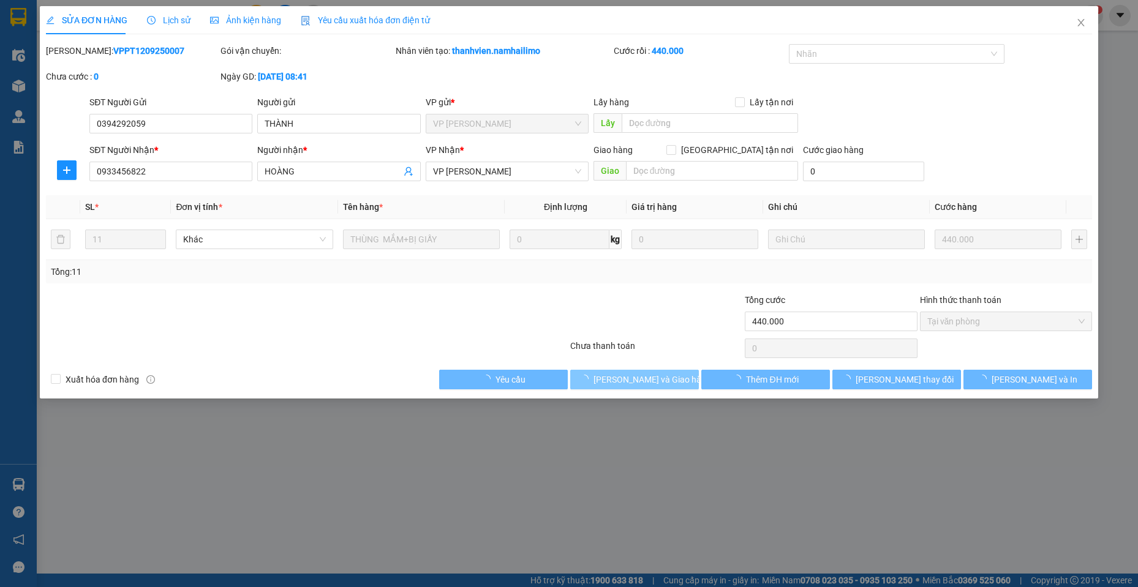
click at [656, 379] on span "[PERSON_NAME] và Giao hàng" at bounding box center [652, 379] width 118 height 13
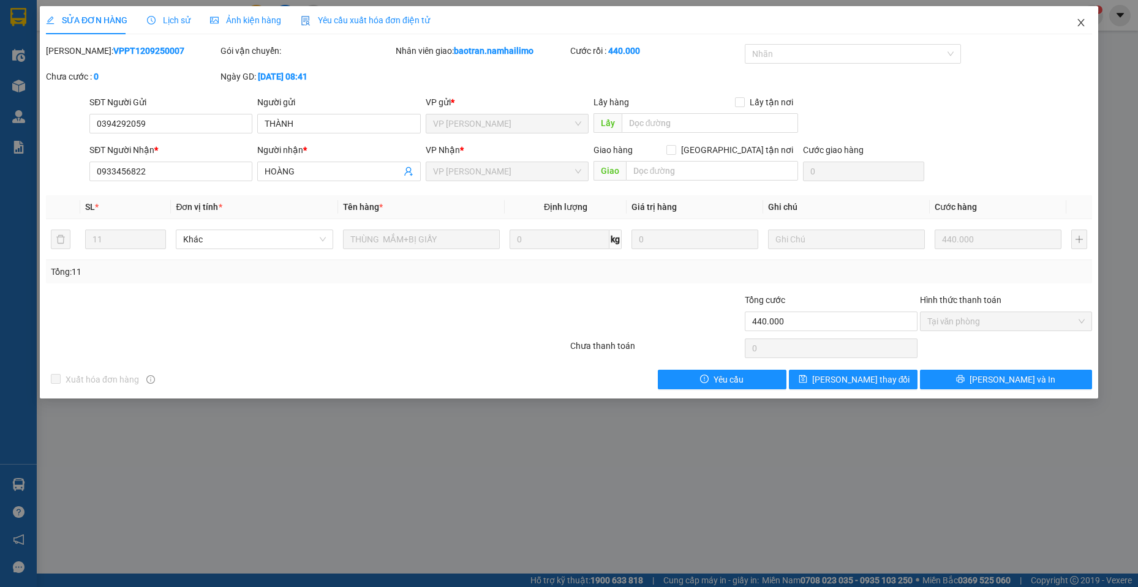
click at [1078, 28] on span "Close" at bounding box center [1081, 23] width 34 height 34
